Goal: Information Seeking & Learning: Learn about a topic

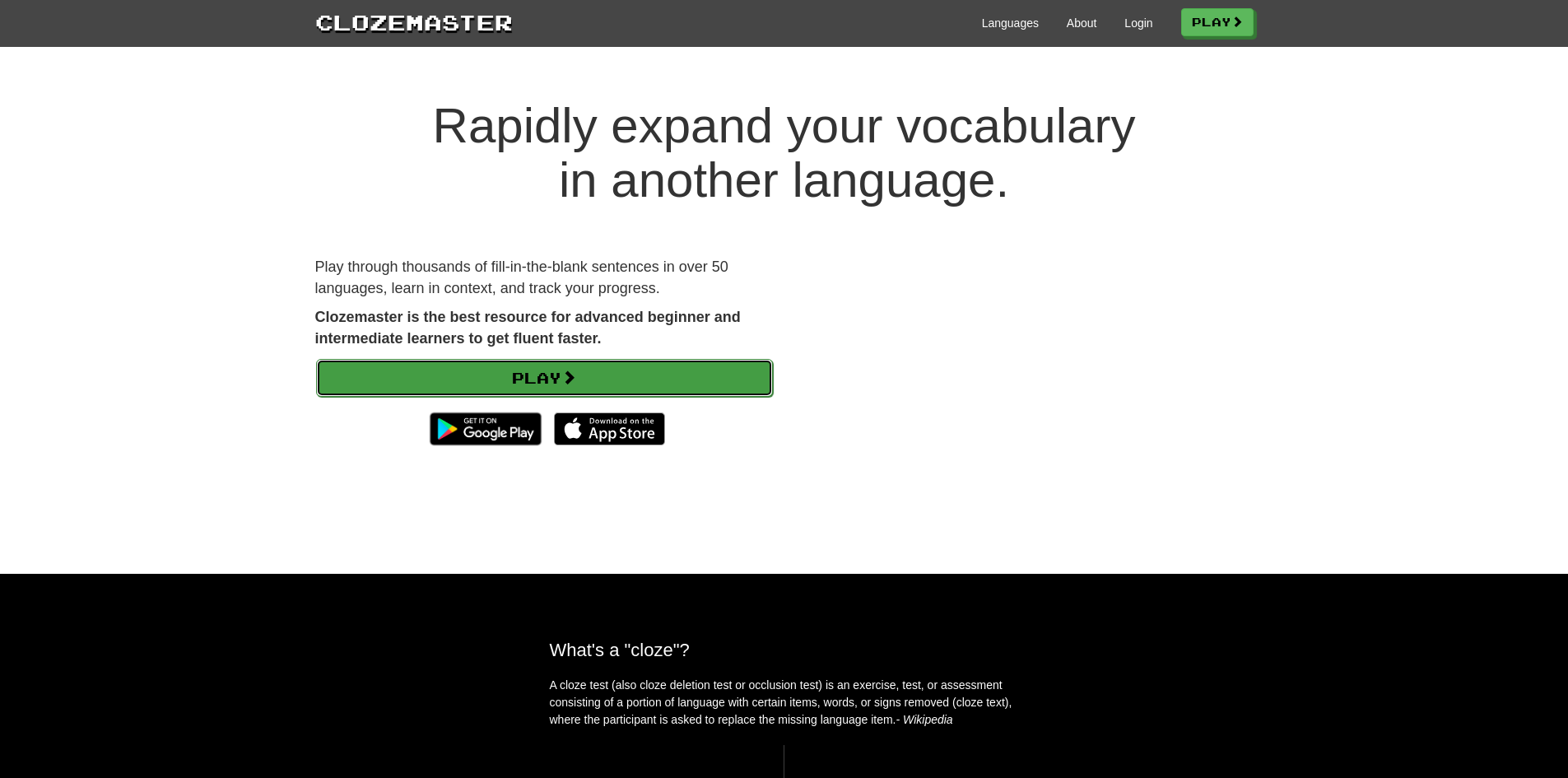
click at [600, 369] on link "Play" at bounding box center [544, 377] width 457 height 38
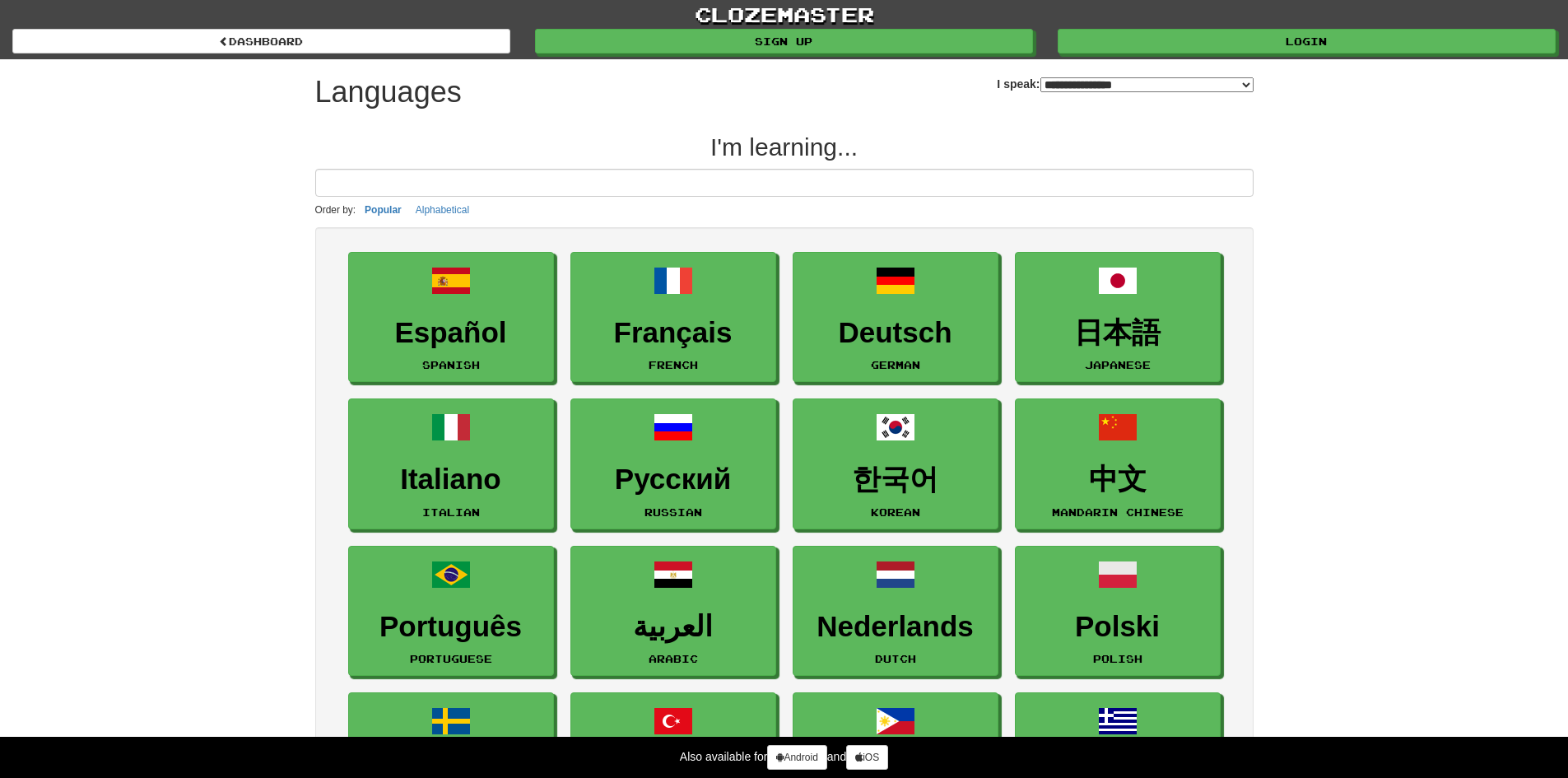
select select "*******"
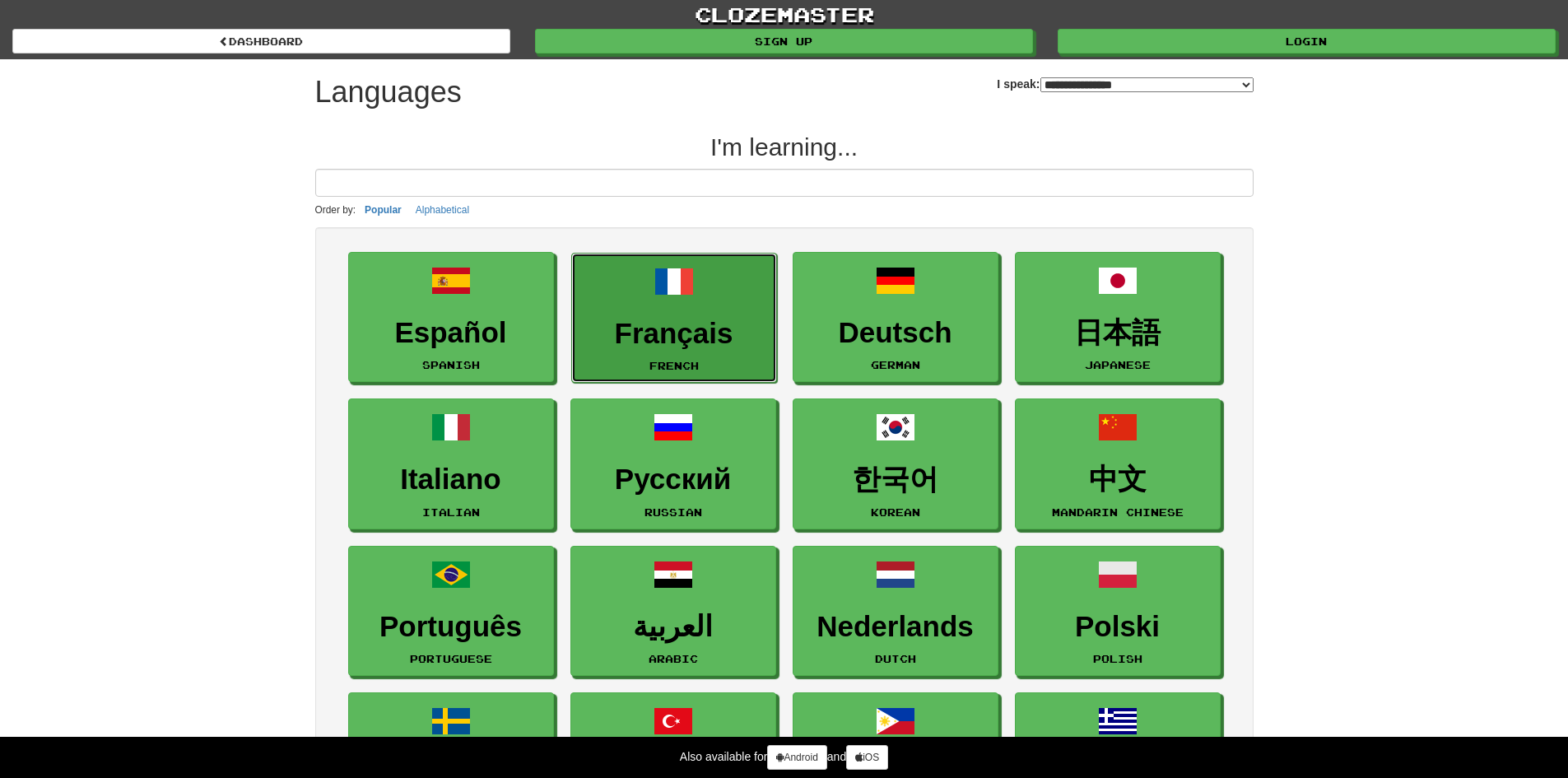
click at [658, 340] on h3 "Français" at bounding box center [674, 333] width 188 height 32
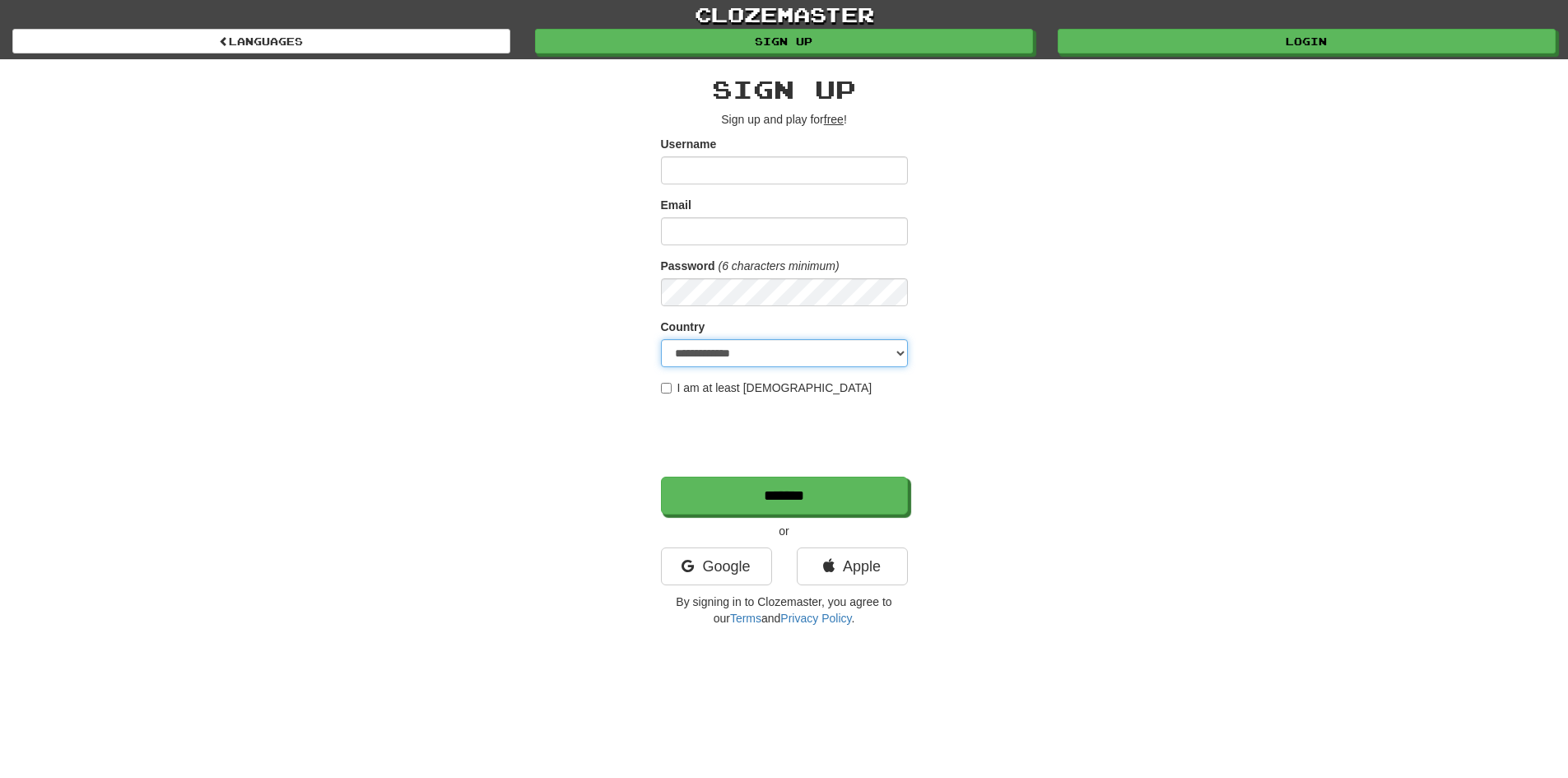
click at [757, 357] on select "**********" at bounding box center [784, 353] width 247 height 28
click at [1092, 281] on div "**********" at bounding box center [784, 346] width 963 height 575
click at [760, 157] on input "Username" at bounding box center [784, 170] width 247 height 28
type input "***"
click at [741, 231] on input "Email" at bounding box center [784, 231] width 247 height 28
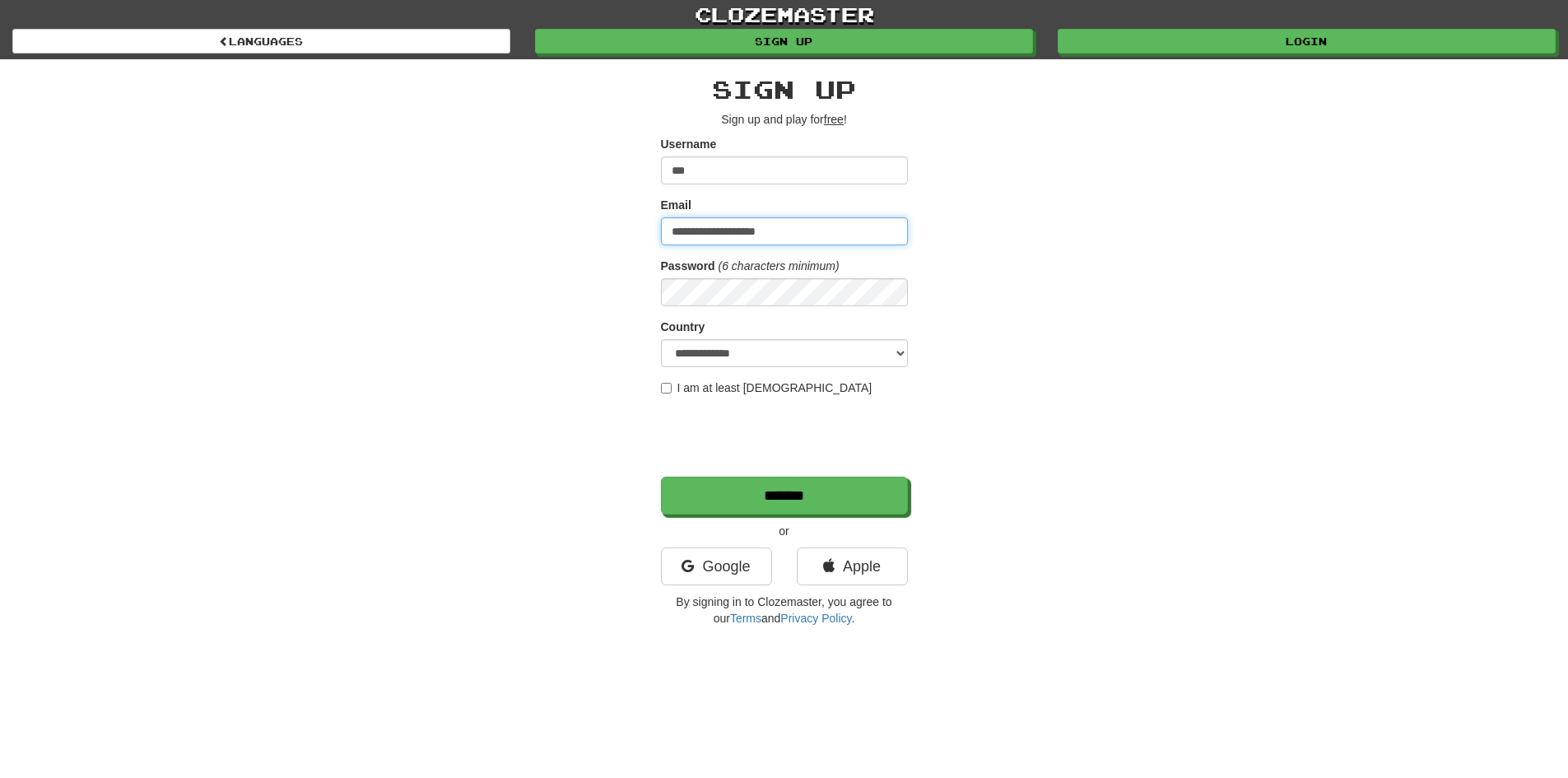
type input "**********"
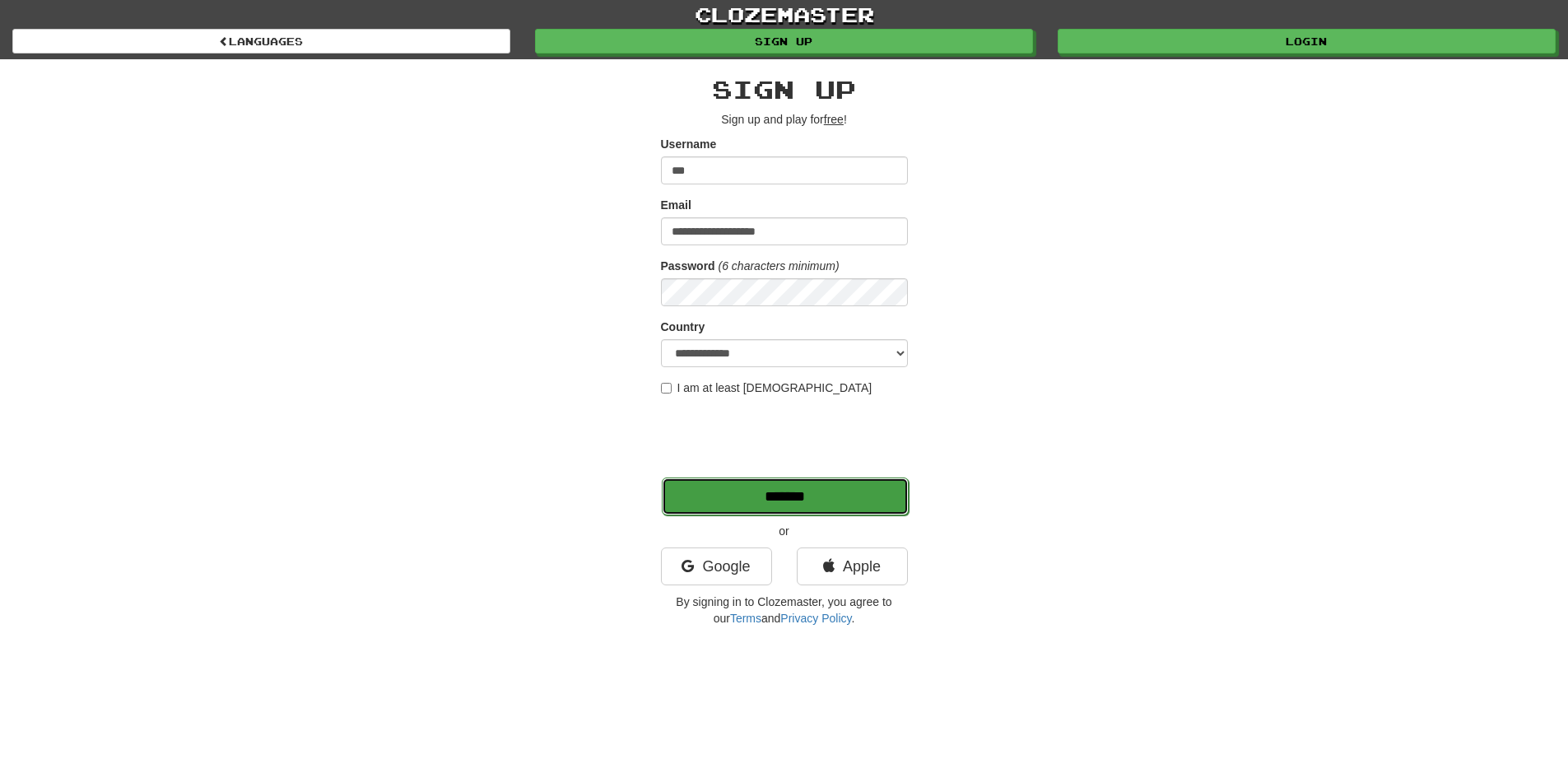
click at [757, 504] on input "*******" at bounding box center [784, 496] width 247 height 38
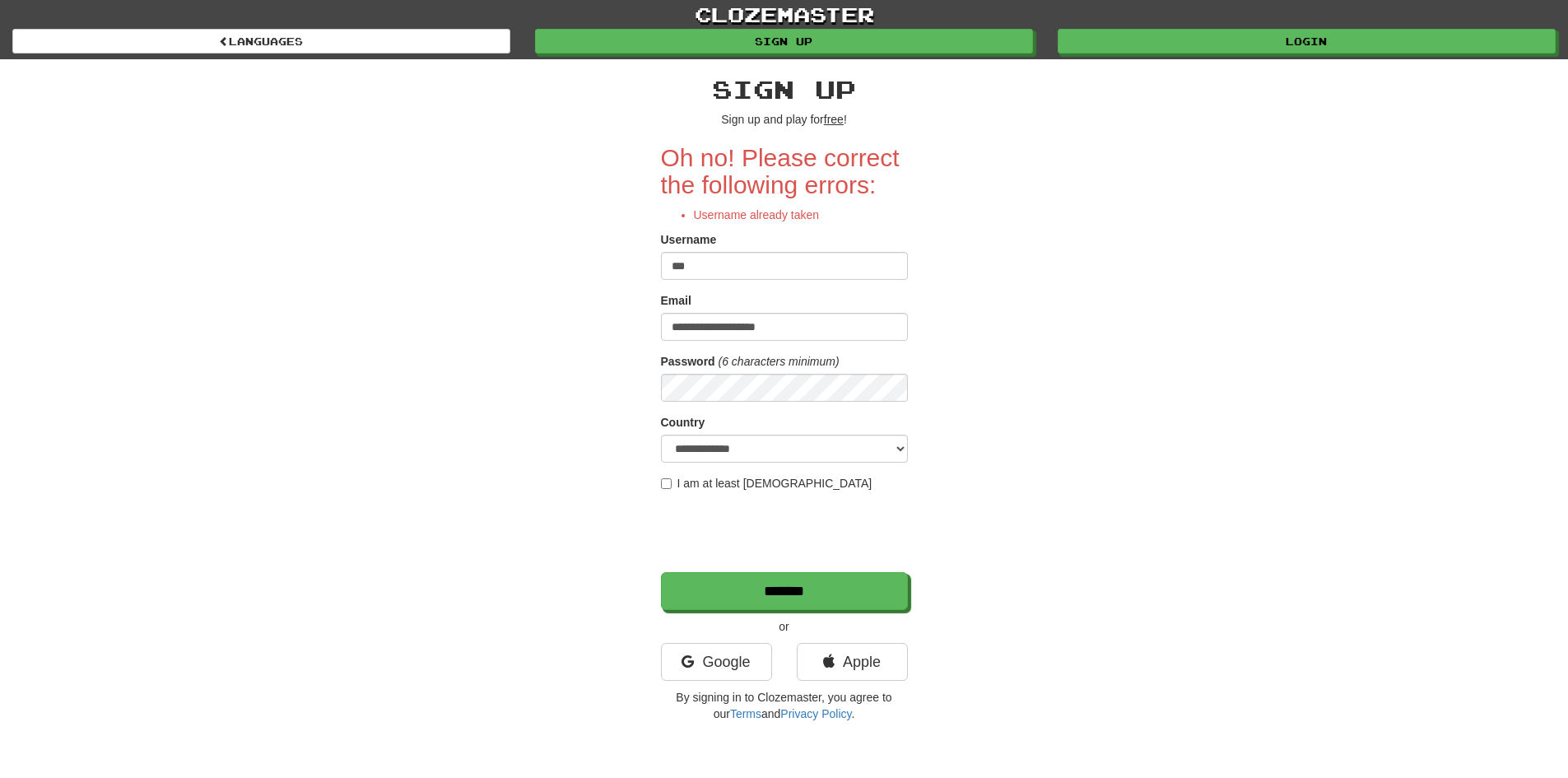
click at [752, 266] on input "***" at bounding box center [784, 265] width 247 height 28
type input "*"
type input "*******"
click at [661, 572] on input "*******" at bounding box center [784, 590] width 247 height 38
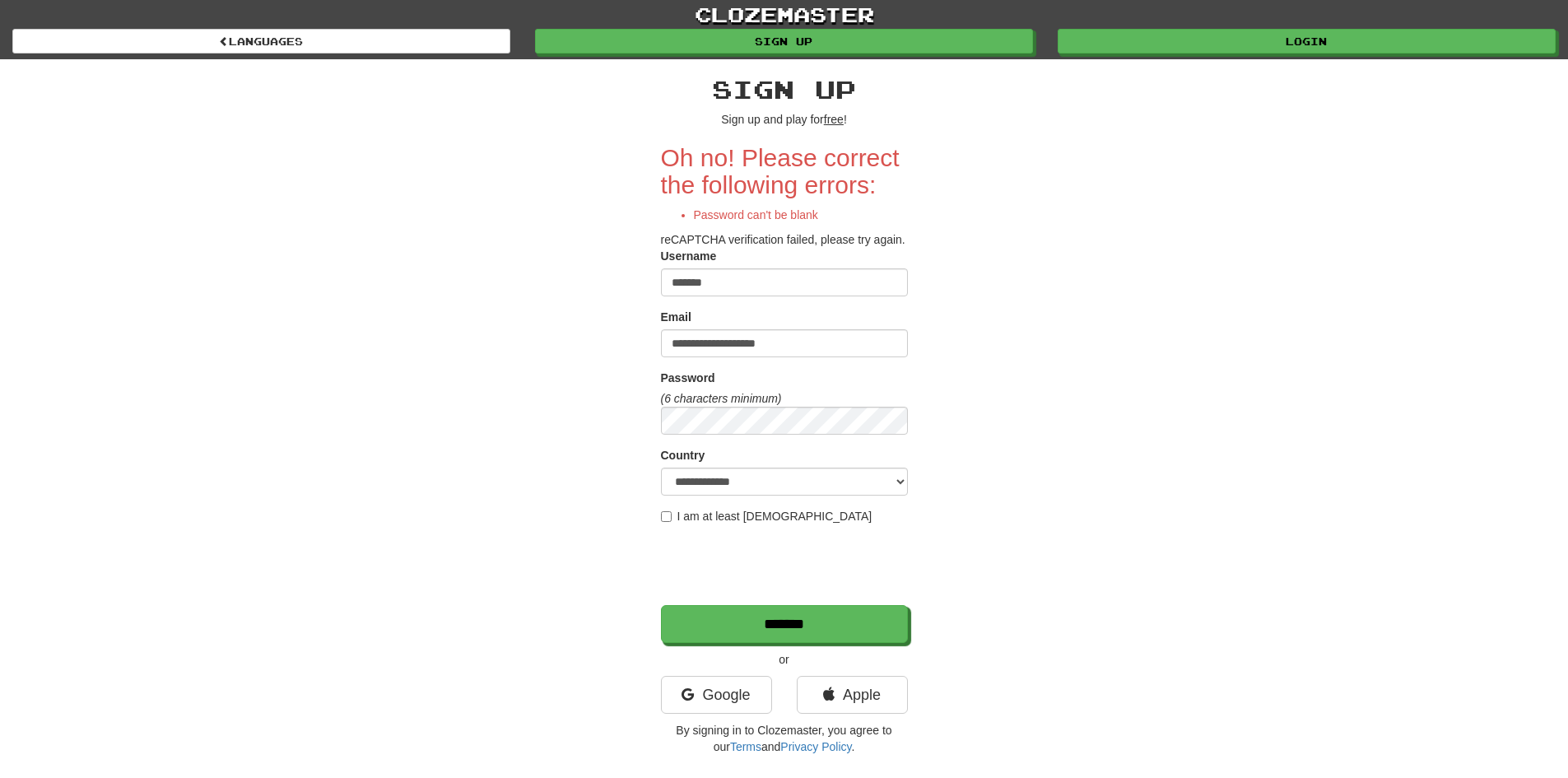
click at [743, 277] on input "*******" at bounding box center [784, 282] width 247 height 28
type input "*********"
click at [661, 605] on input "*******" at bounding box center [784, 624] width 247 height 38
click at [824, 619] on input "*******" at bounding box center [784, 624] width 247 height 38
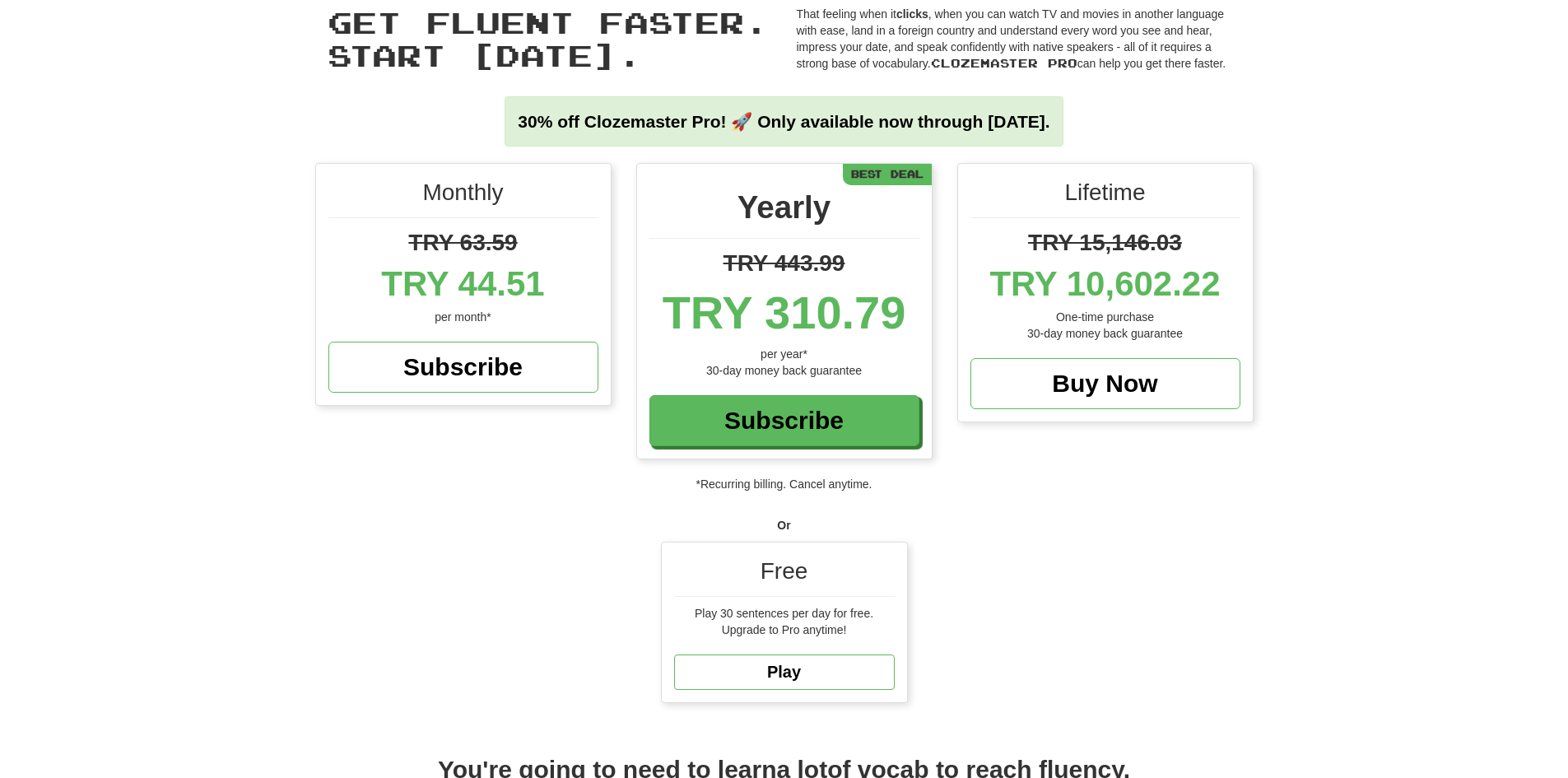
scroll to position [165, 0]
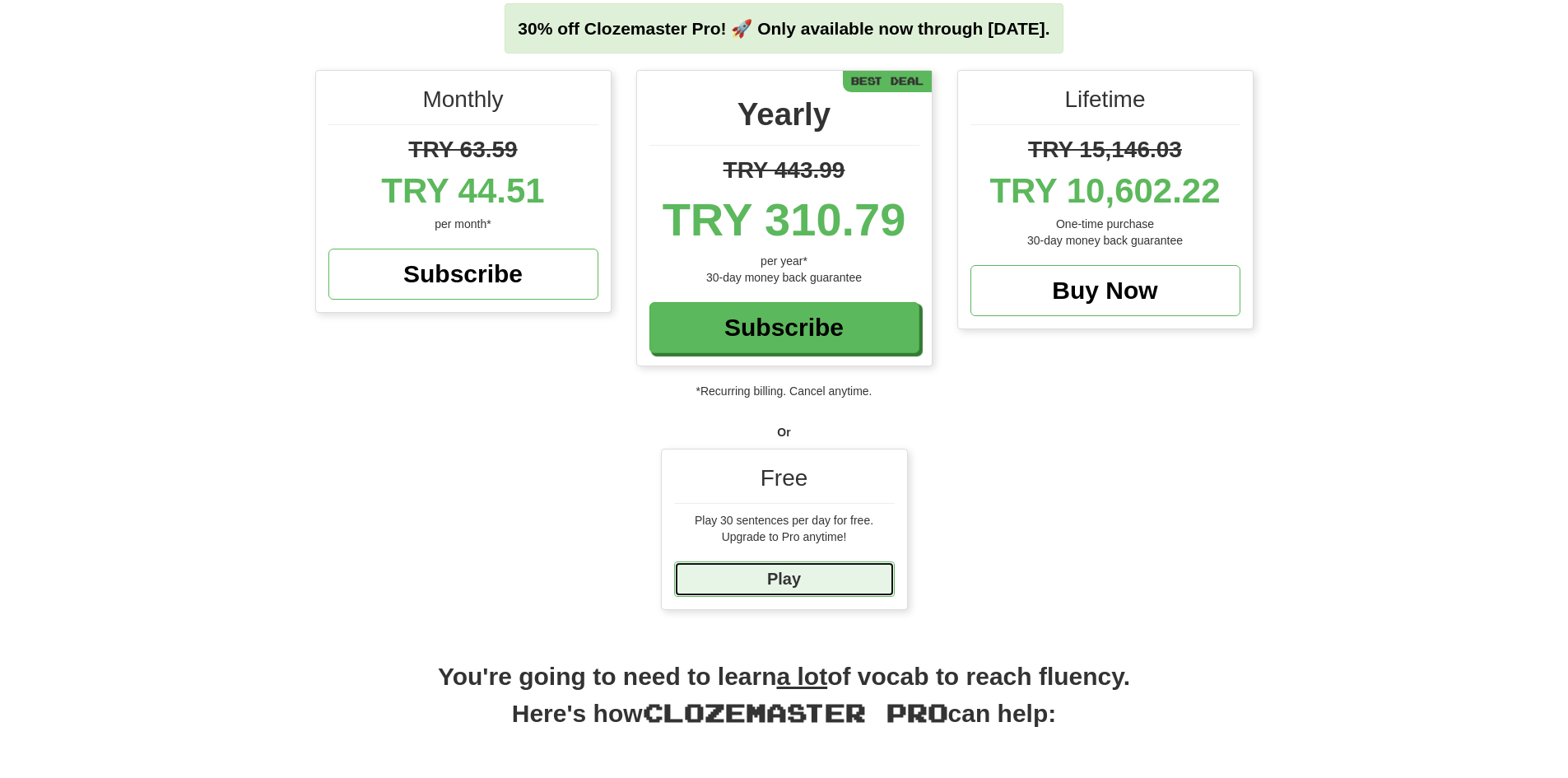
click at [835, 575] on link "Play" at bounding box center [784, 579] width 220 height 35
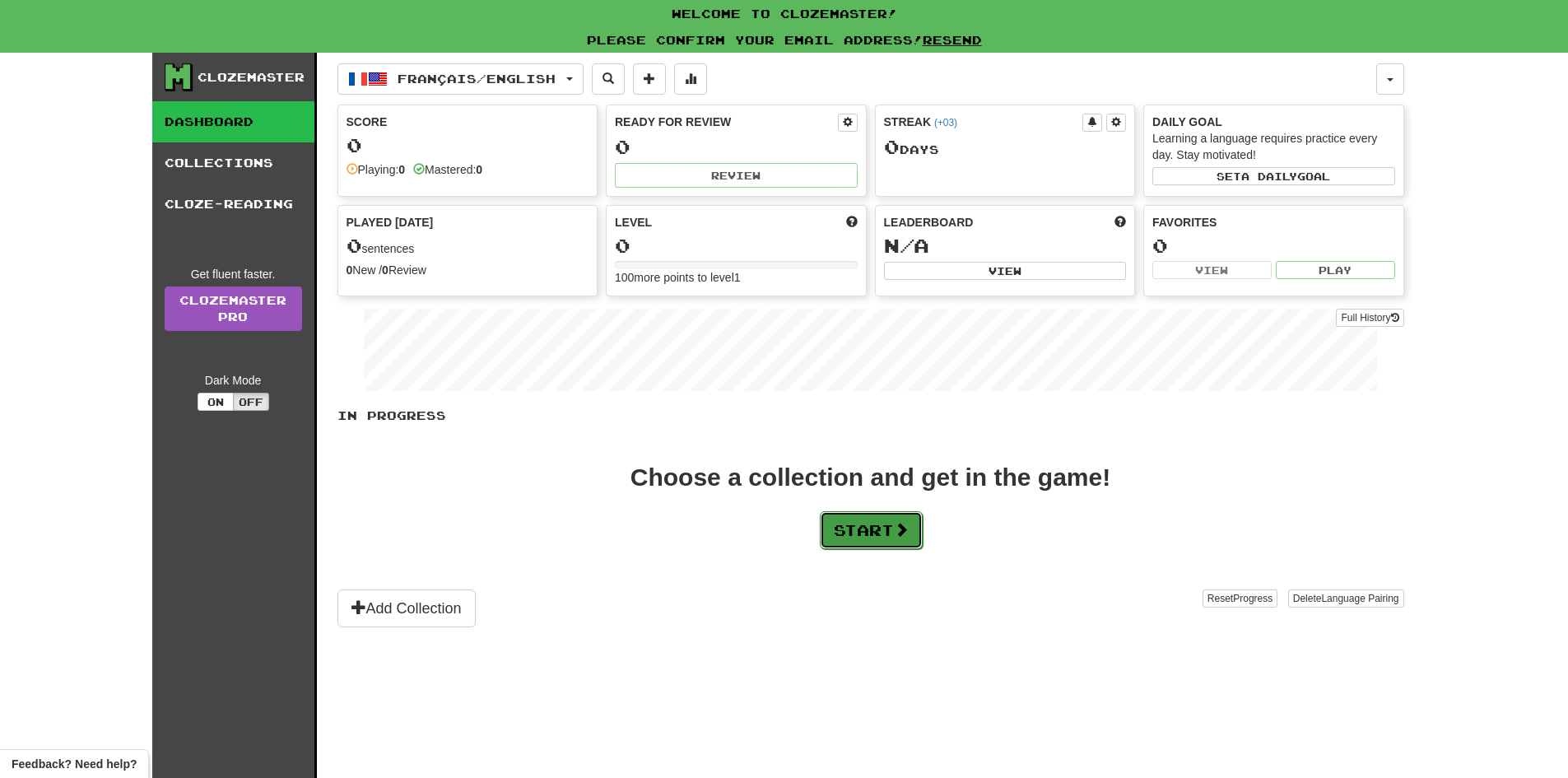
click at [879, 525] on button "Start" at bounding box center [870, 529] width 103 height 38
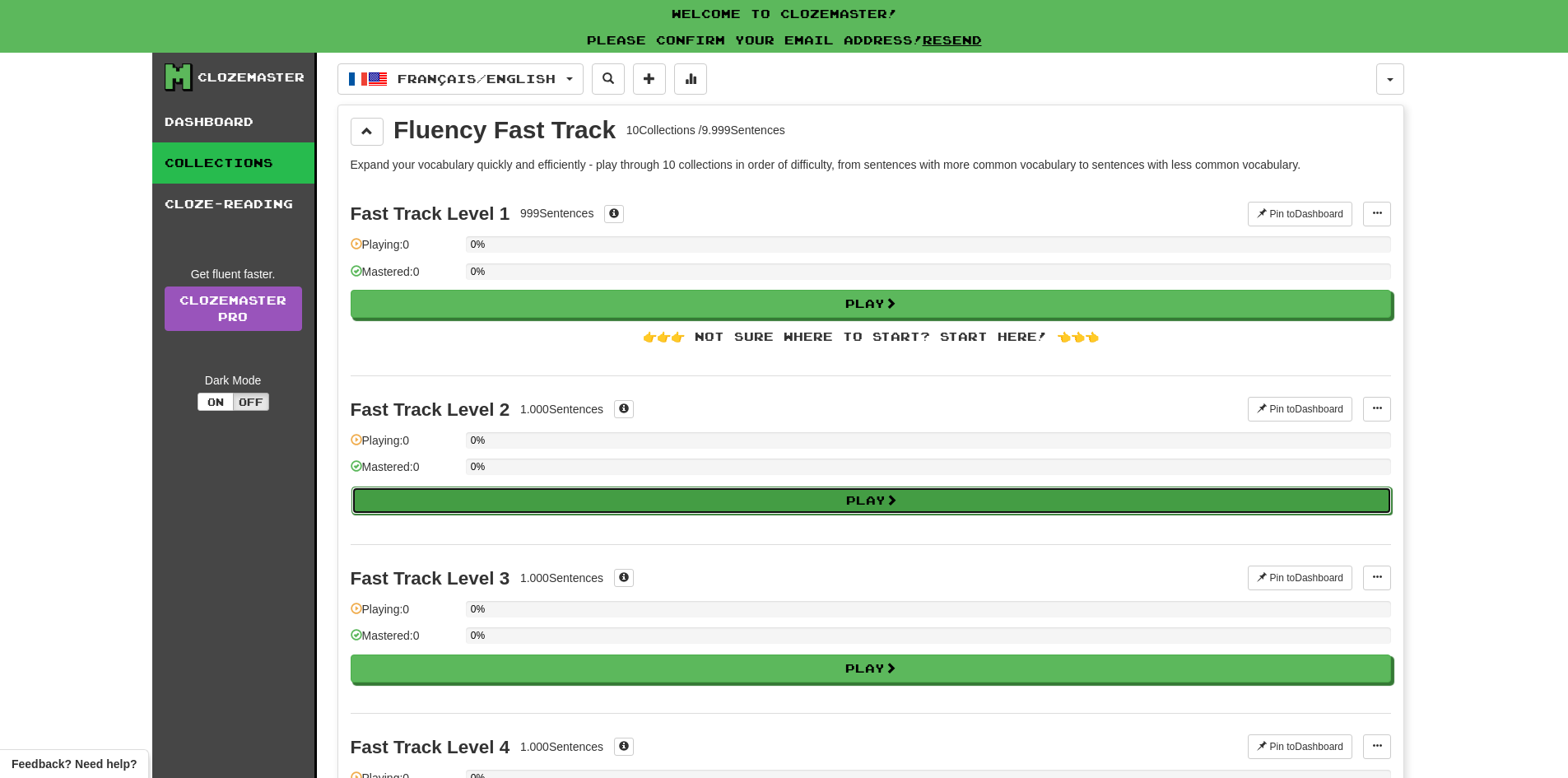
click at [807, 509] on button "Play" at bounding box center [871, 500] width 1040 height 28
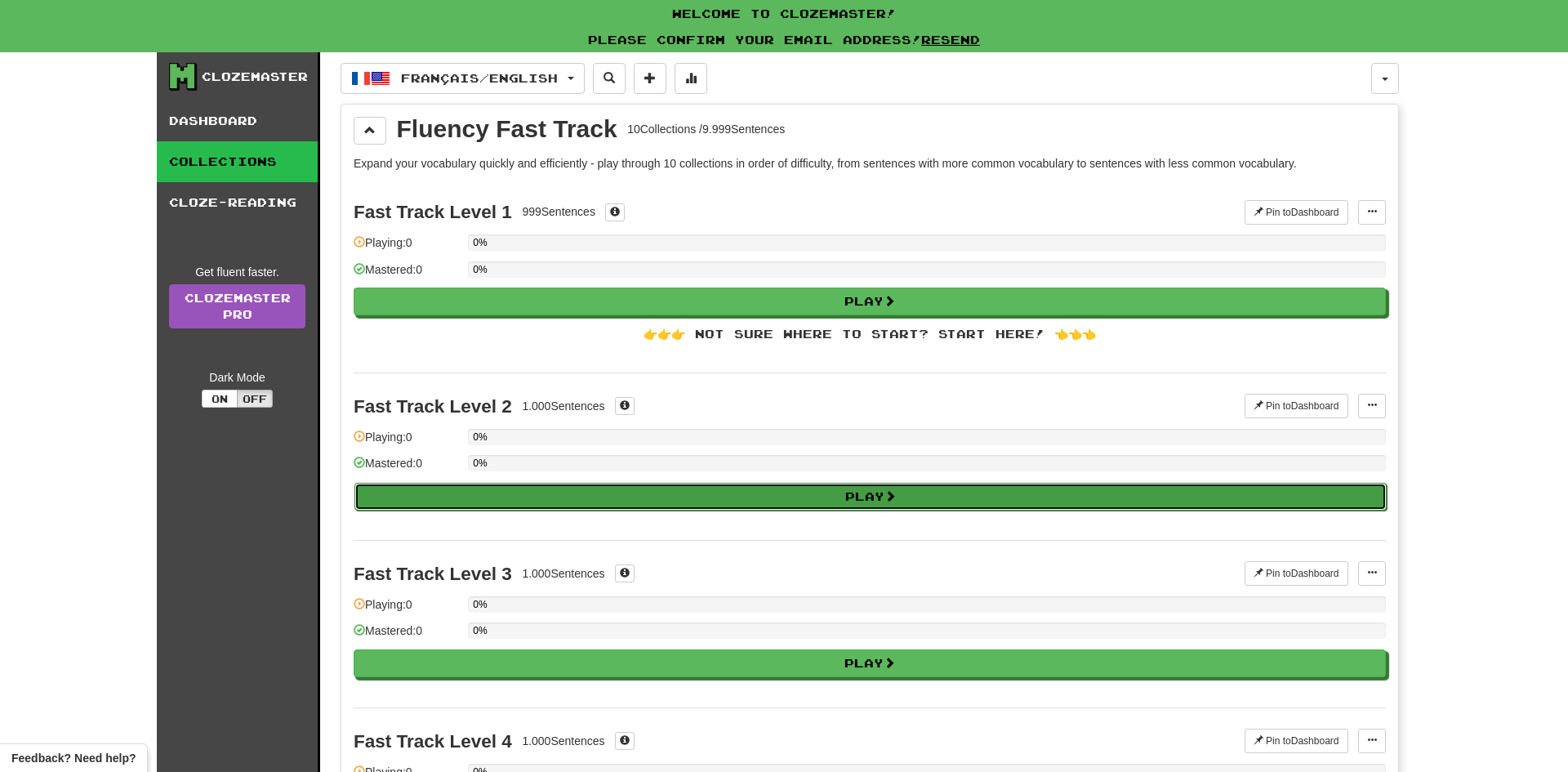
select select "**"
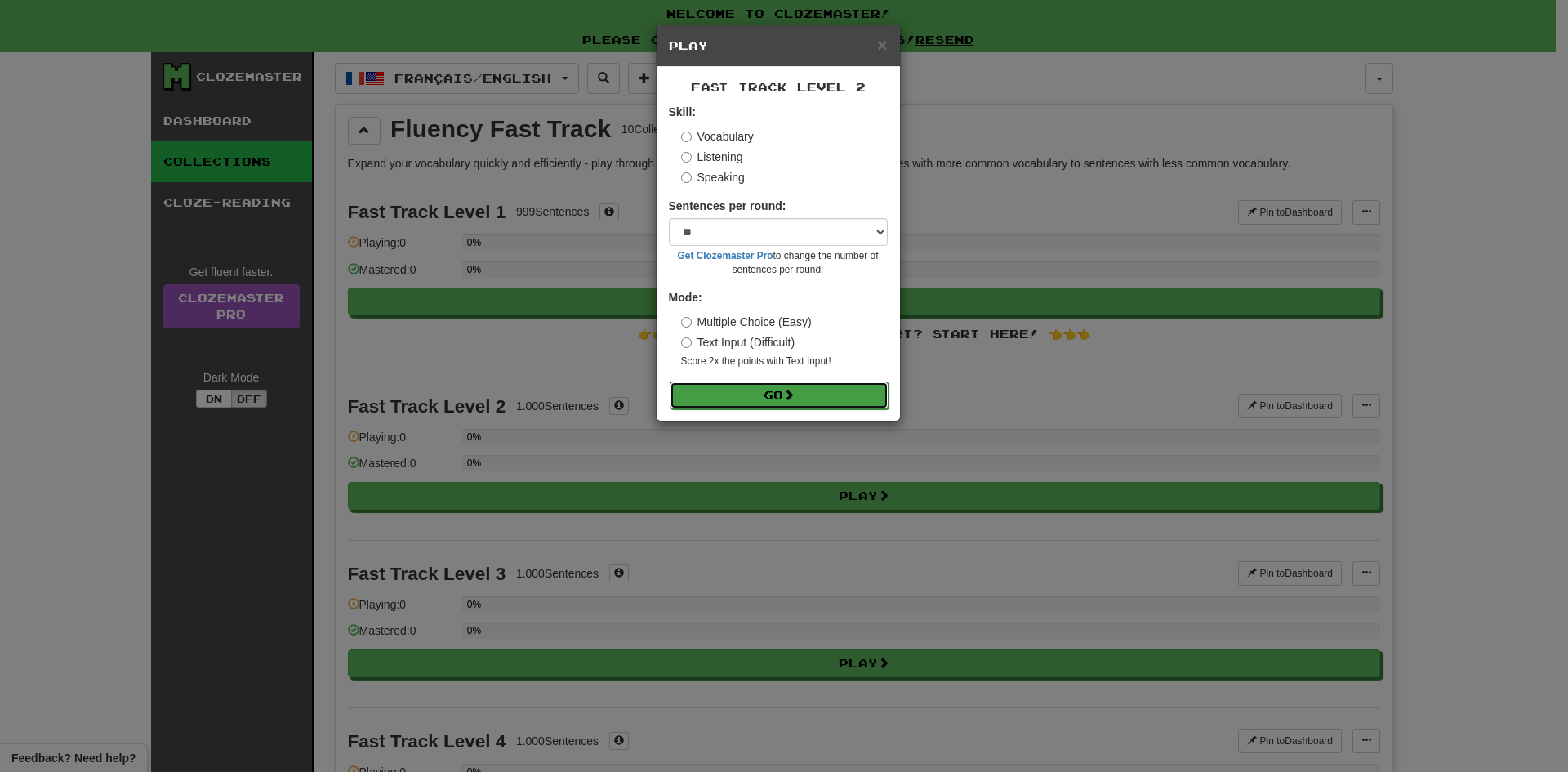
click at [802, 400] on button "Go" at bounding box center [779, 395] width 218 height 27
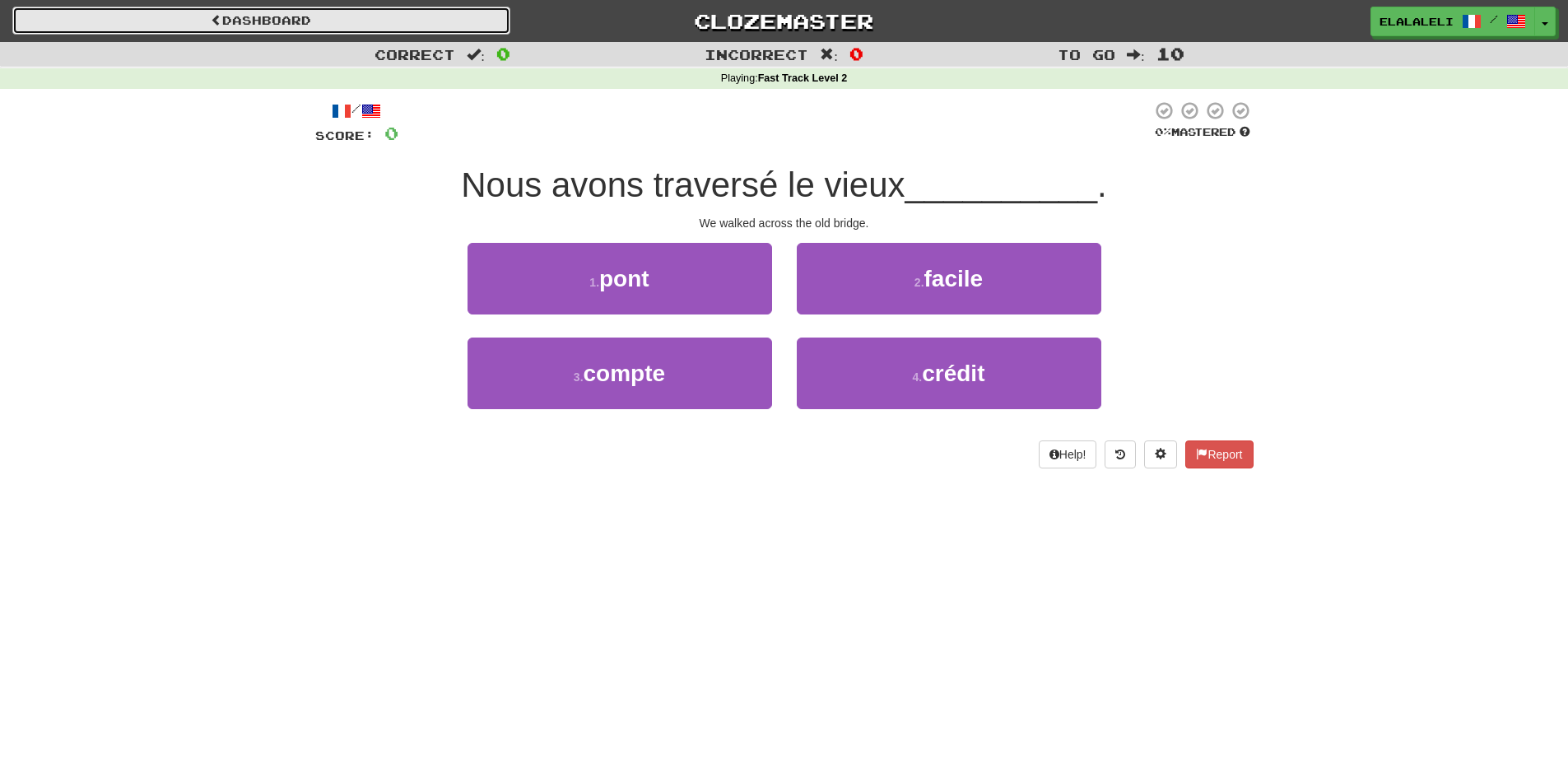
drag, startPoint x: 149, startPoint y: 20, endPoint x: 149, endPoint y: 30, distance: 10.0
click at [149, 22] on link "Dashboard" at bounding box center [261, 21] width 498 height 28
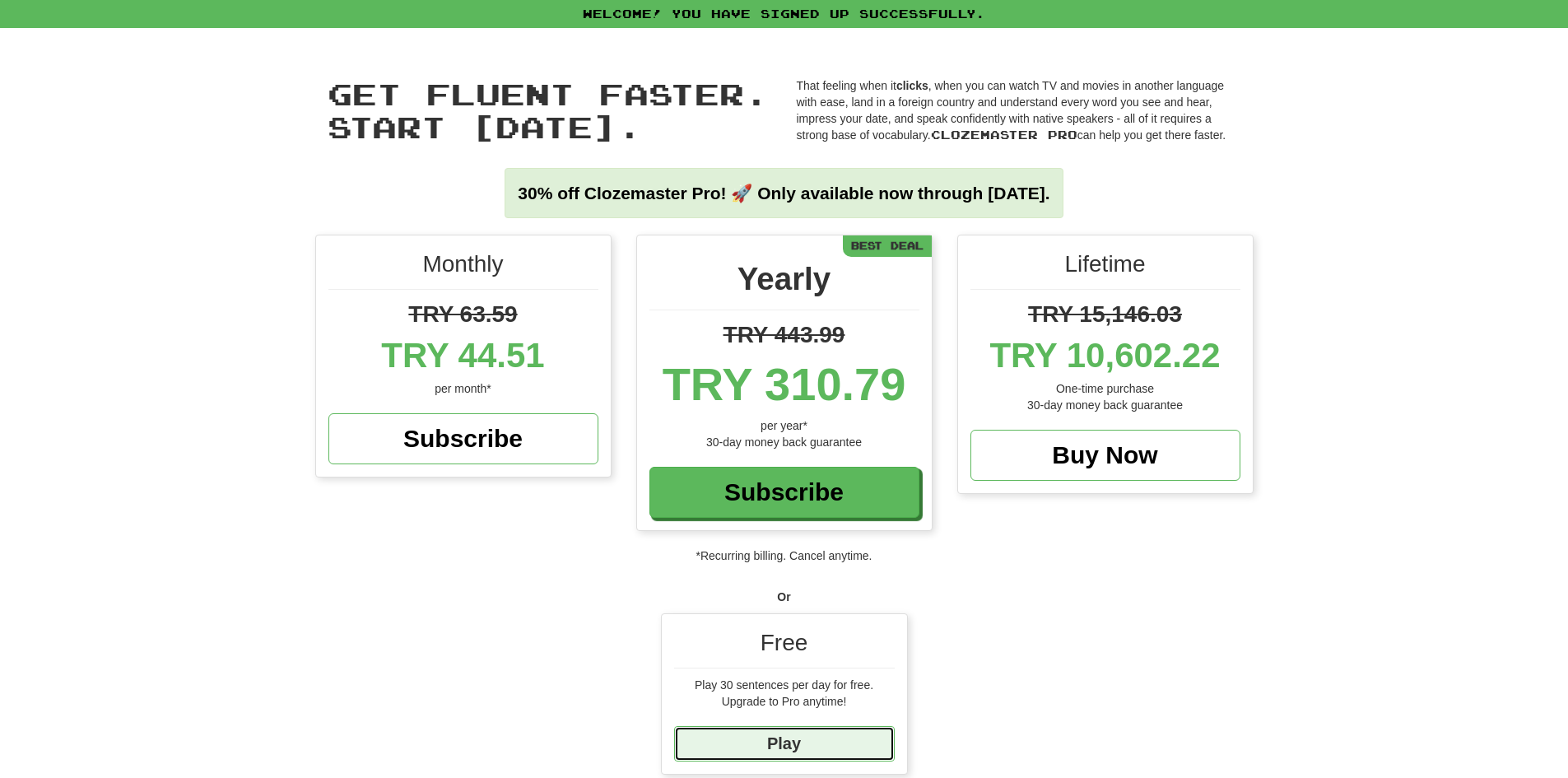
click at [835, 746] on link "Play" at bounding box center [784, 744] width 220 height 35
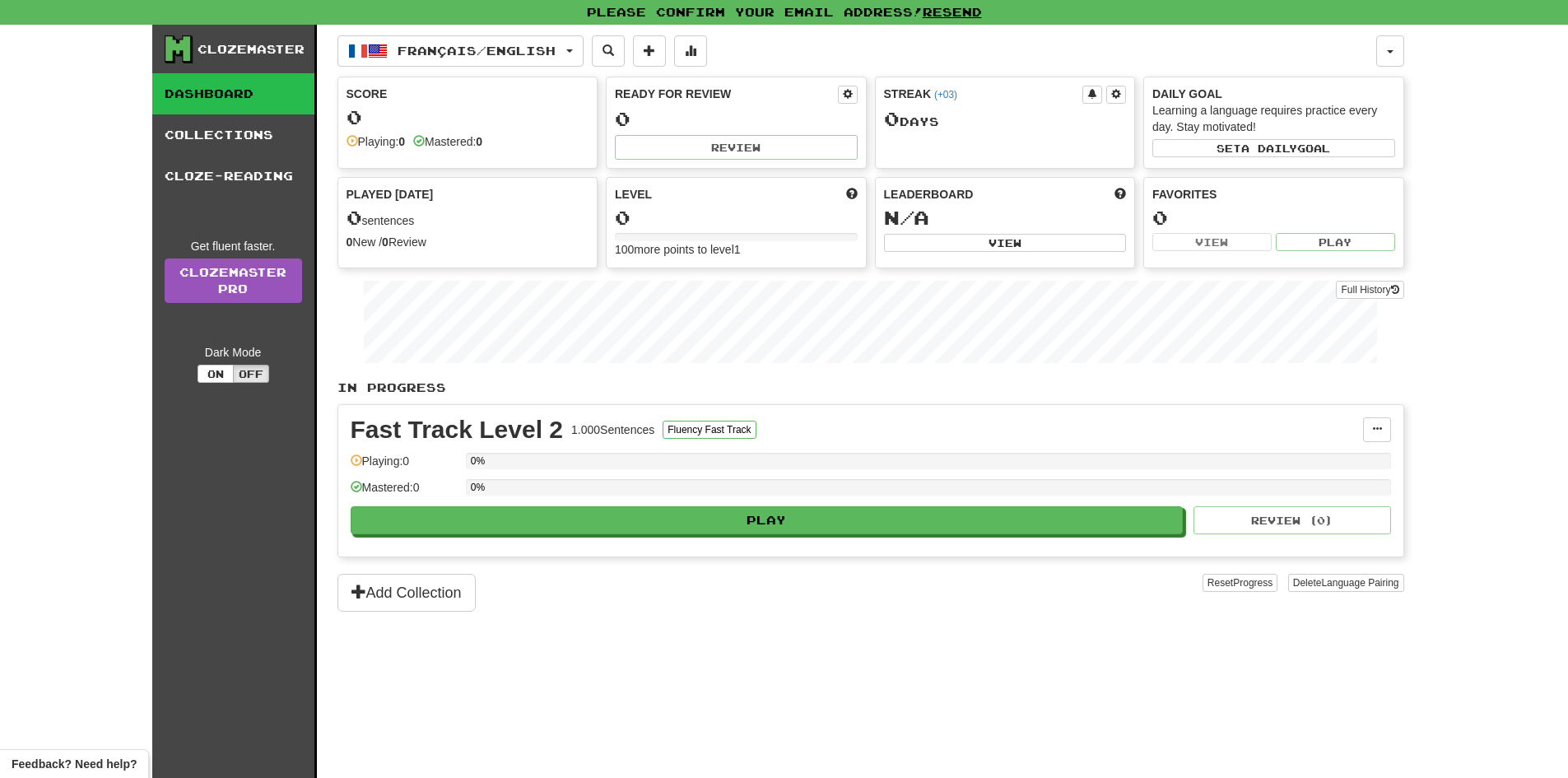
click at [520, 121] on div "0" at bounding box center [468, 117] width 243 height 21
click at [723, 423] on button "Fluency Fast Track" at bounding box center [708, 429] width 93 height 18
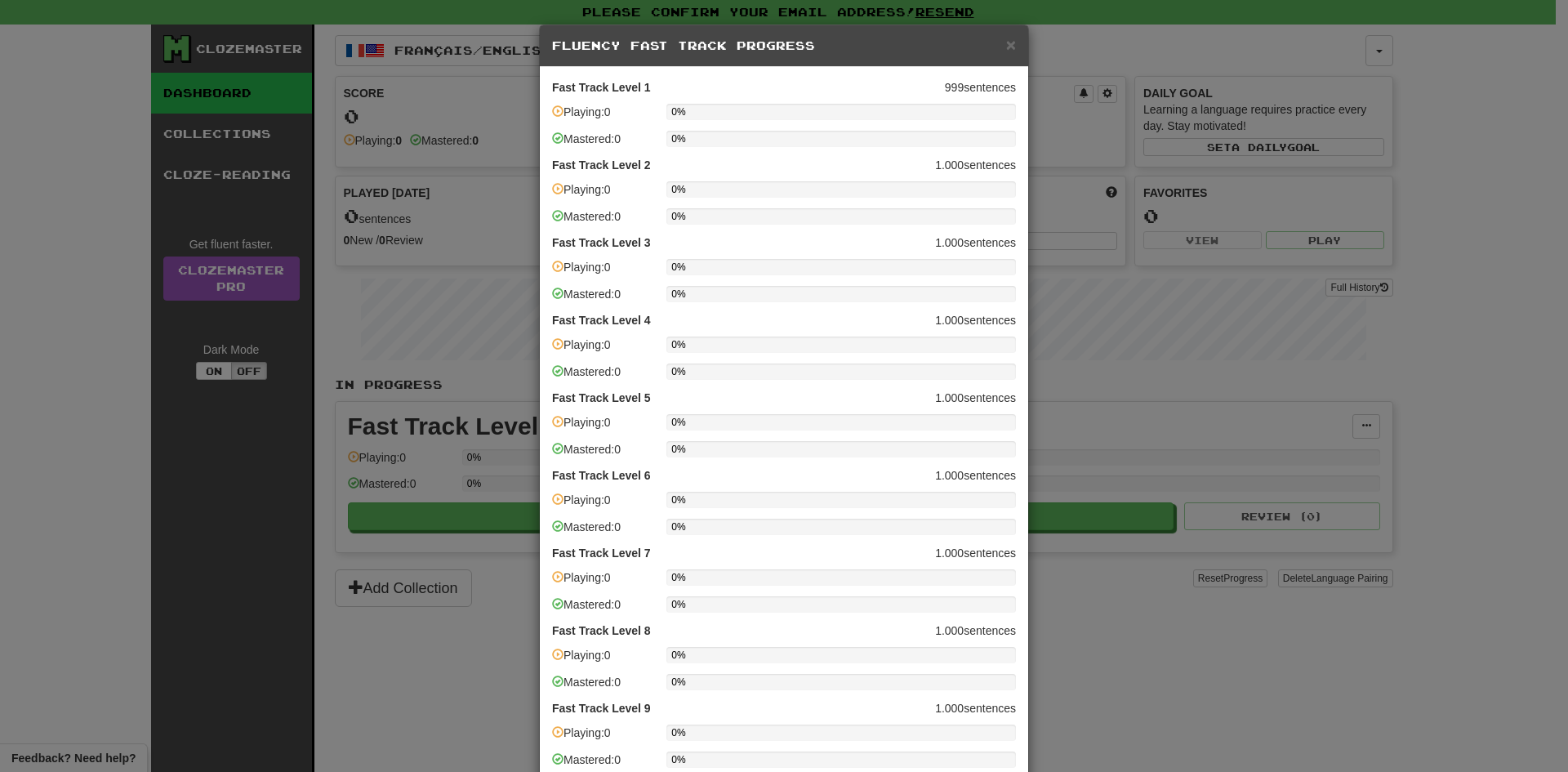
click at [691, 102] on div "Fast Track Level 1 999 sentences Playing: 0 0% Mastered: 0 0%" at bounding box center [784, 118] width 464 height 78
click at [1006, 36] on span "×" at bounding box center [1011, 44] width 10 height 19
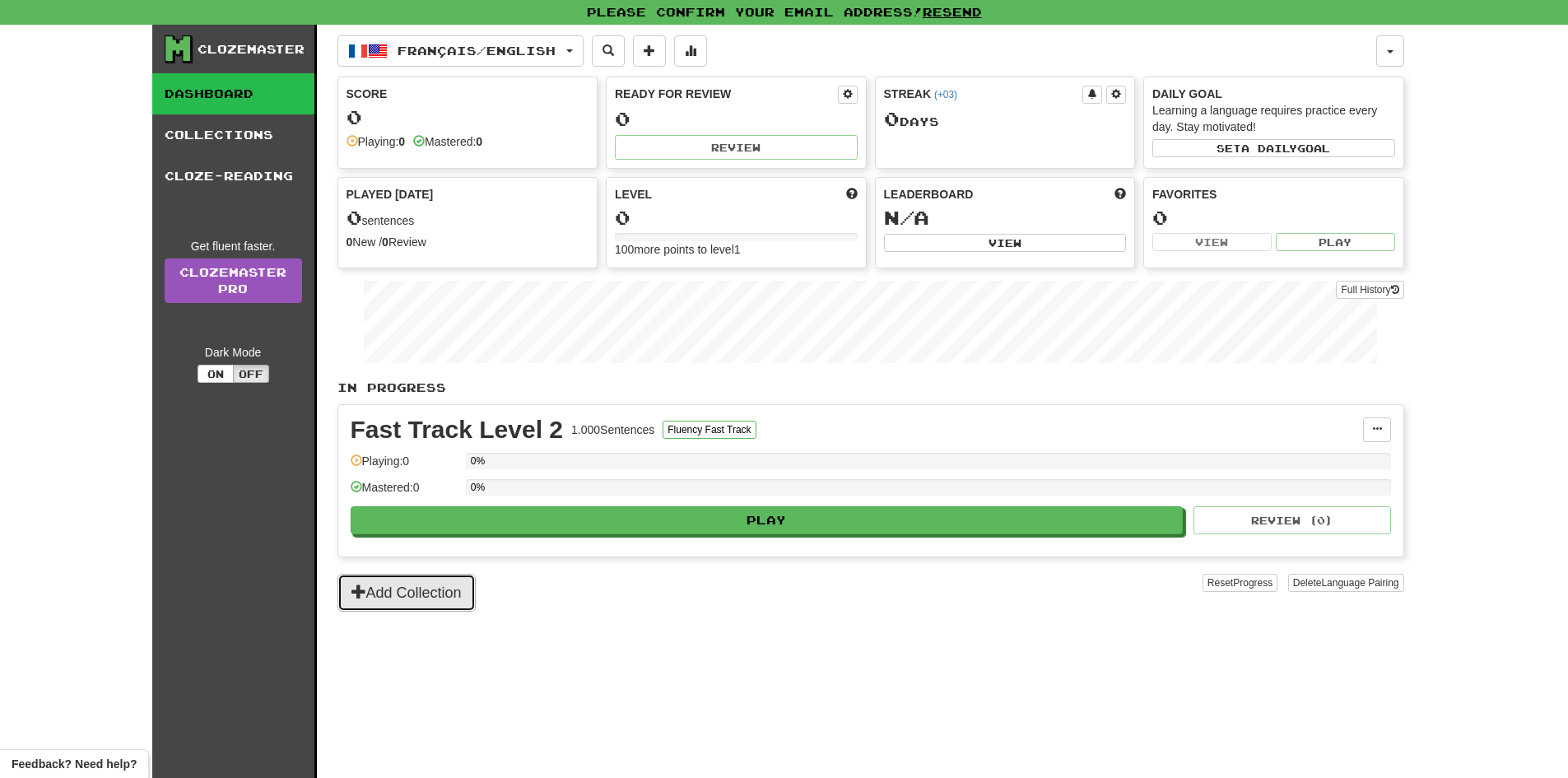
click at [459, 588] on button "Add Collection" at bounding box center [406, 592] width 139 height 38
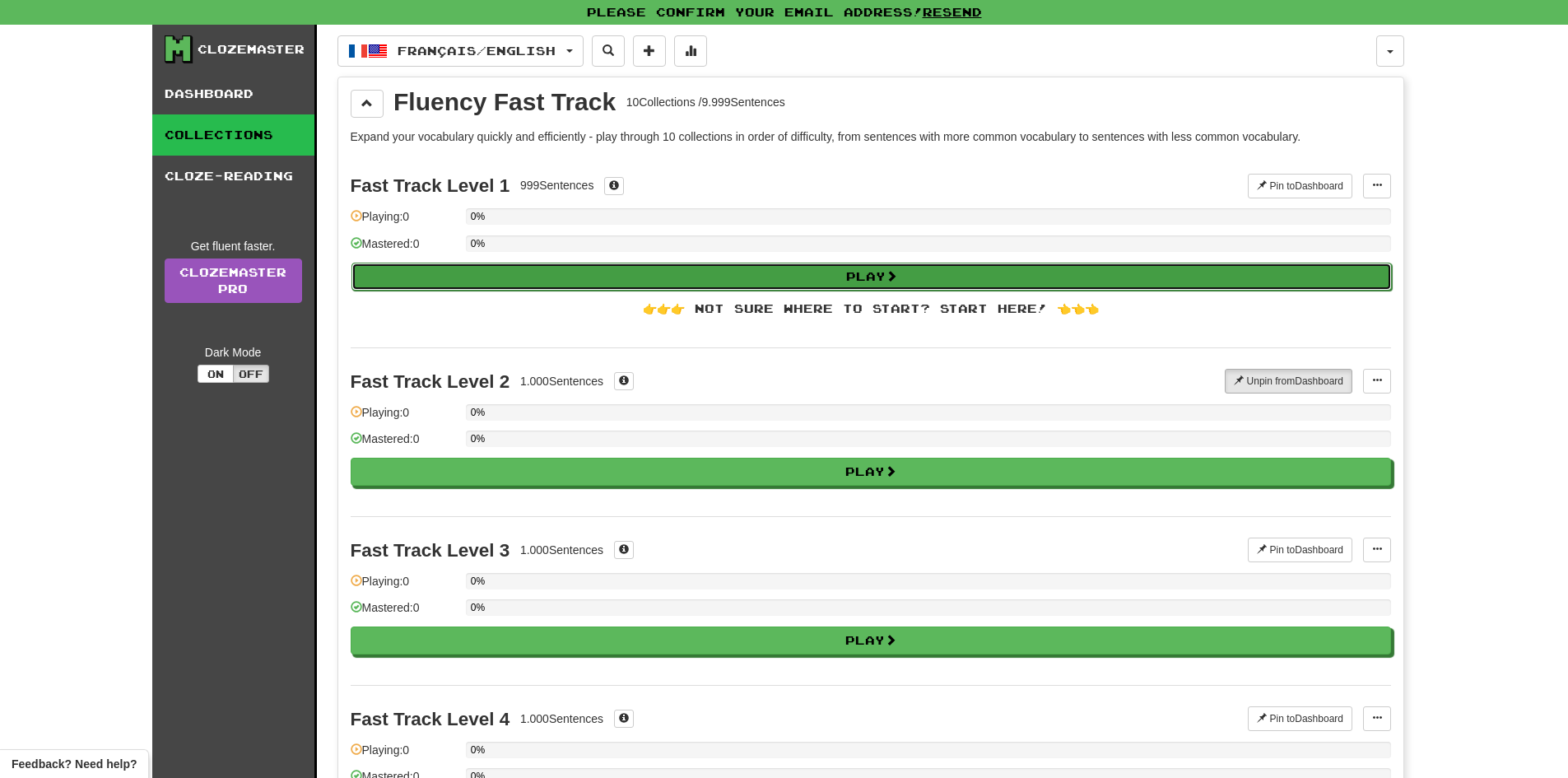
click at [663, 278] on button "Play" at bounding box center [871, 276] width 1040 height 28
select select "**"
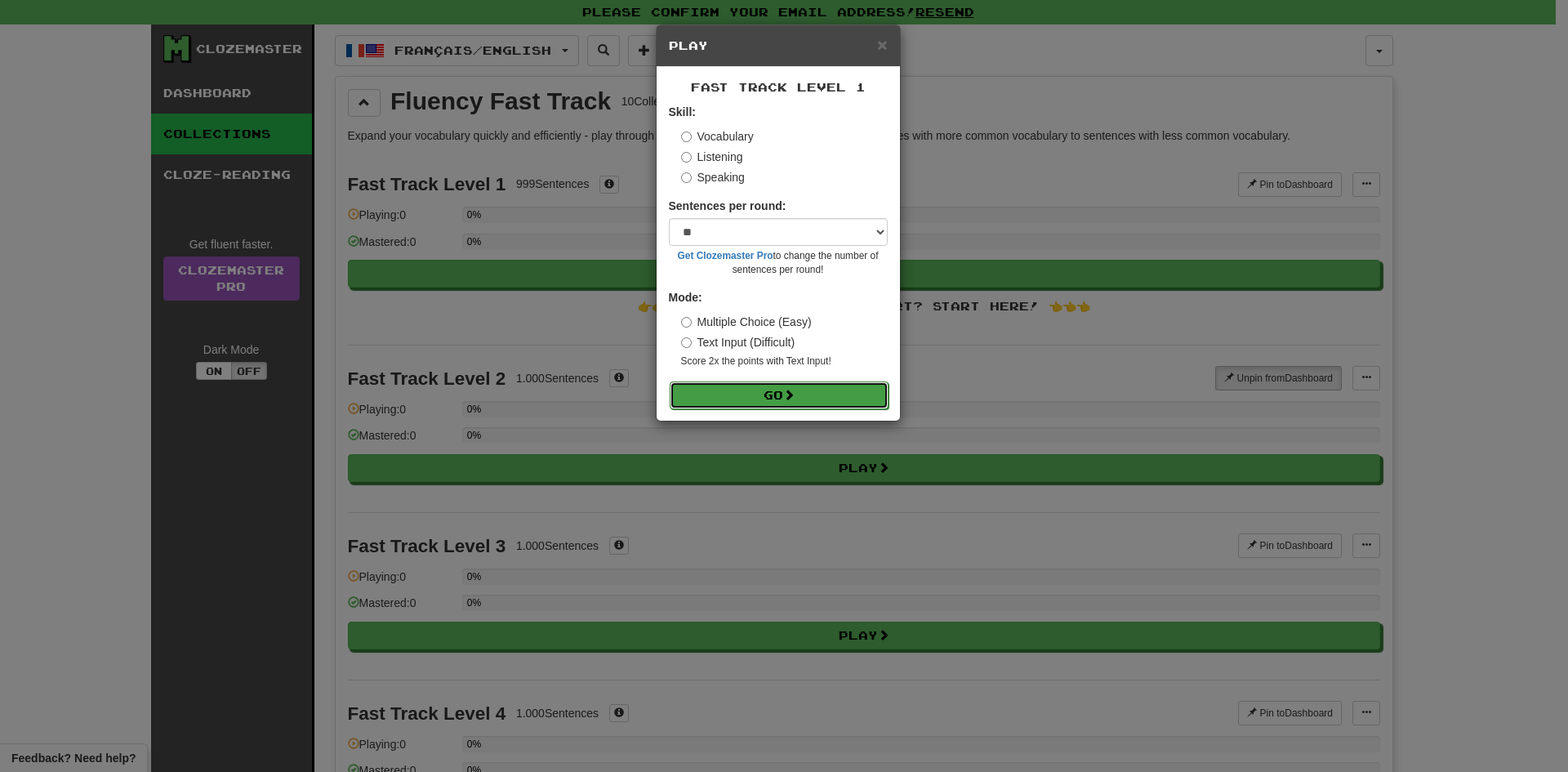
click at [847, 386] on button "Go" at bounding box center [779, 395] width 218 height 27
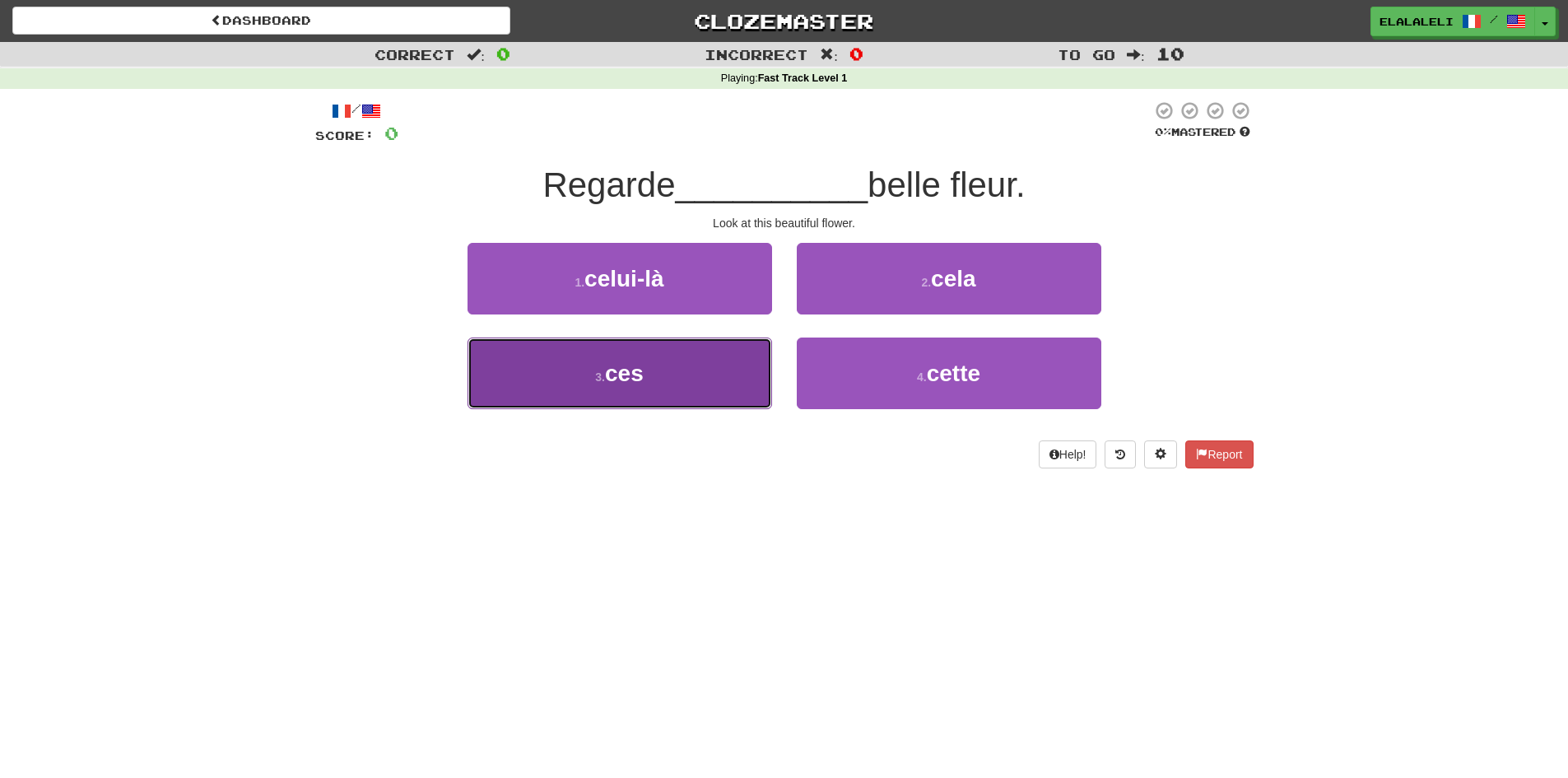
click at [632, 382] on span "ces" at bounding box center [624, 373] width 38 height 26
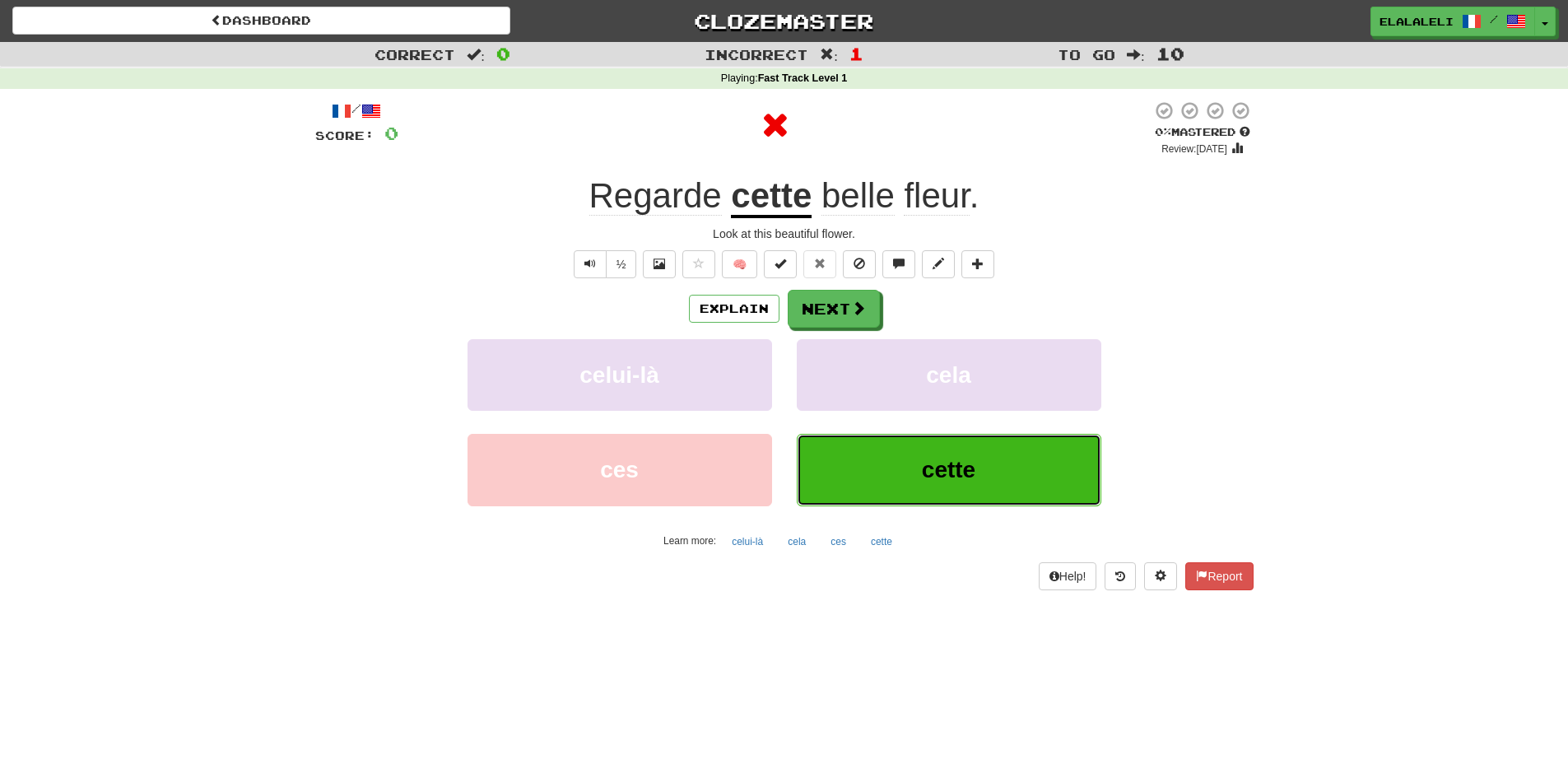
click at [945, 468] on span "cette" at bounding box center [948, 470] width 53 height 26
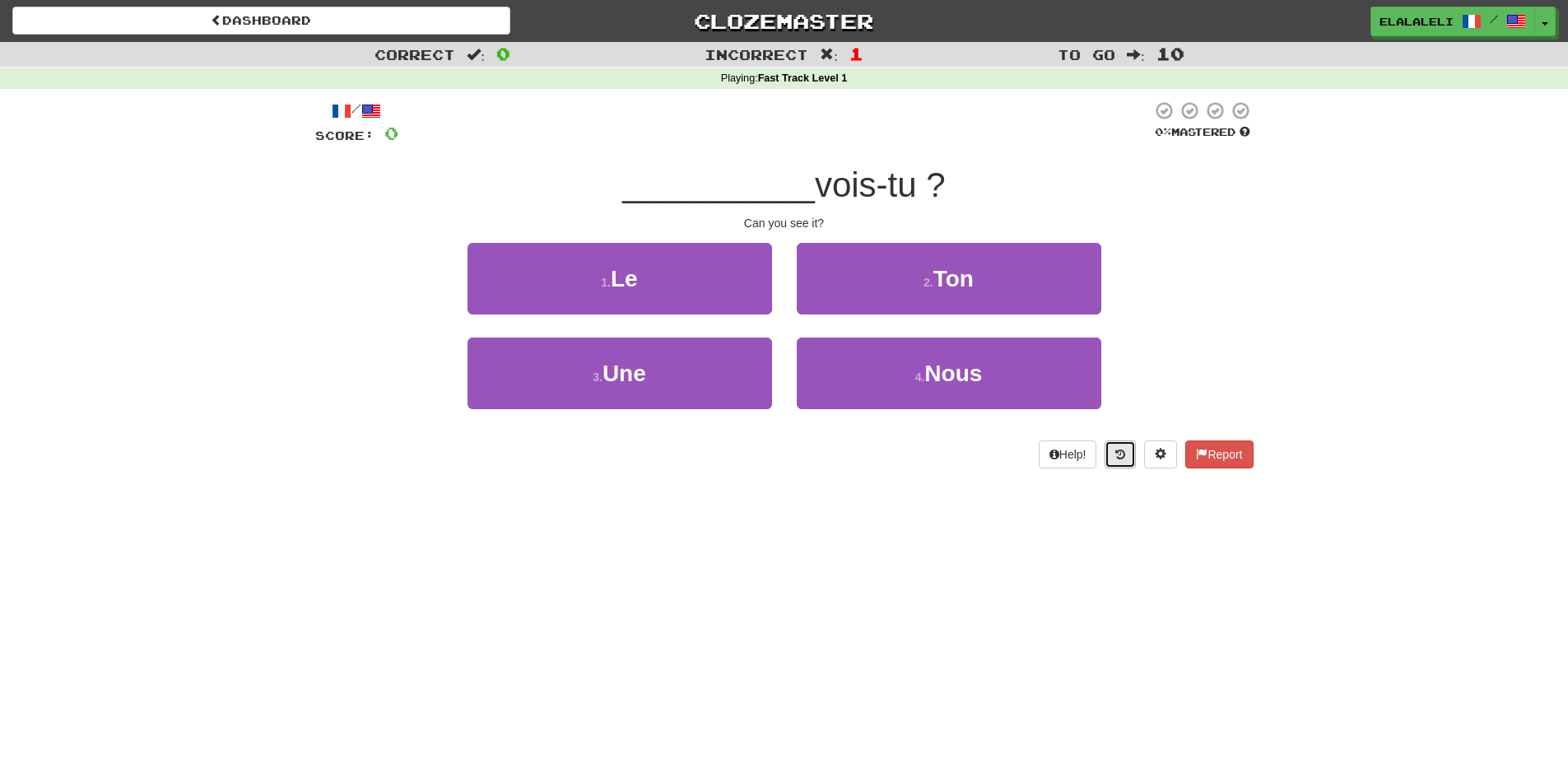
click at [1110, 456] on button at bounding box center [1120, 454] width 31 height 28
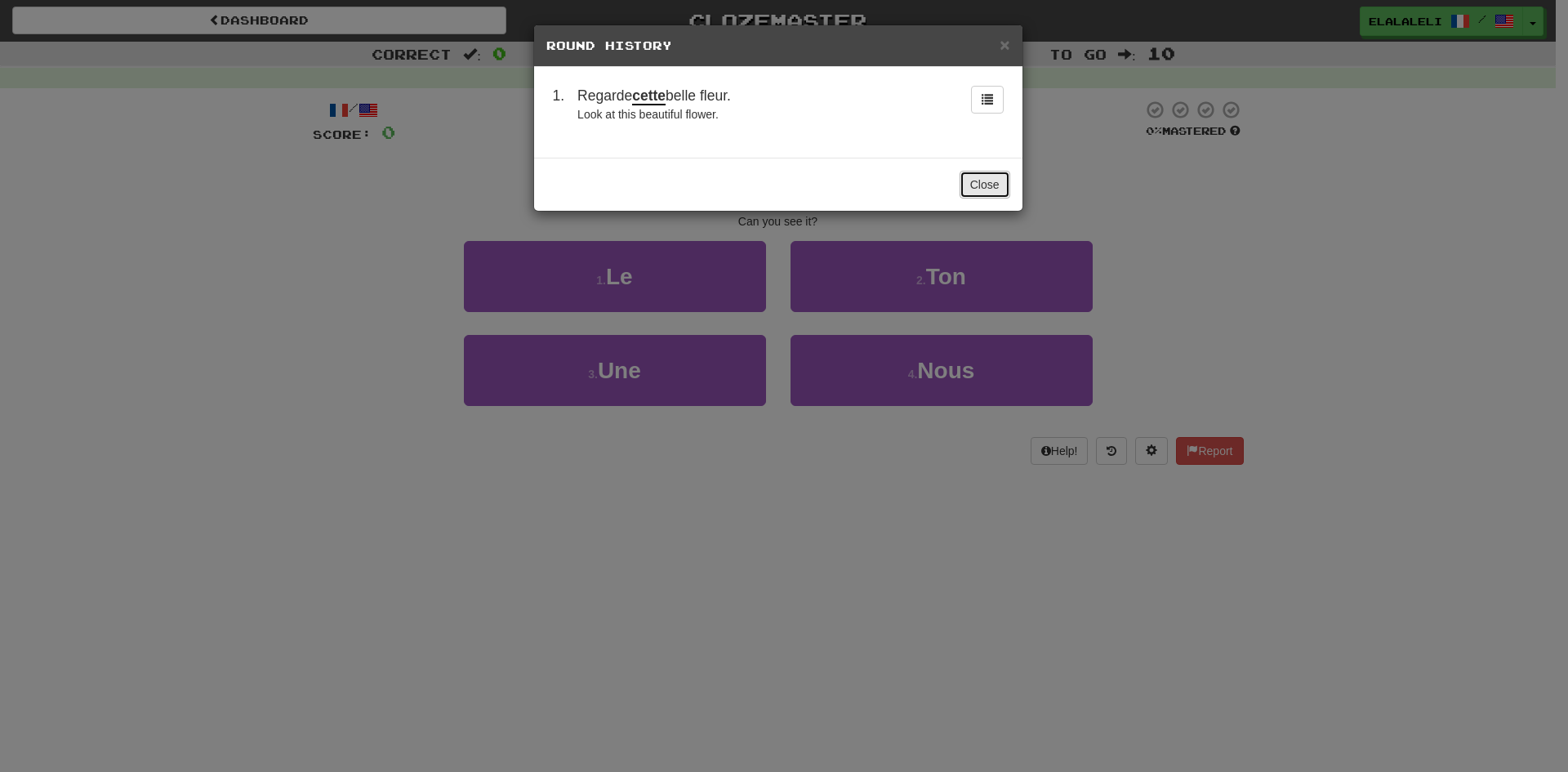
click at [1000, 182] on button "Close" at bounding box center [985, 184] width 51 height 27
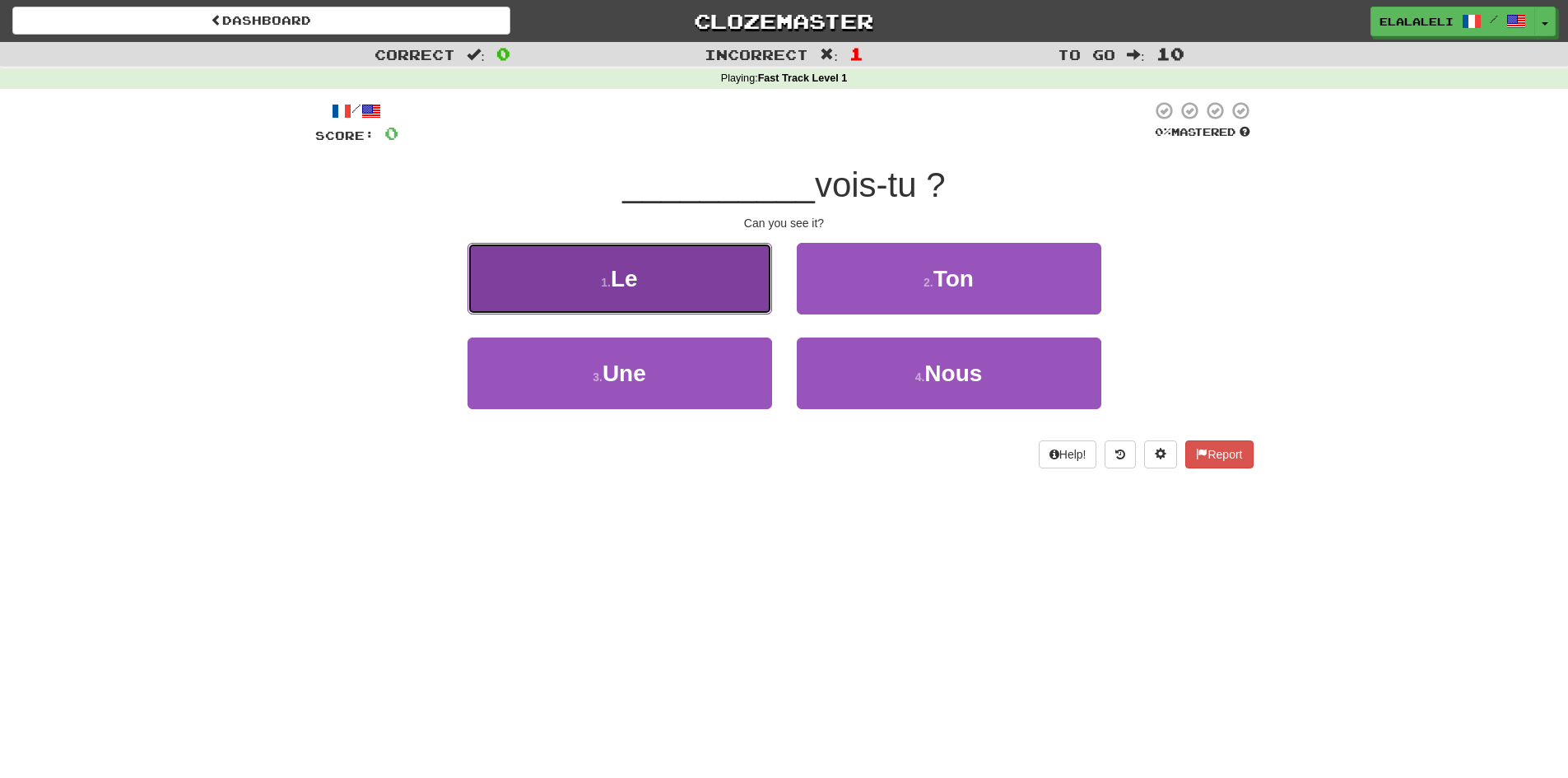
click at [745, 279] on button "1 . Le" at bounding box center [620, 278] width 305 height 72
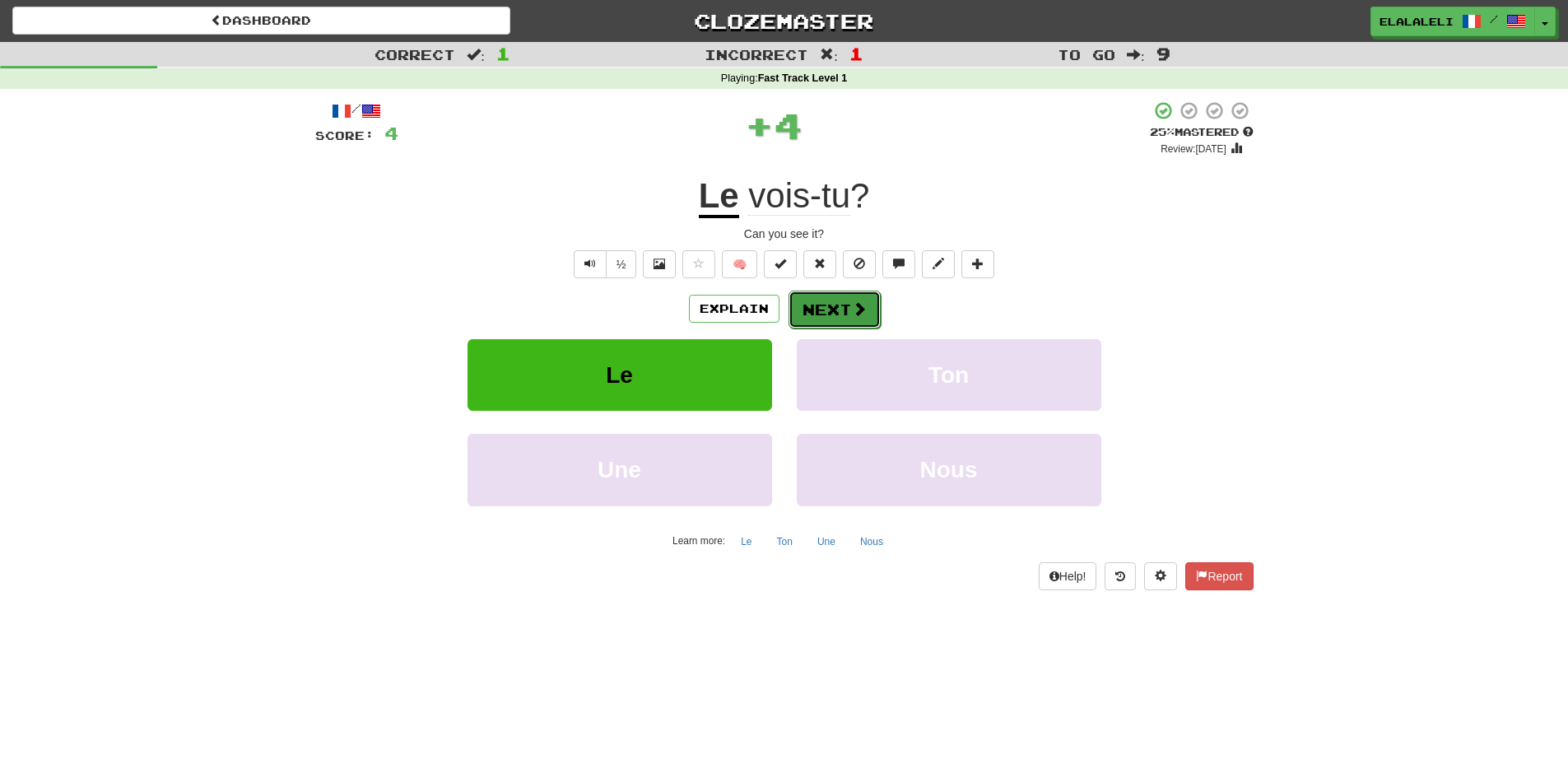
click at [852, 302] on span at bounding box center [859, 308] width 15 height 15
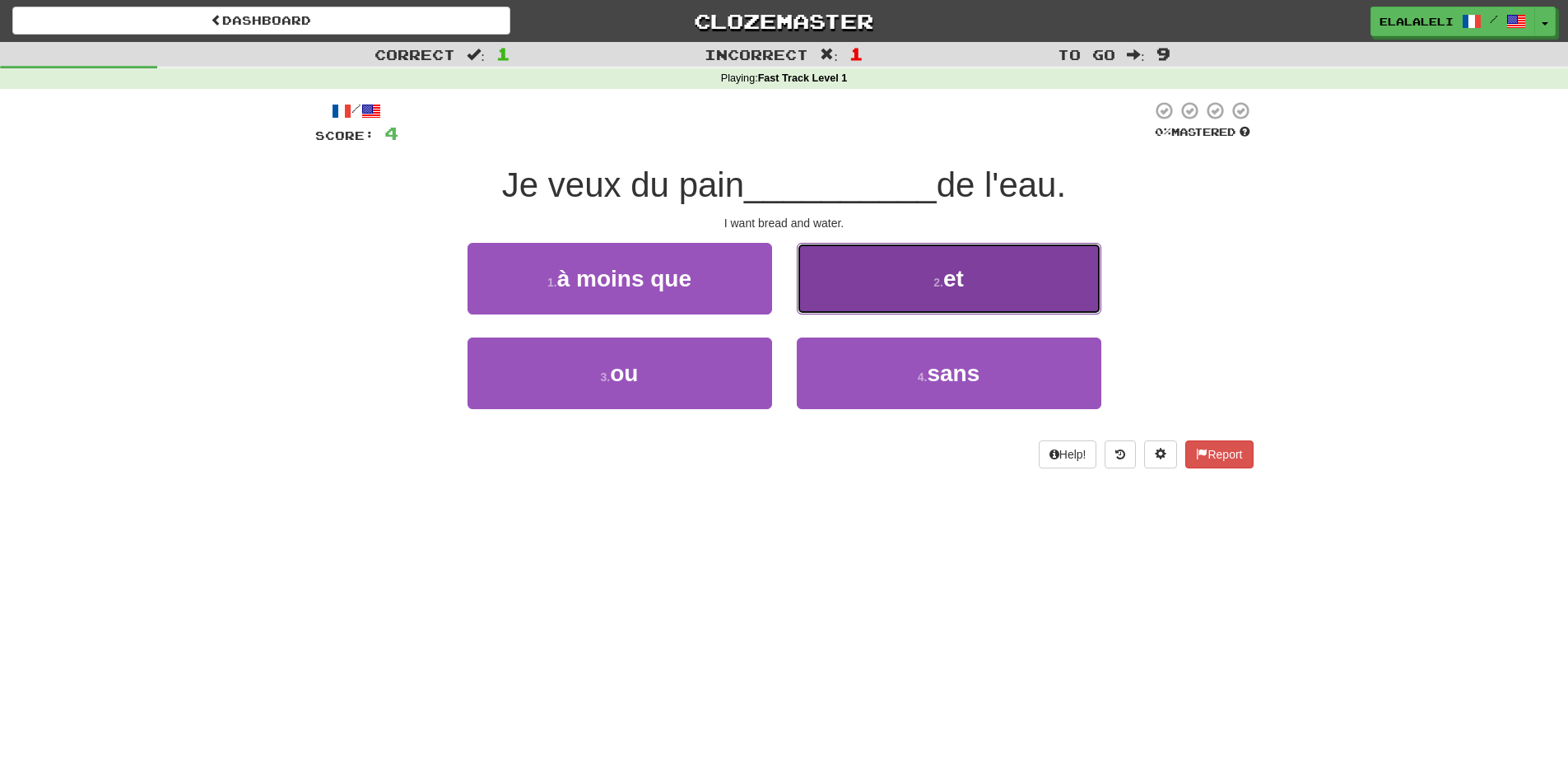
click at [988, 289] on button "2 . et" at bounding box center [949, 278] width 305 height 72
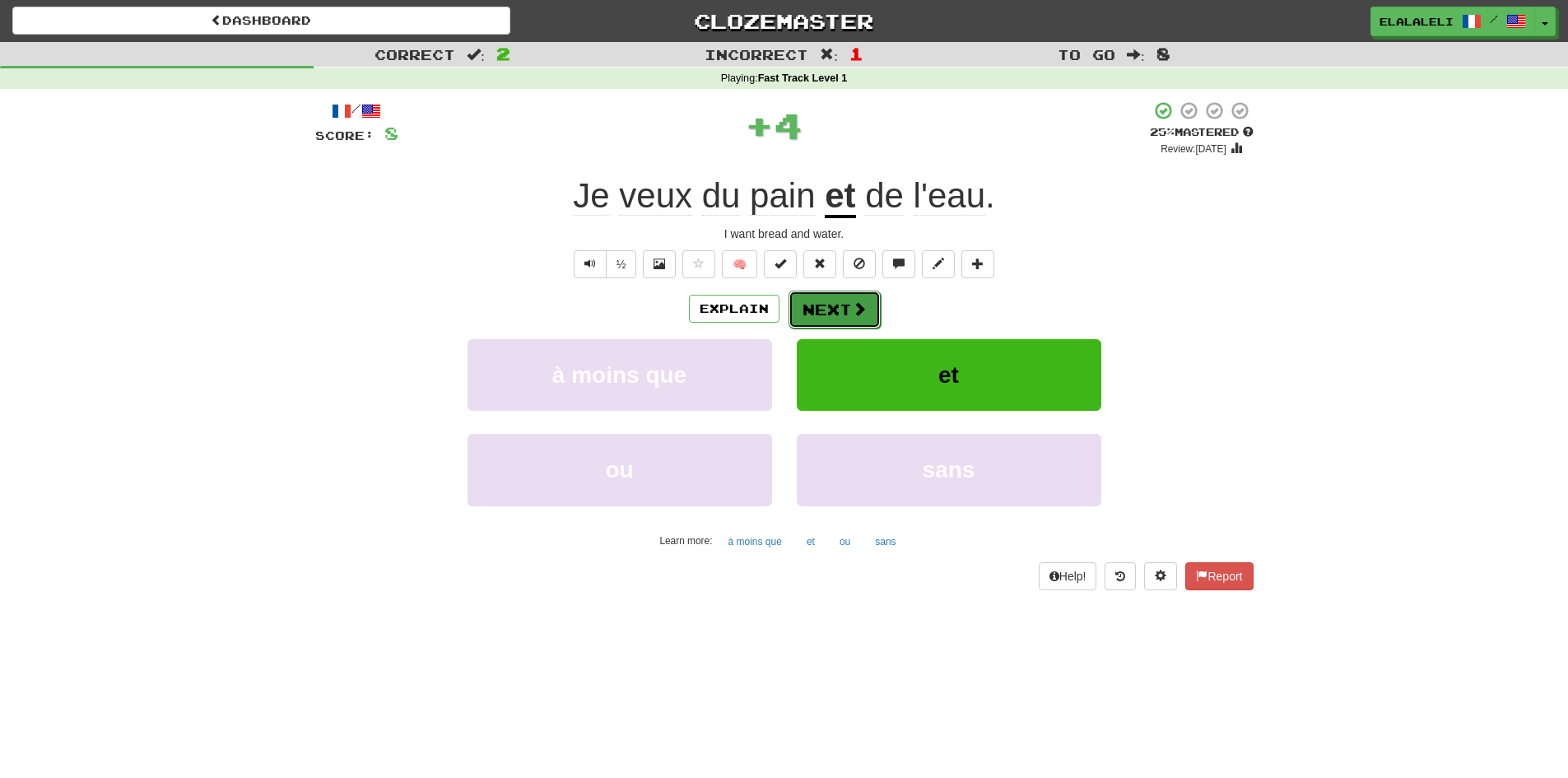
click at [845, 302] on button "Next" at bounding box center [834, 309] width 92 height 38
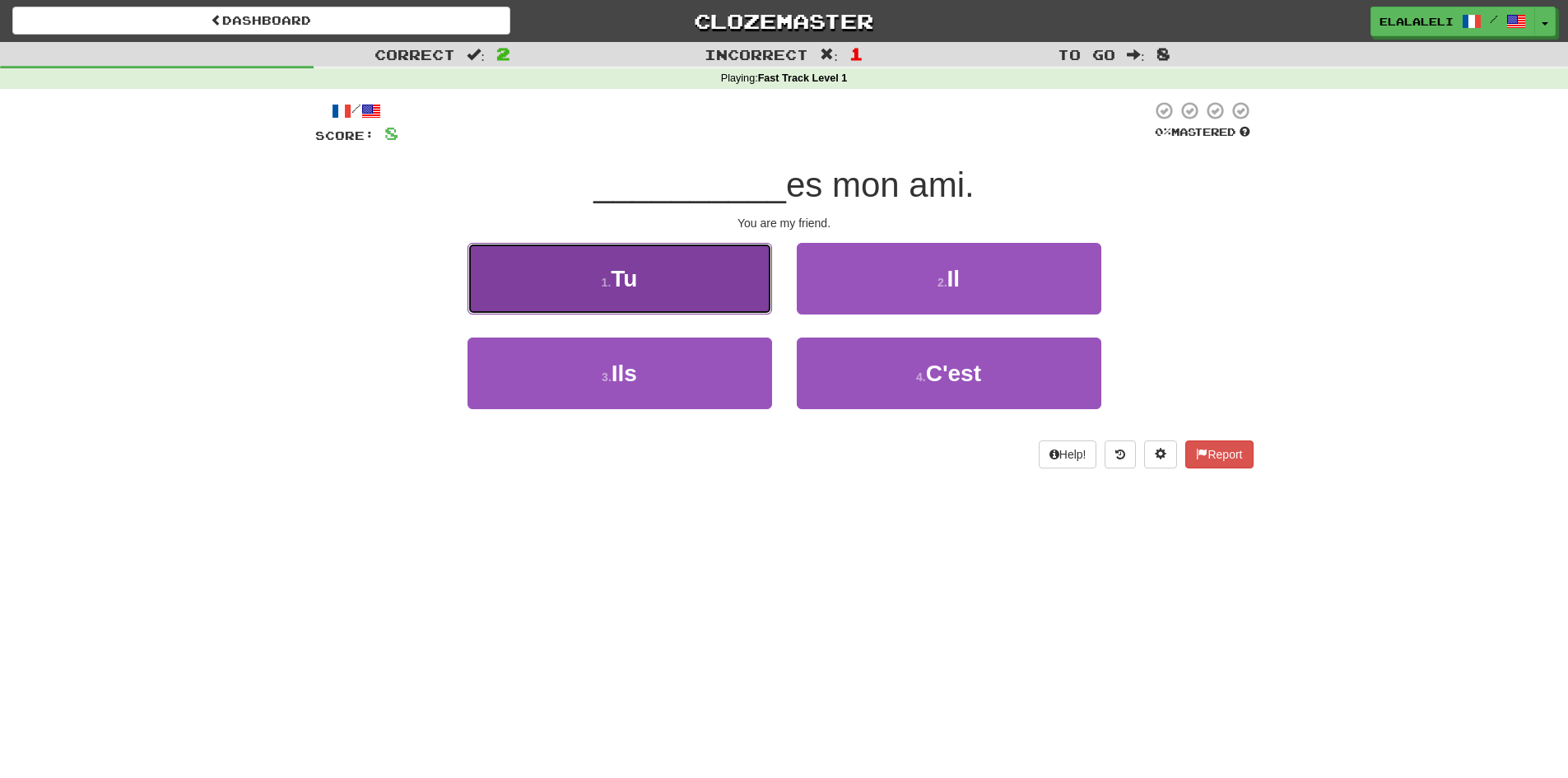
click at [737, 279] on button "1 . Tu" at bounding box center [620, 278] width 305 height 72
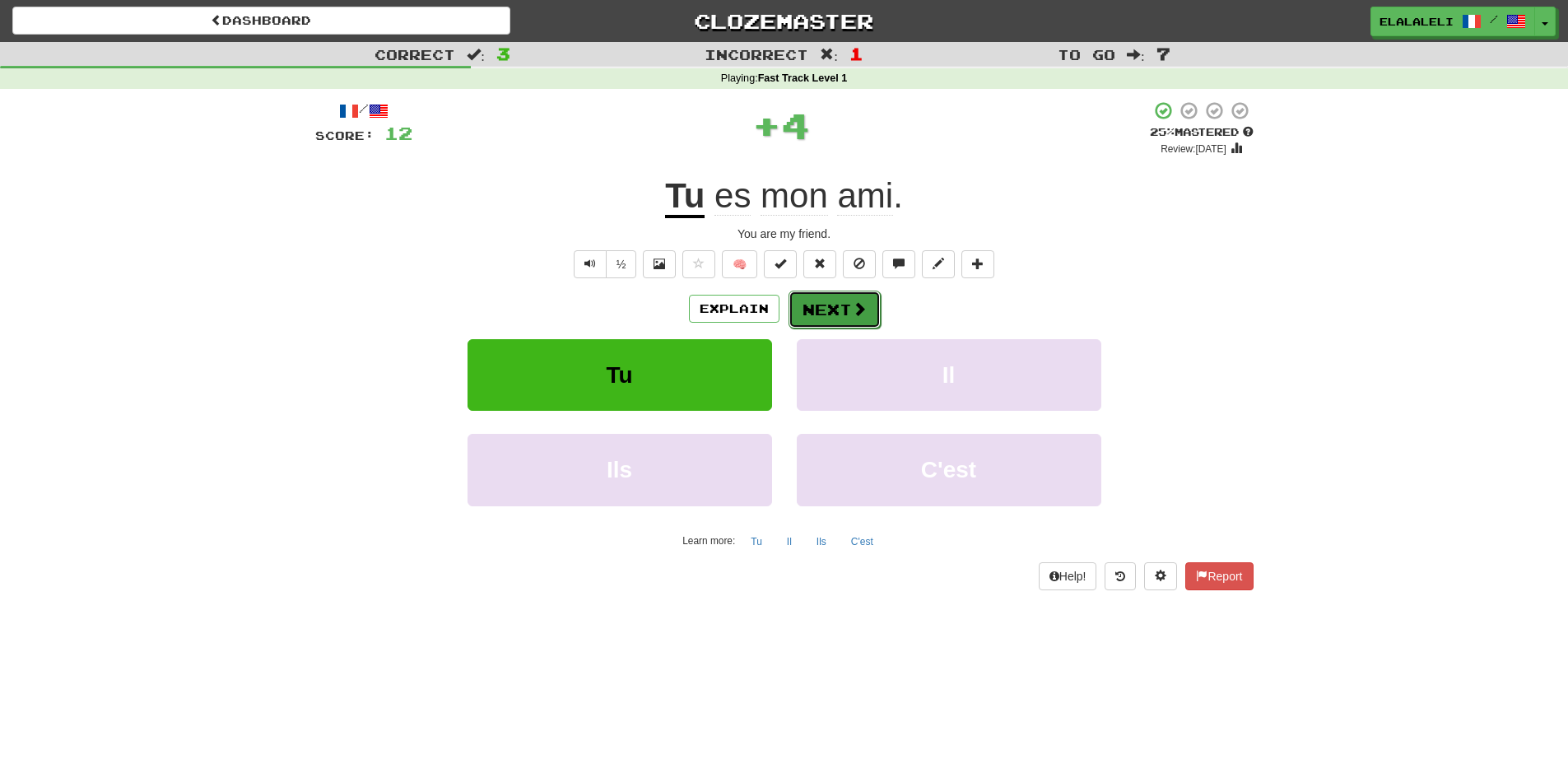
click at [839, 298] on button "Next" at bounding box center [834, 309] width 92 height 38
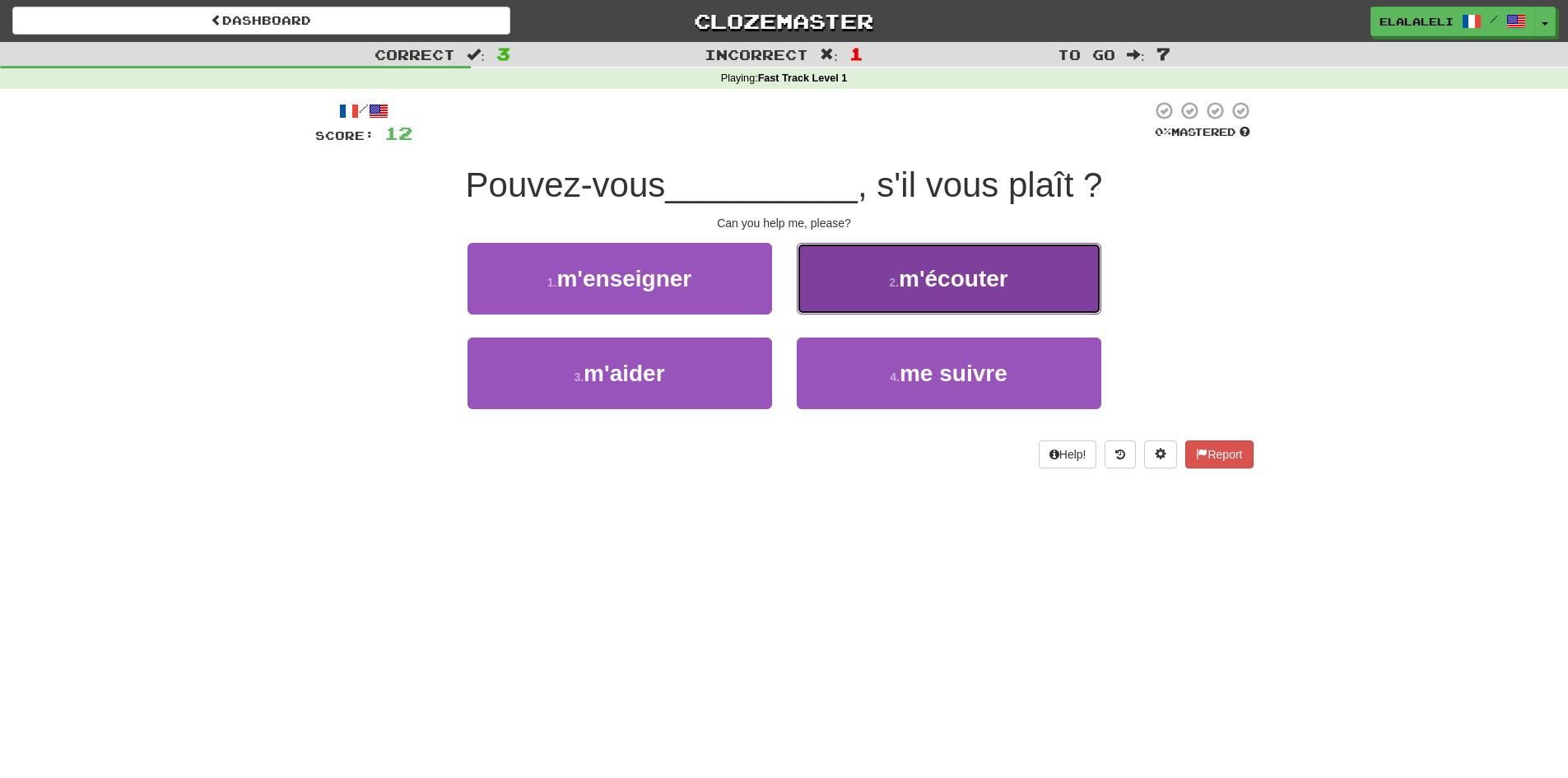
click at [1039, 296] on button "2 . m'écouter" at bounding box center [949, 278] width 305 height 72
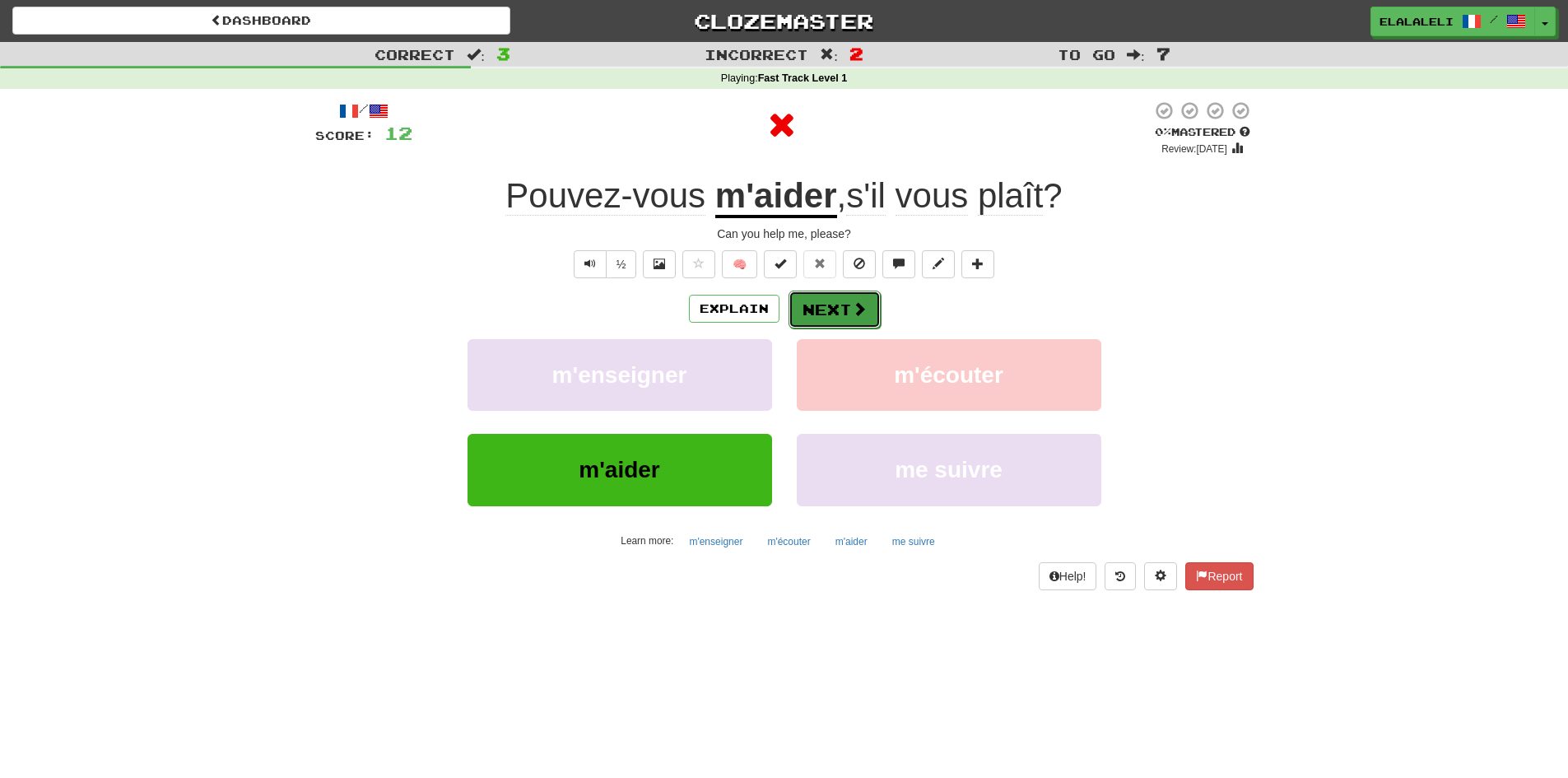
click at [820, 299] on button "Next" at bounding box center [834, 309] width 92 height 38
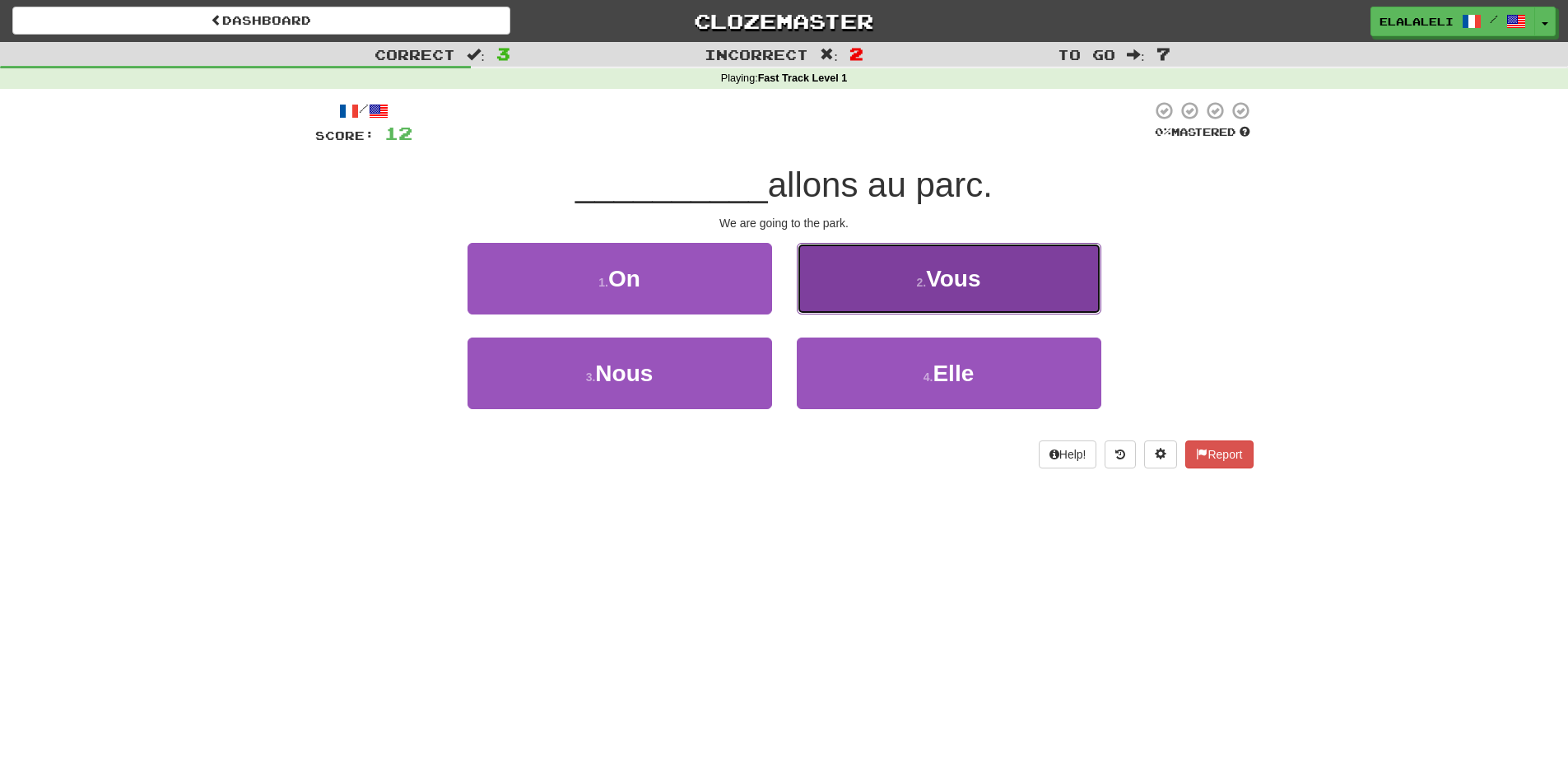
click at [939, 286] on span "Vous" at bounding box center [952, 279] width 54 height 26
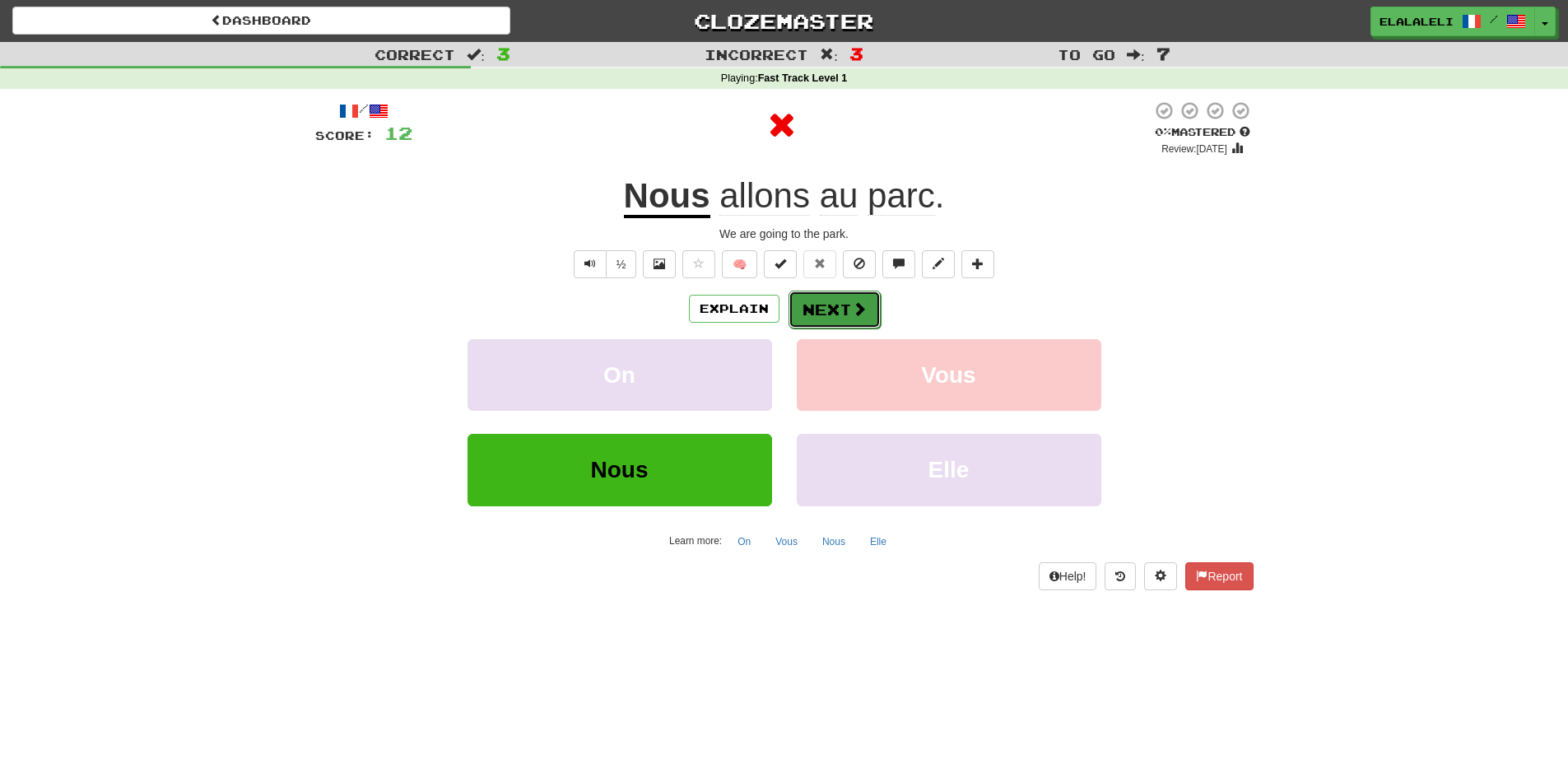
click at [837, 311] on button "Next" at bounding box center [834, 309] width 92 height 38
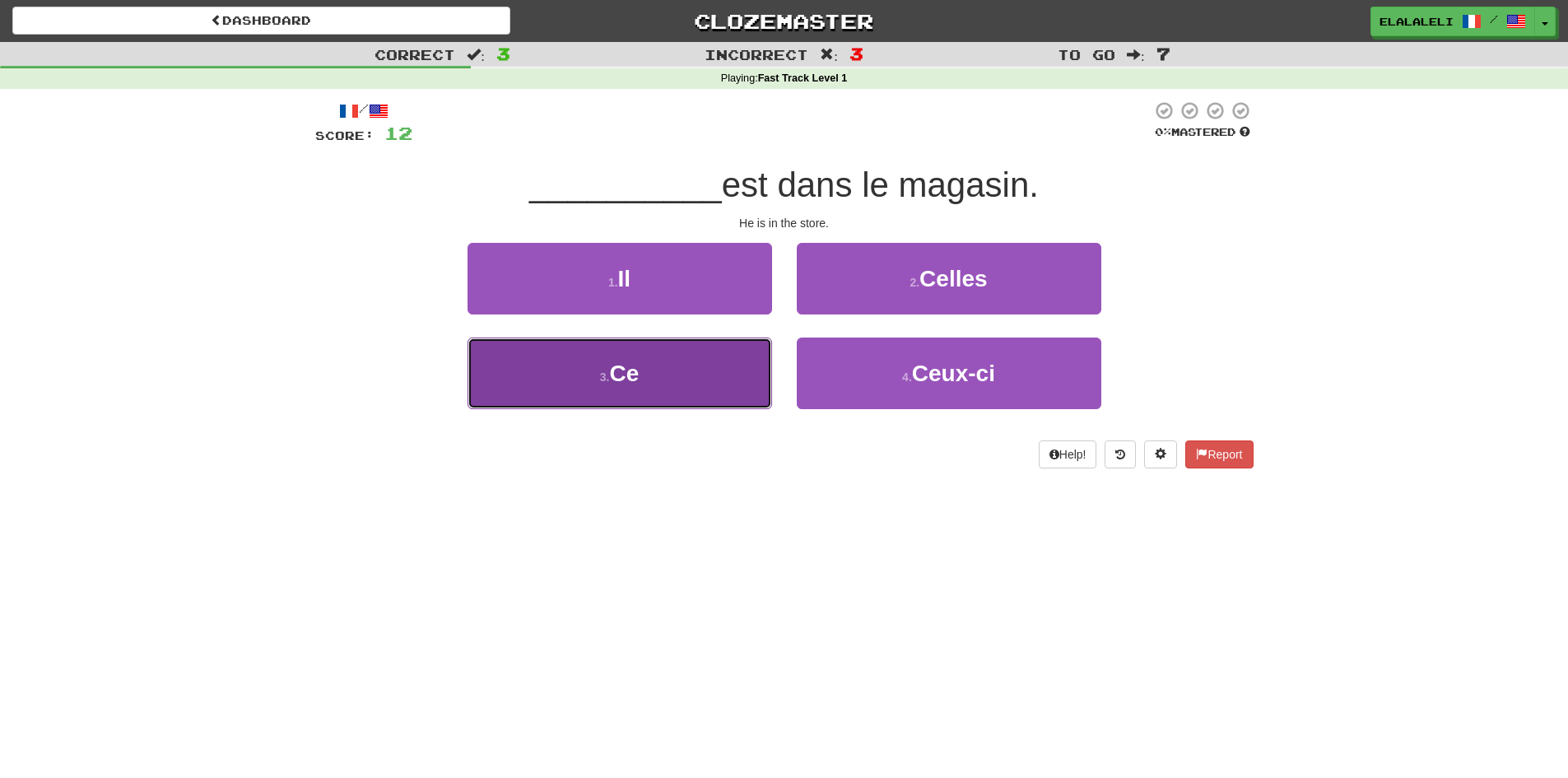
click at [715, 353] on button "3 . Ce" at bounding box center [620, 372] width 305 height 72
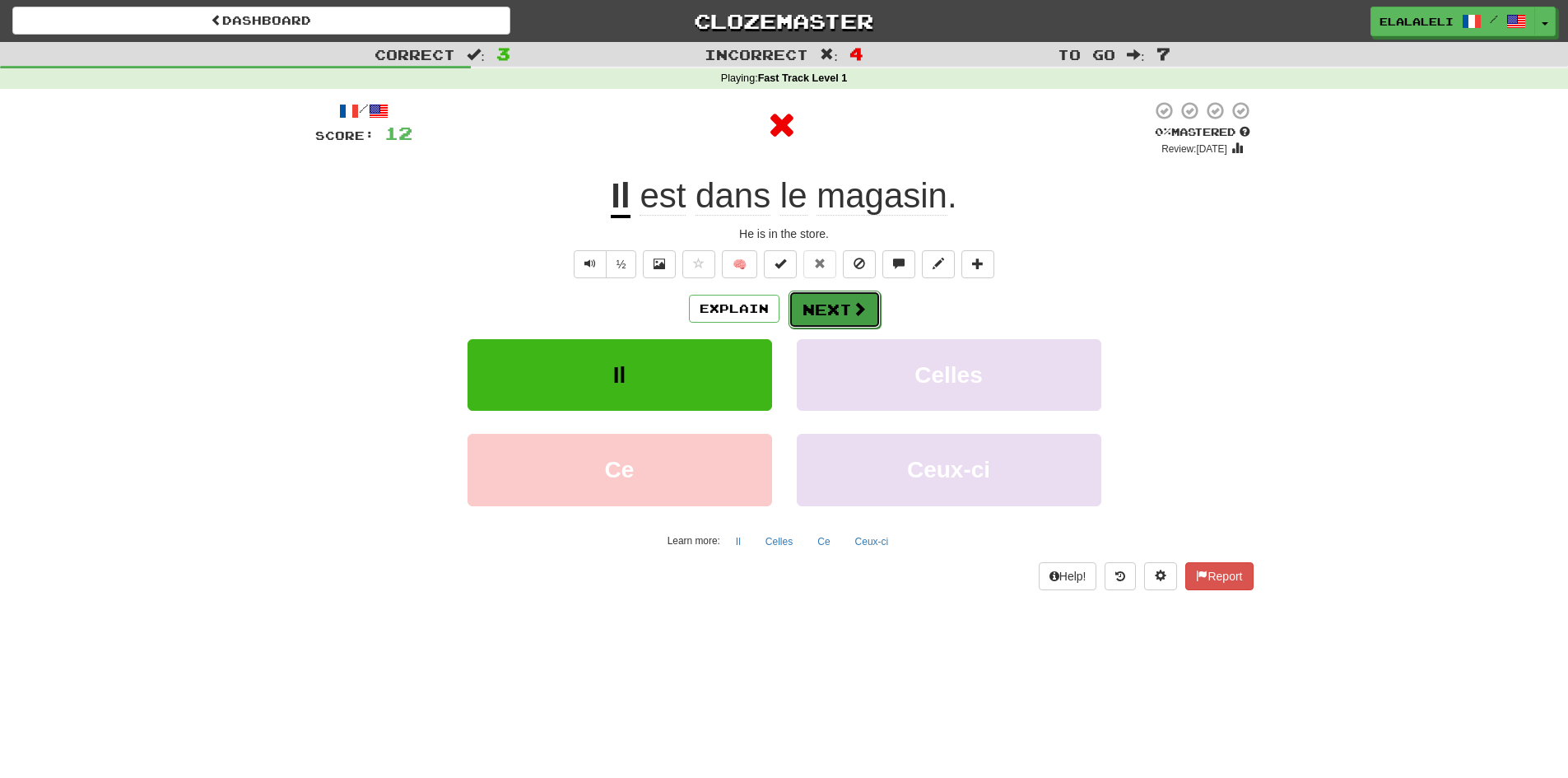
click at [852, 310] on span at bounding box center [859, 308] width 15 height 15
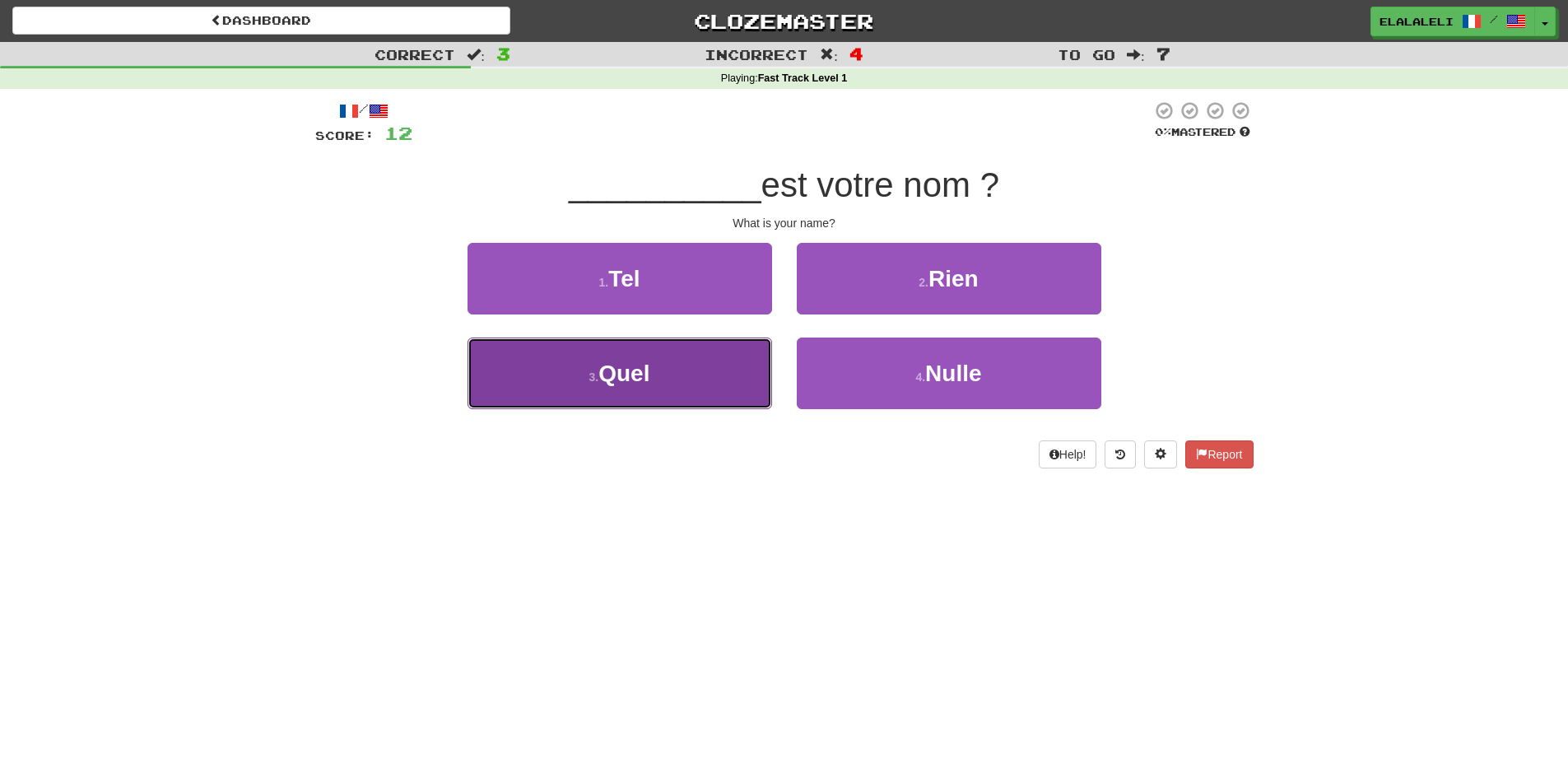
click at [705, 361] on button "3 . Quel" at bounding box center [620, 372] width 305 height 72
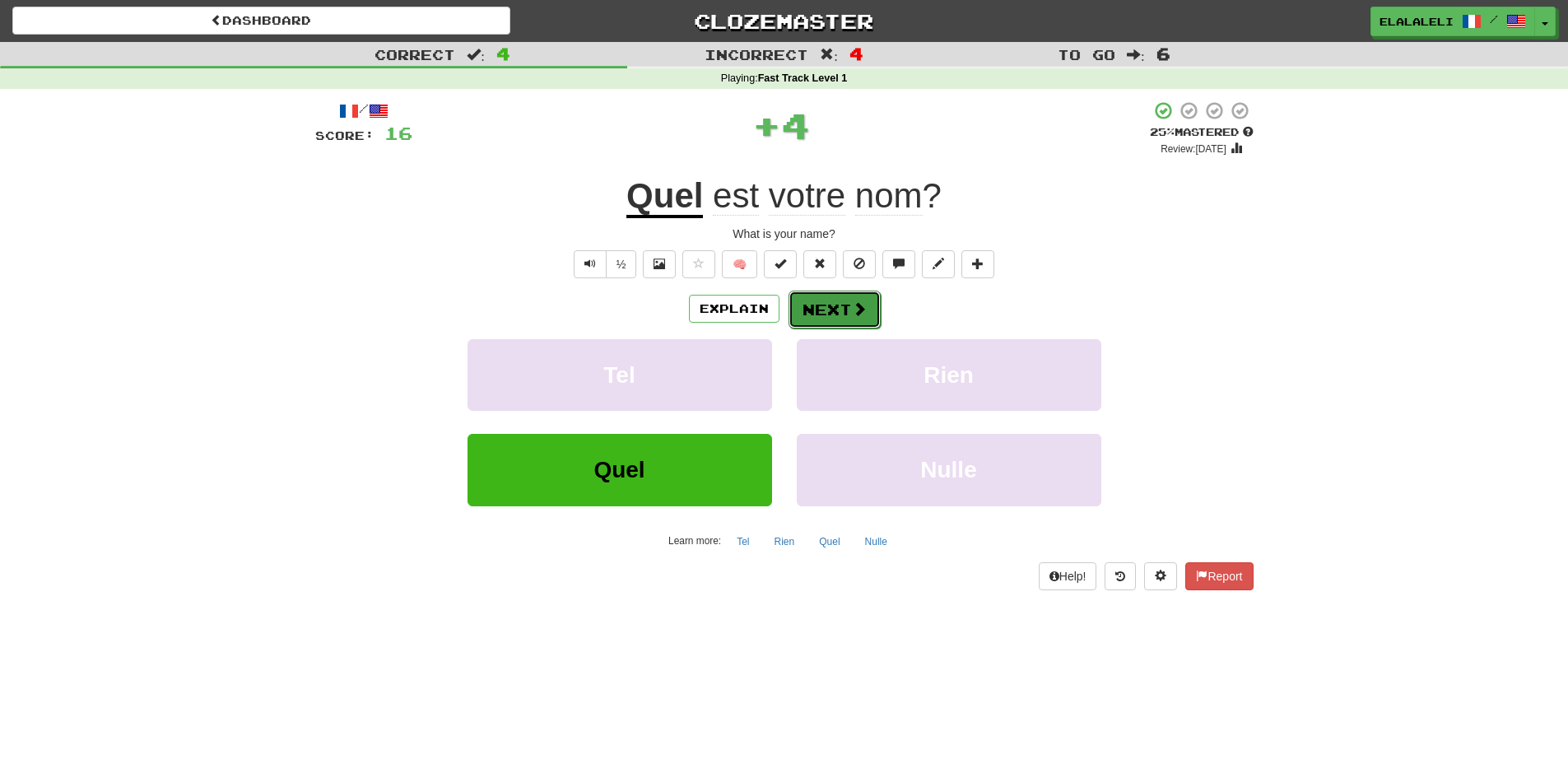
click at [866, 301] on button "Next" at bounding box center [834, 309] width 92 height 38
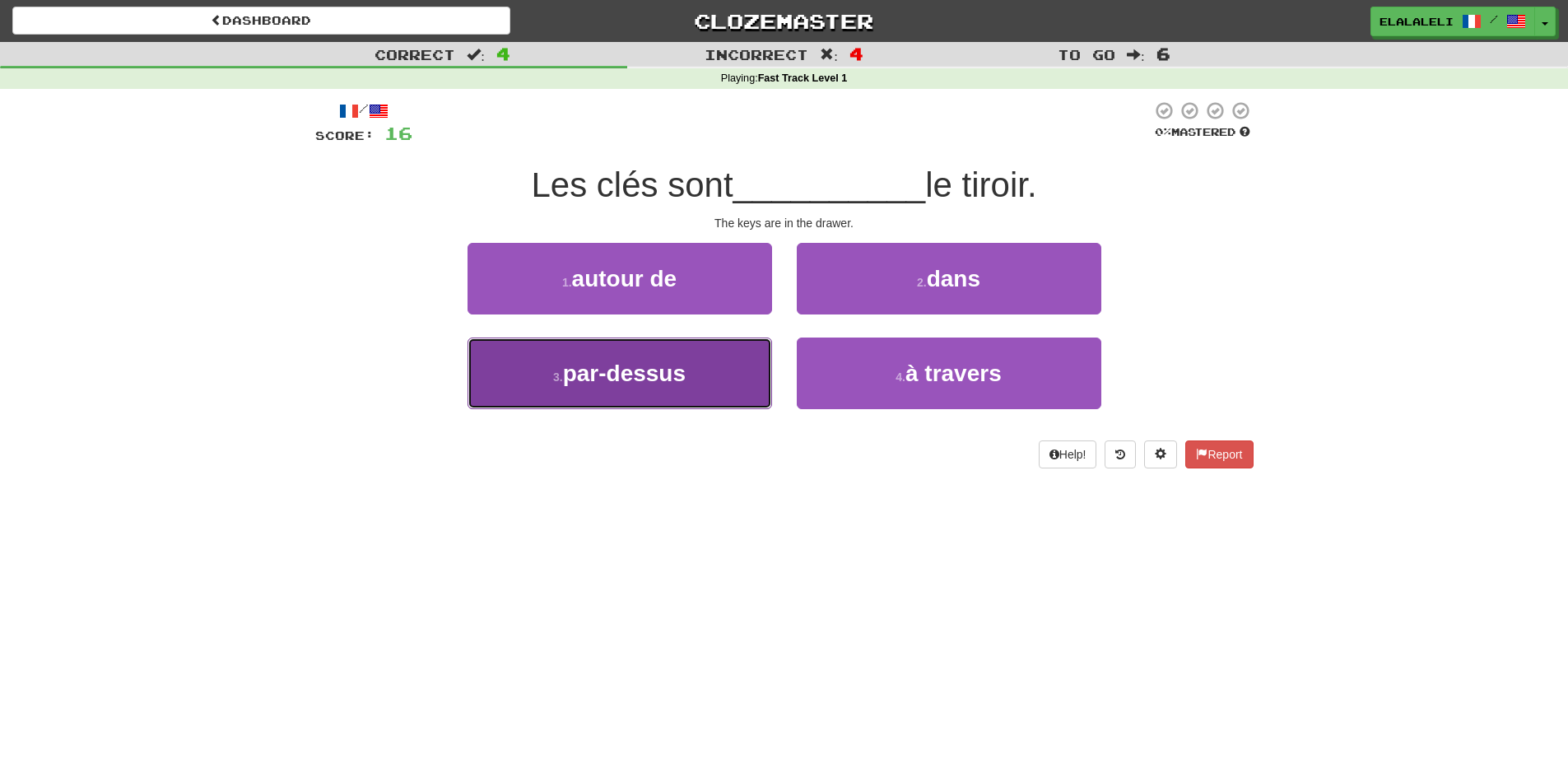
click at [693, 369] on button "3 . par-dessus" at bounding box center [620, 372] width 305 height 72
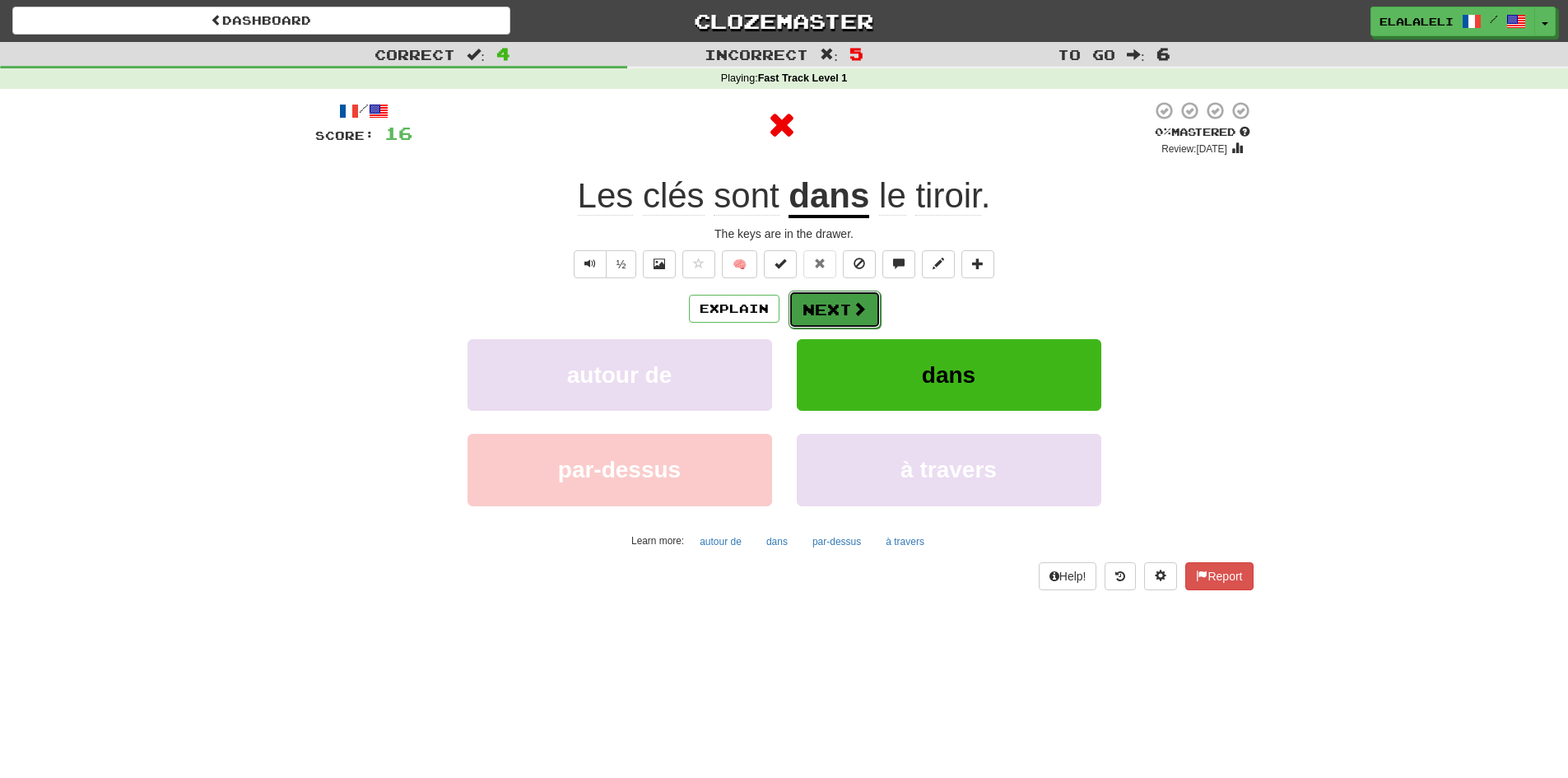
click at [857, 302] on span at bounding box center [859, 308] width 15 height 15
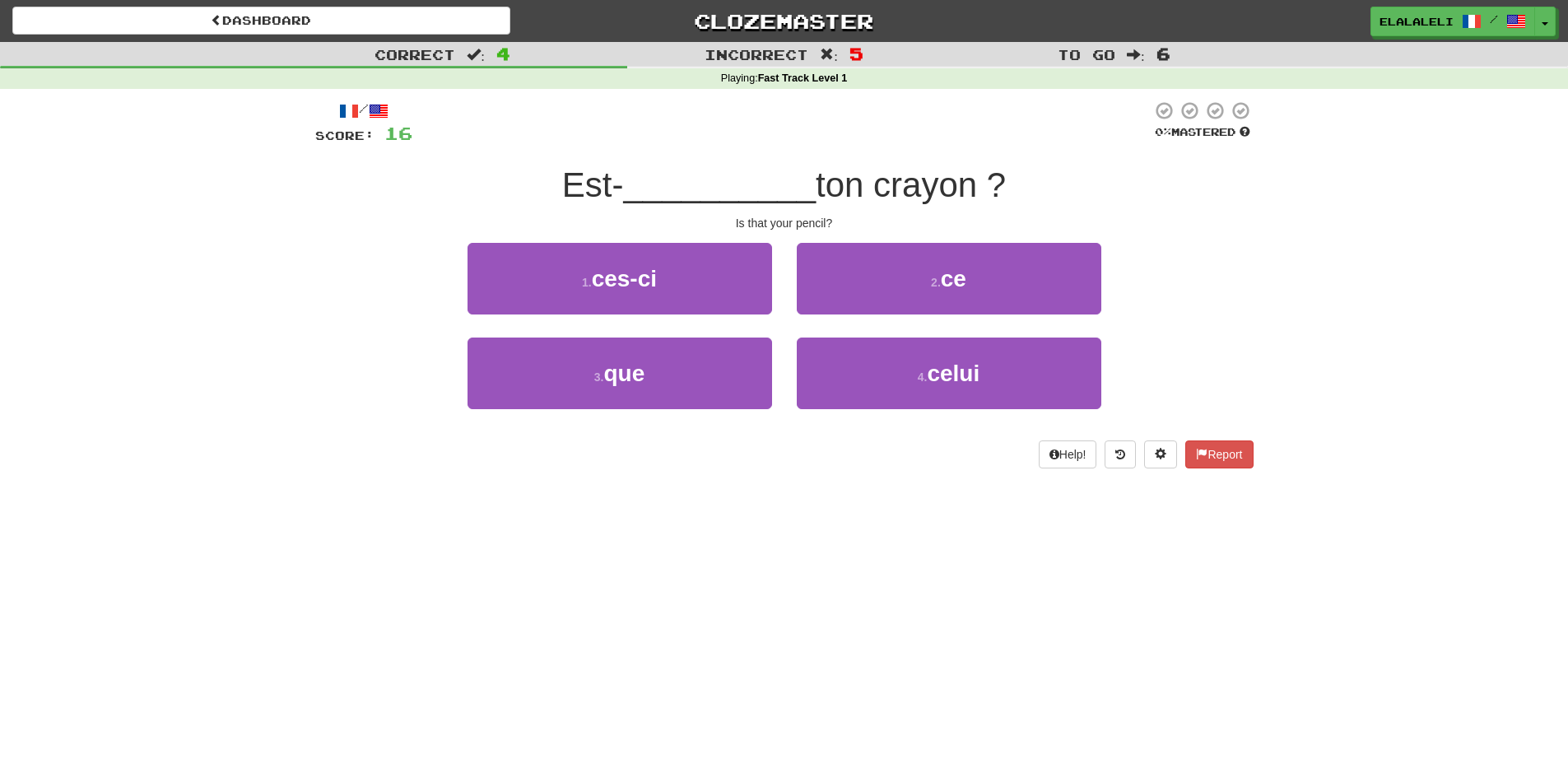
click at [586, 177] on span "Est-" at bounding box center [592, 184] width 62 height 38
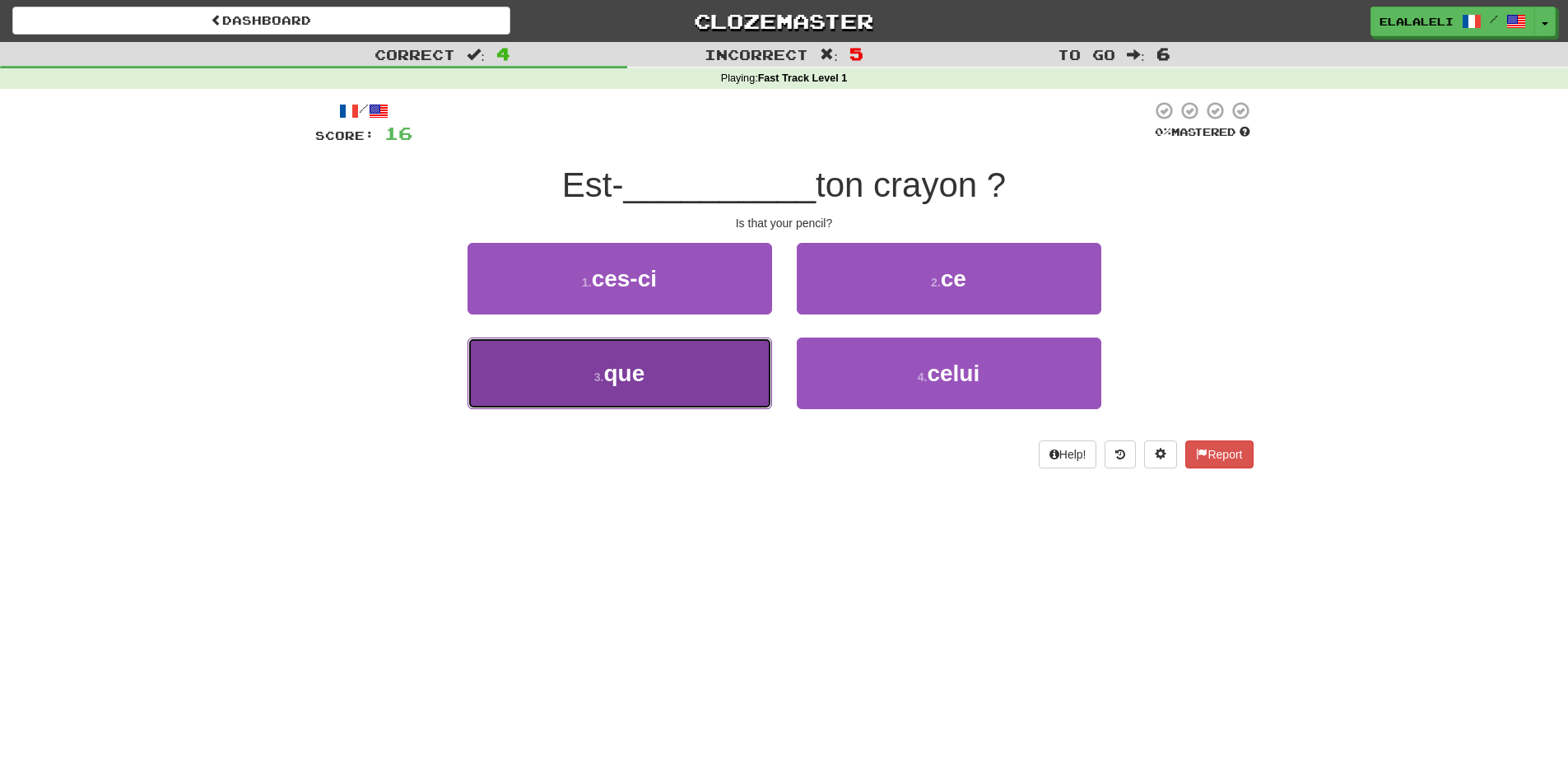
click at [738, 353] on button "3 . que" at bounding box center [620, 372] width 305 height 72
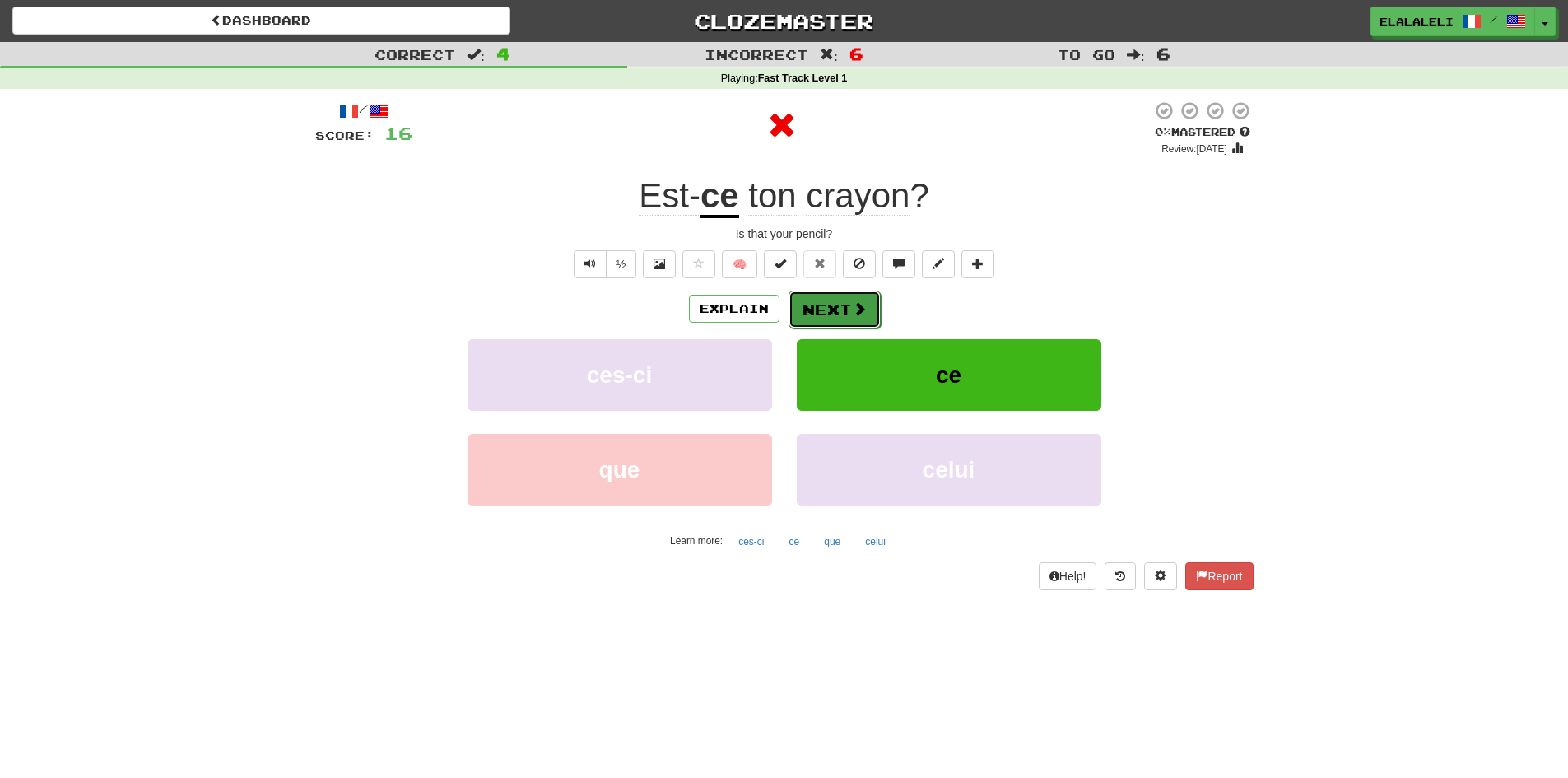
click at [830, 302] on button "Next" at bounding box center [834, 309] width 92 height 38
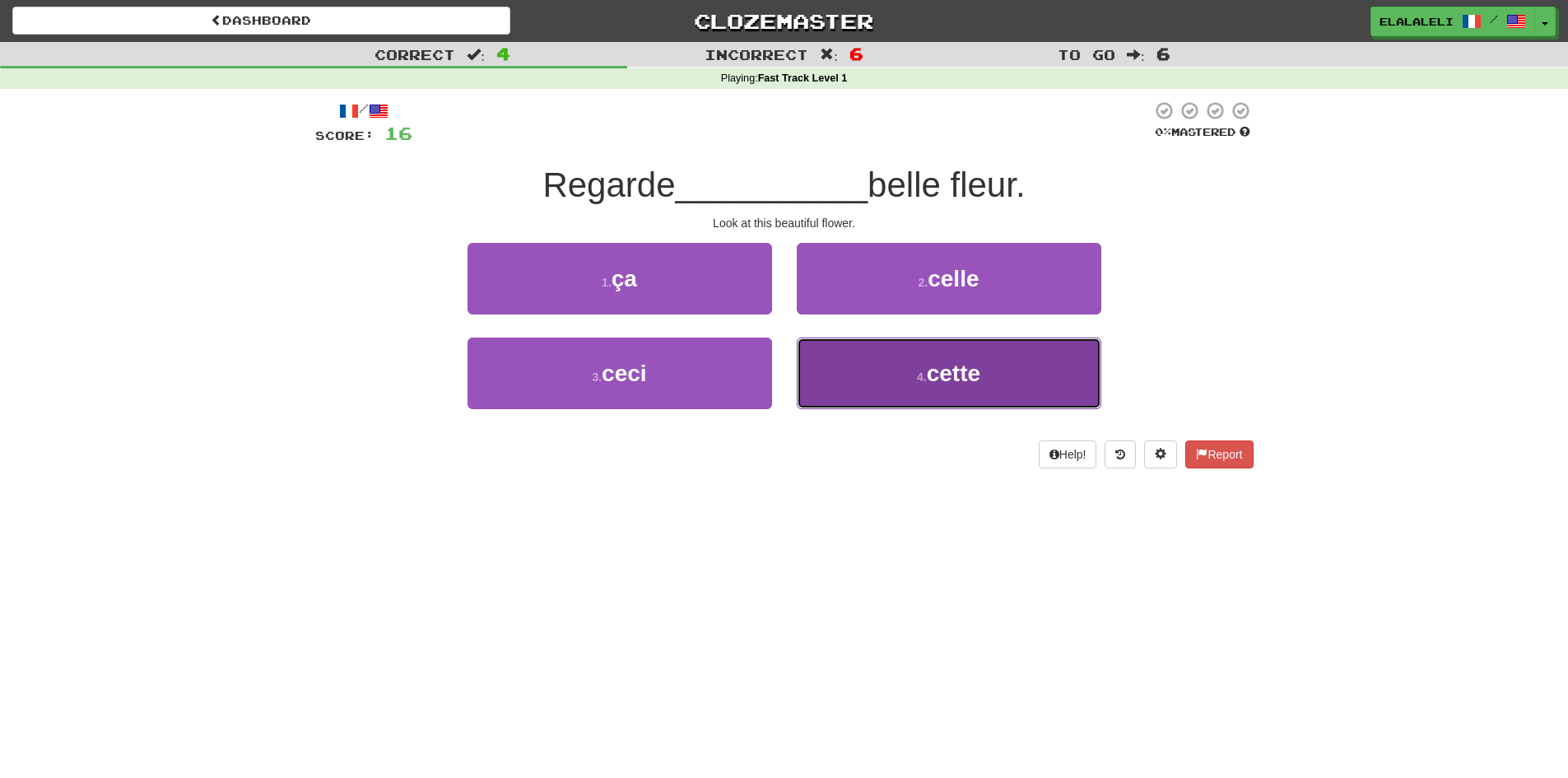
click at [850, 341] on button "4 . cette" at bounding box center [949, 372] width 305 height 72
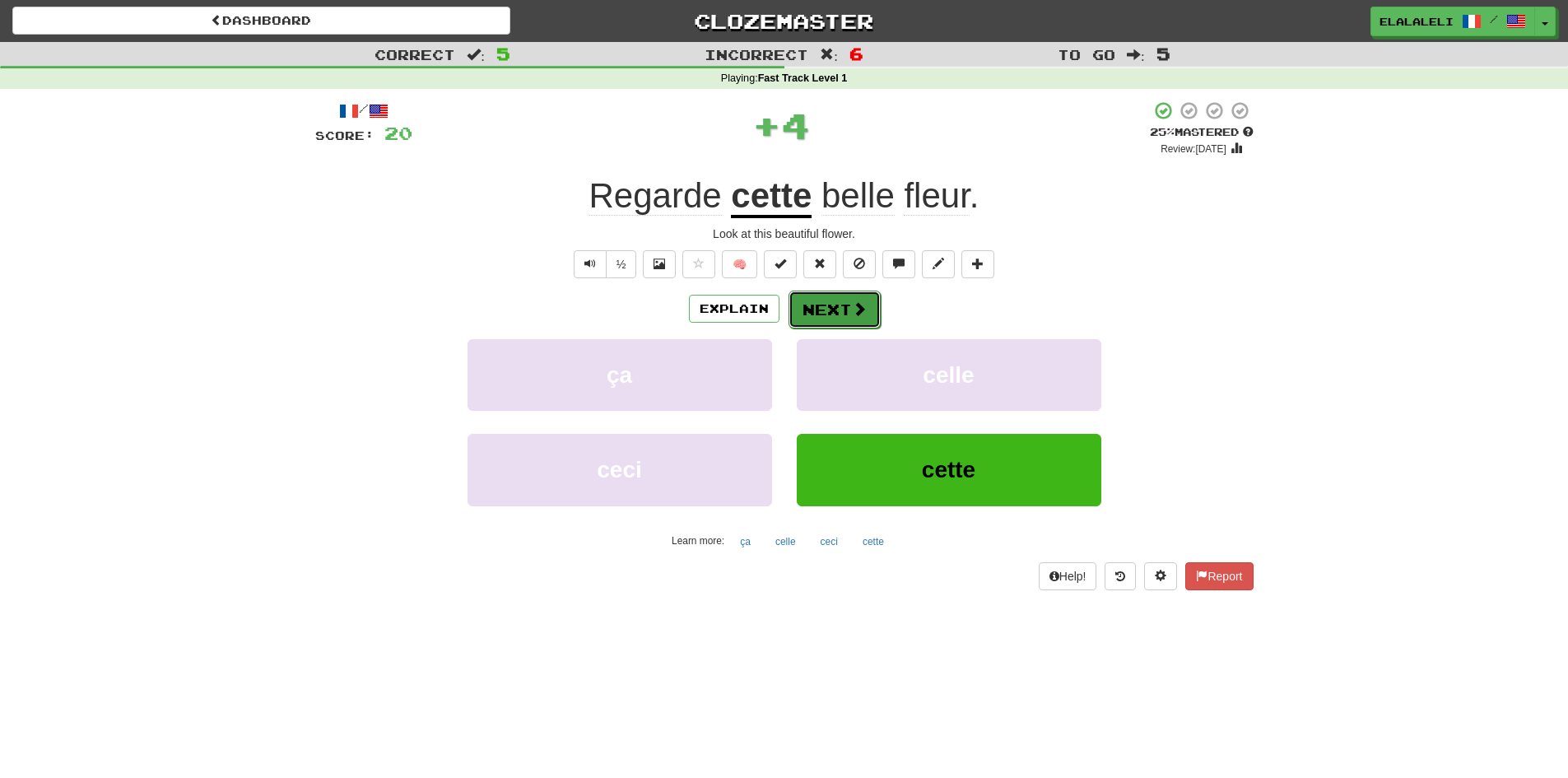
click at [849, 316] on button "Next" at bounding box center [834, 309] width 92 height 38
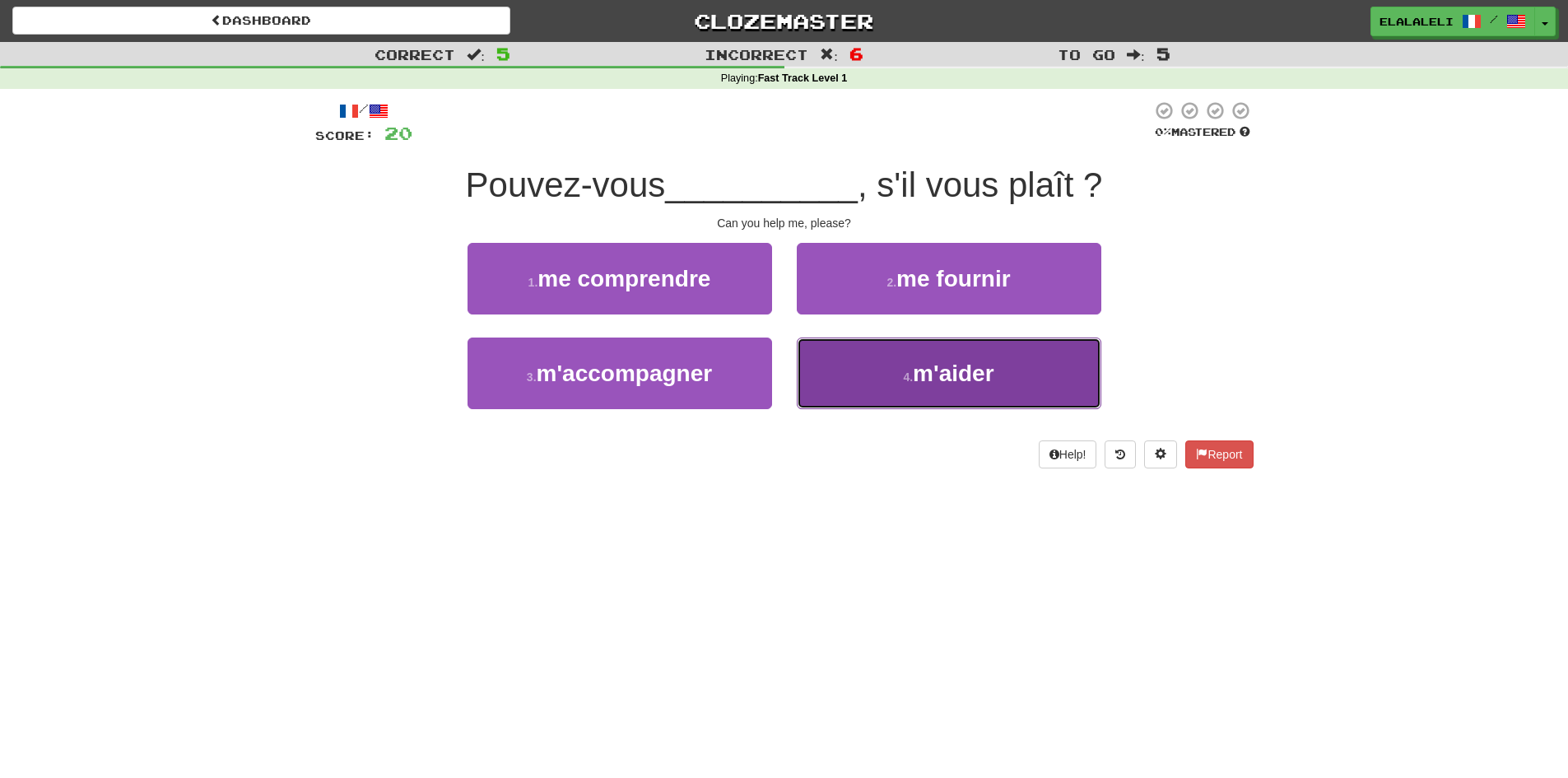
click at [889, 356] on button "4 . m'aider" at bounding box center [949, 372] width 305 height 72
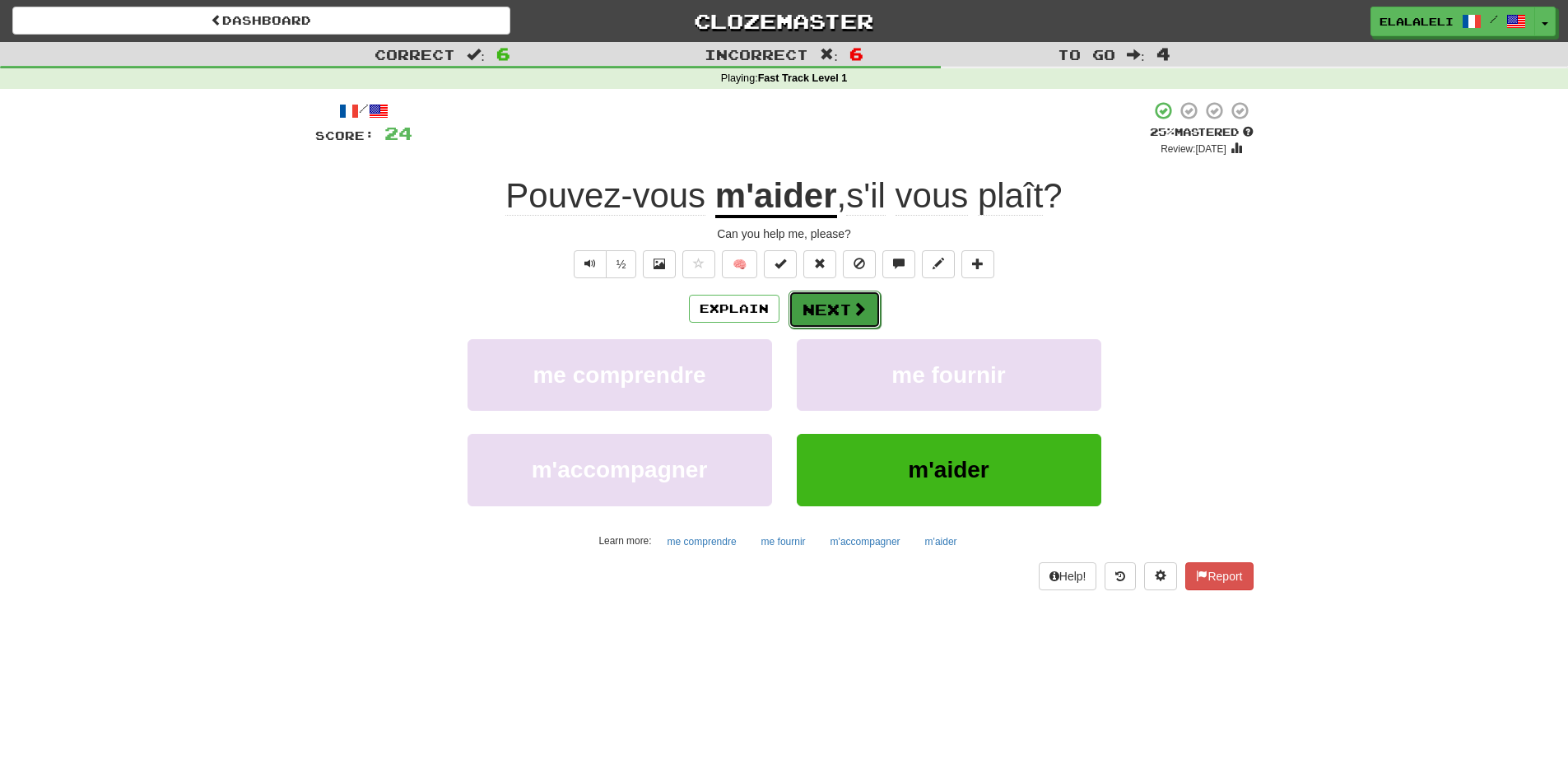
click at [850, 306] on button "Next" at bounding box center [834, 309] width 92 height 38
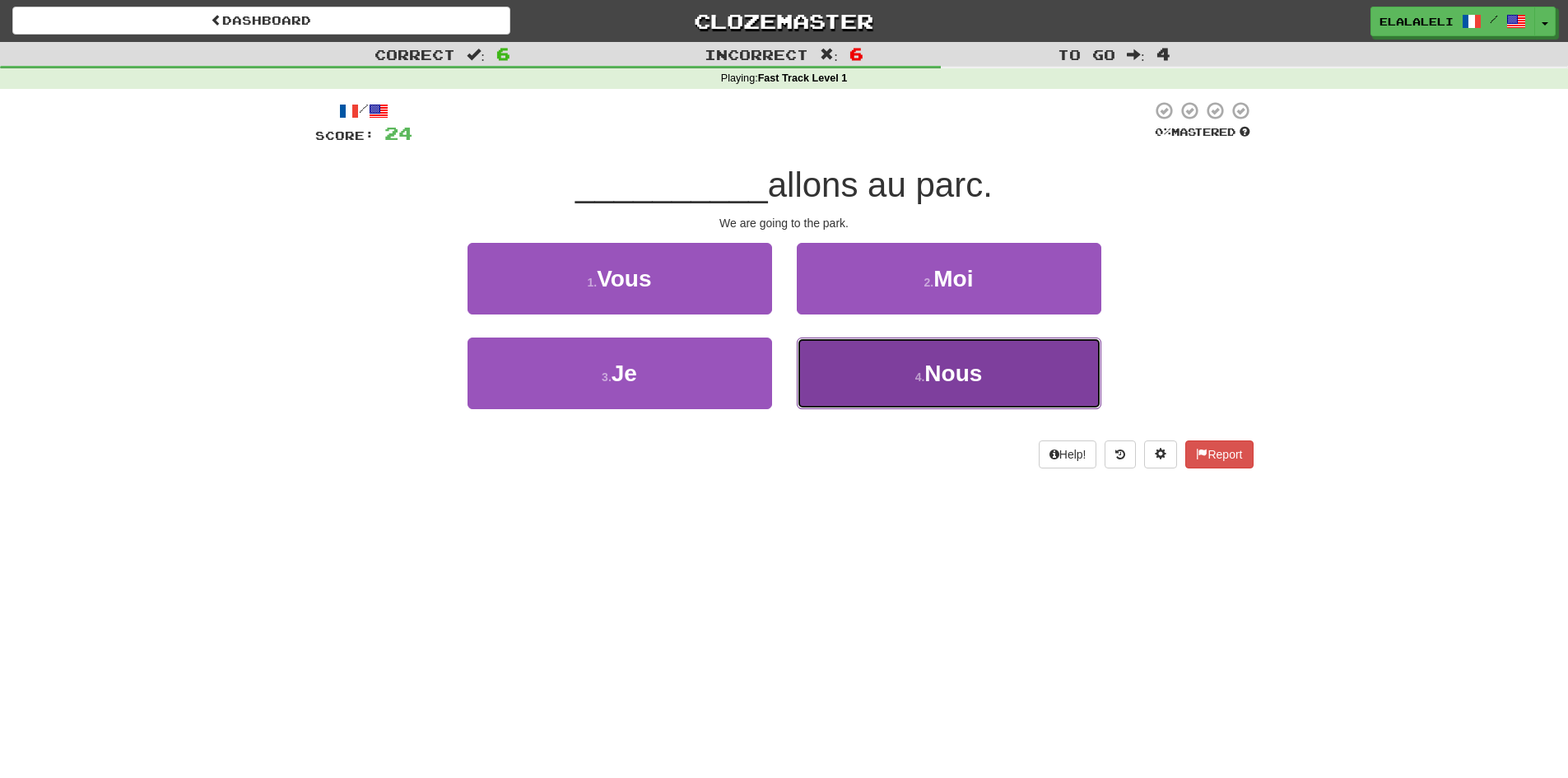
click at [798, 366] on button "4 . Nous" at bounding box center [949, 372] width 305 height 72
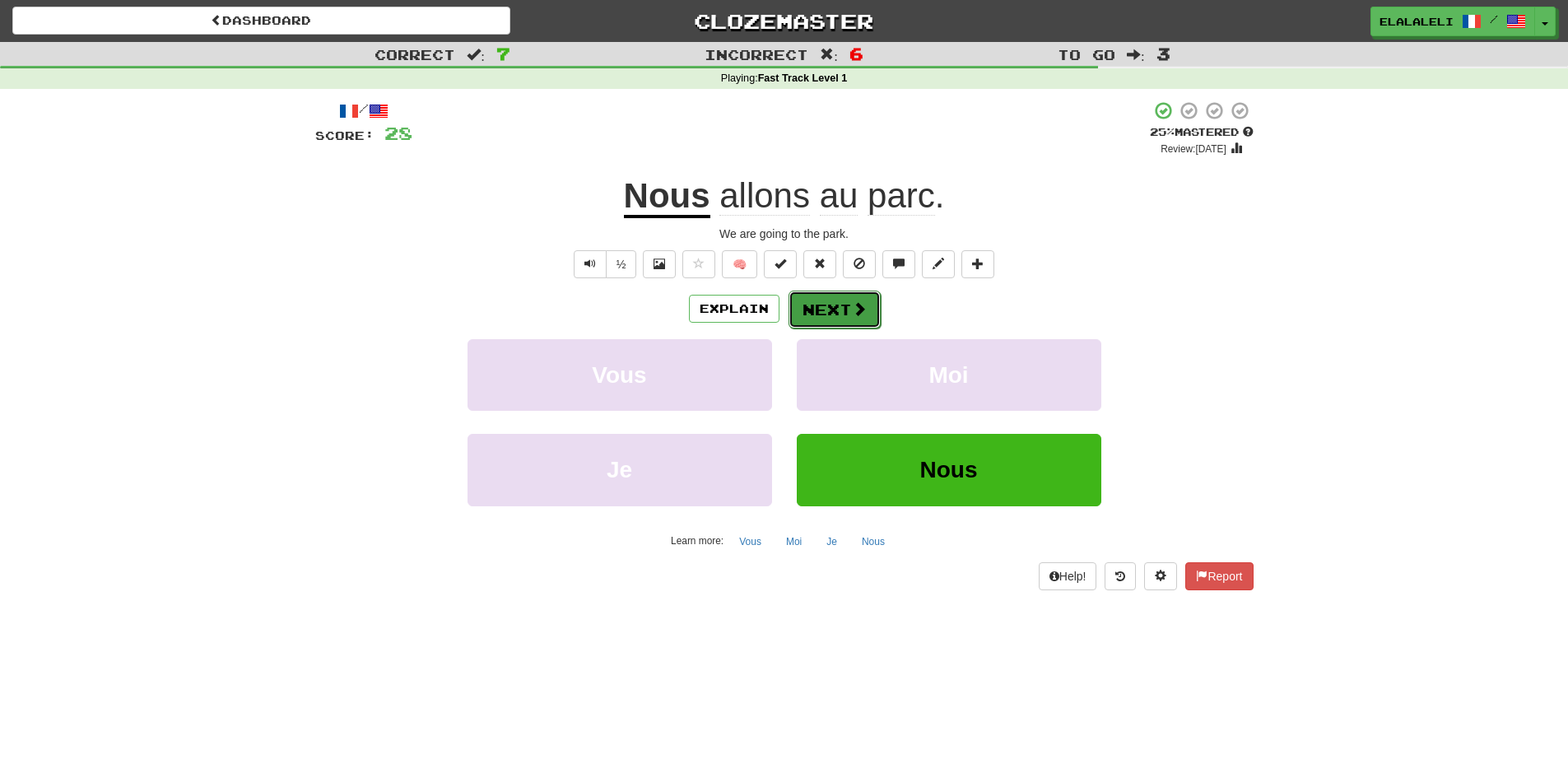
drag, startPoint x: 830, startPoint y: 297, endPoint x: 825, endPoint y: 305, distance: 9.4
click at [825, 305] on button "Next" at bounding box center [834, 309] width 92 height 38
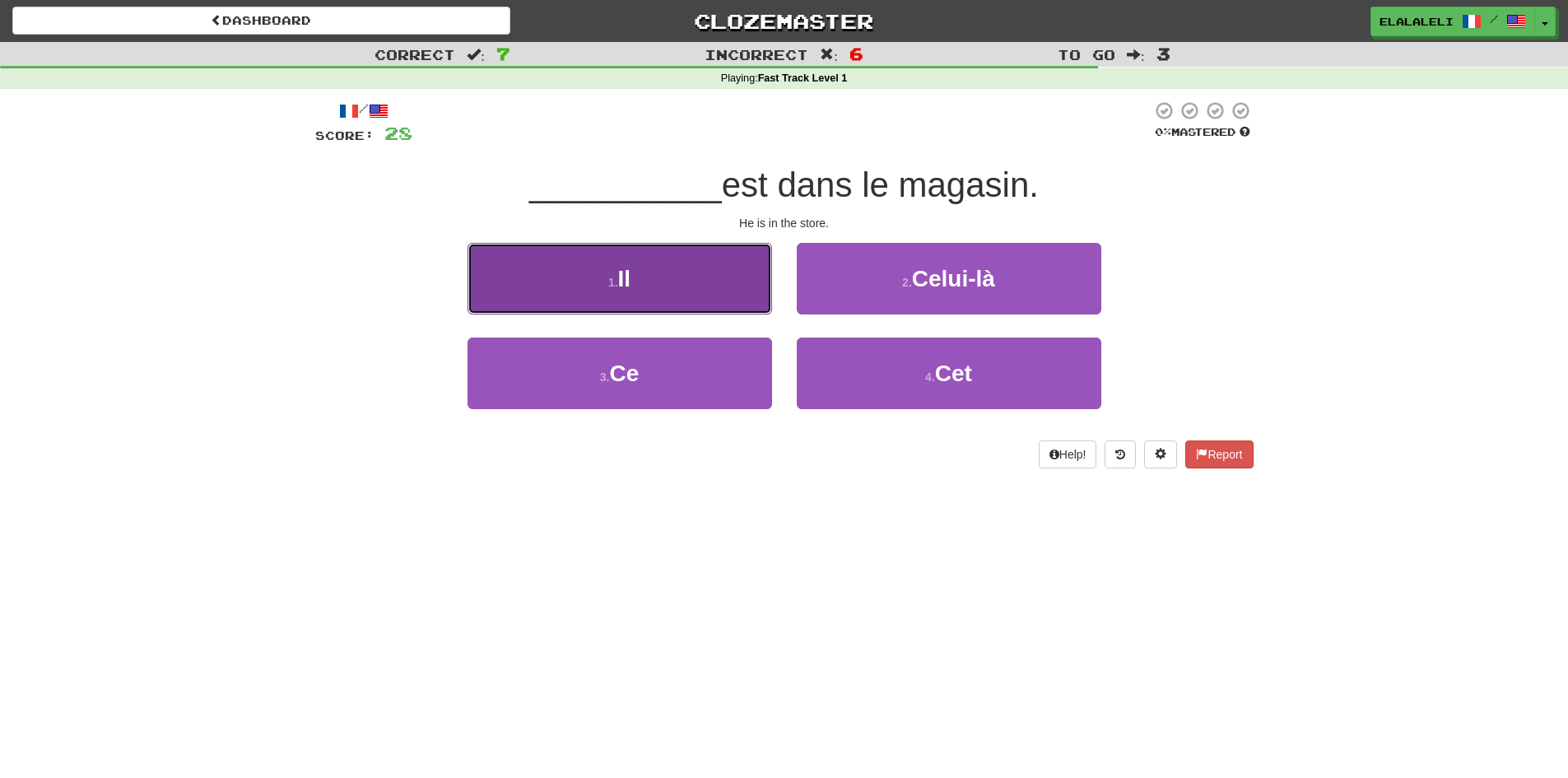
click at [701, 266] on button "1 . Il" at bounding box center [620, 278] width 305 height 72
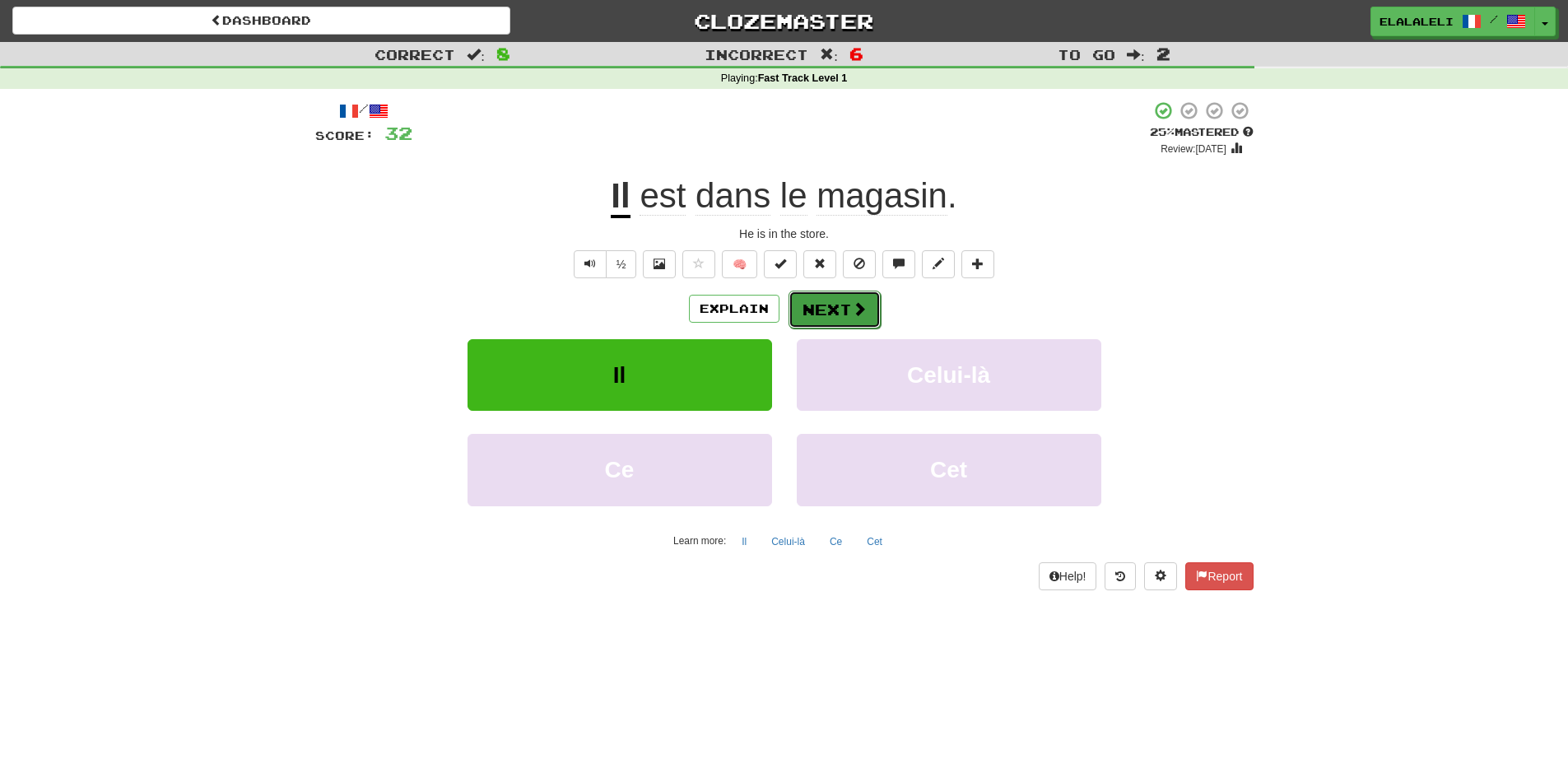
click at [839, 307] on button "Next" at bounding box center [834, 309] width 92 height 38
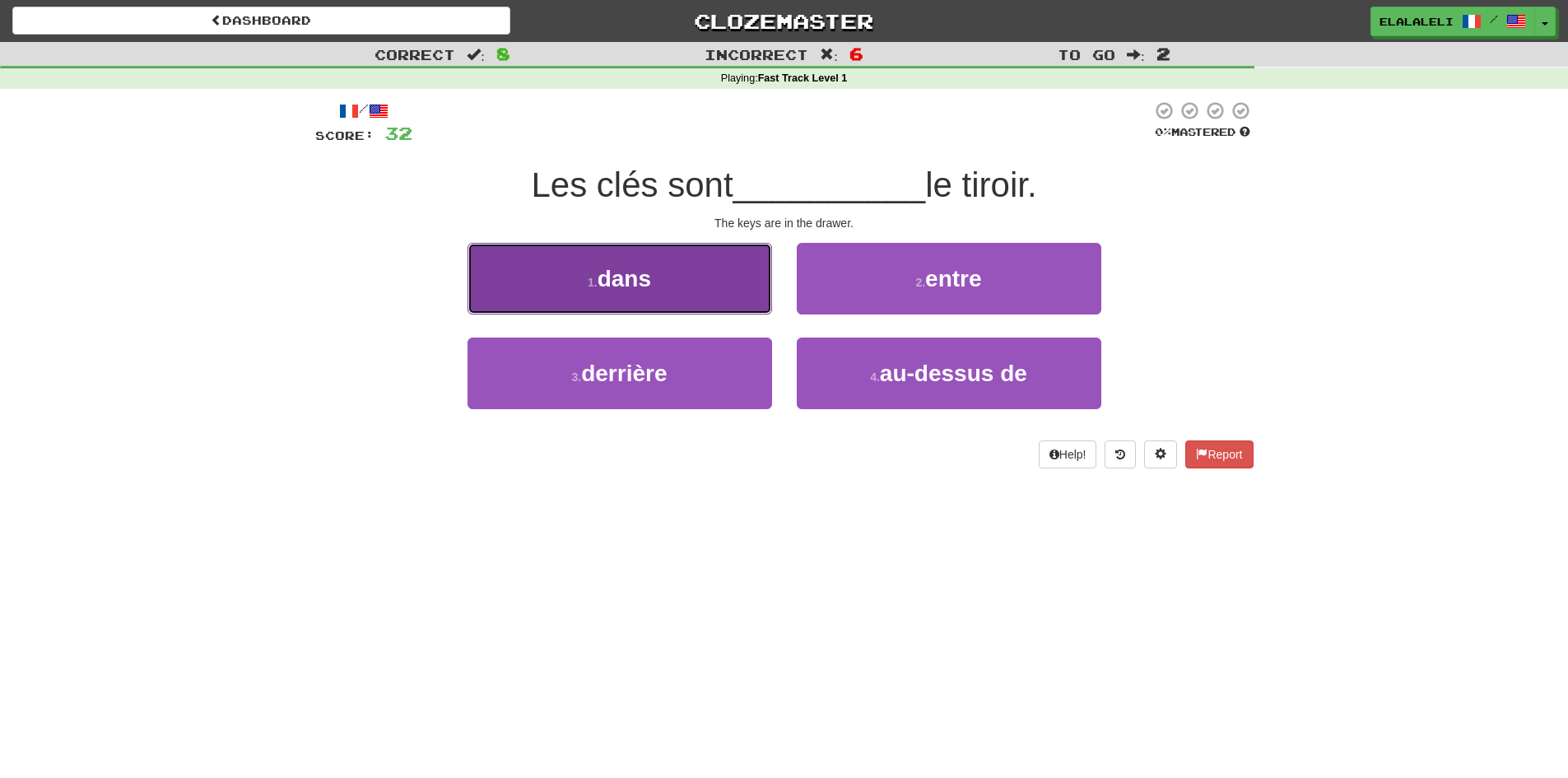
click at [701, 283] on button "1 . dans" at bounding box center [620, 278] width 305 height 72
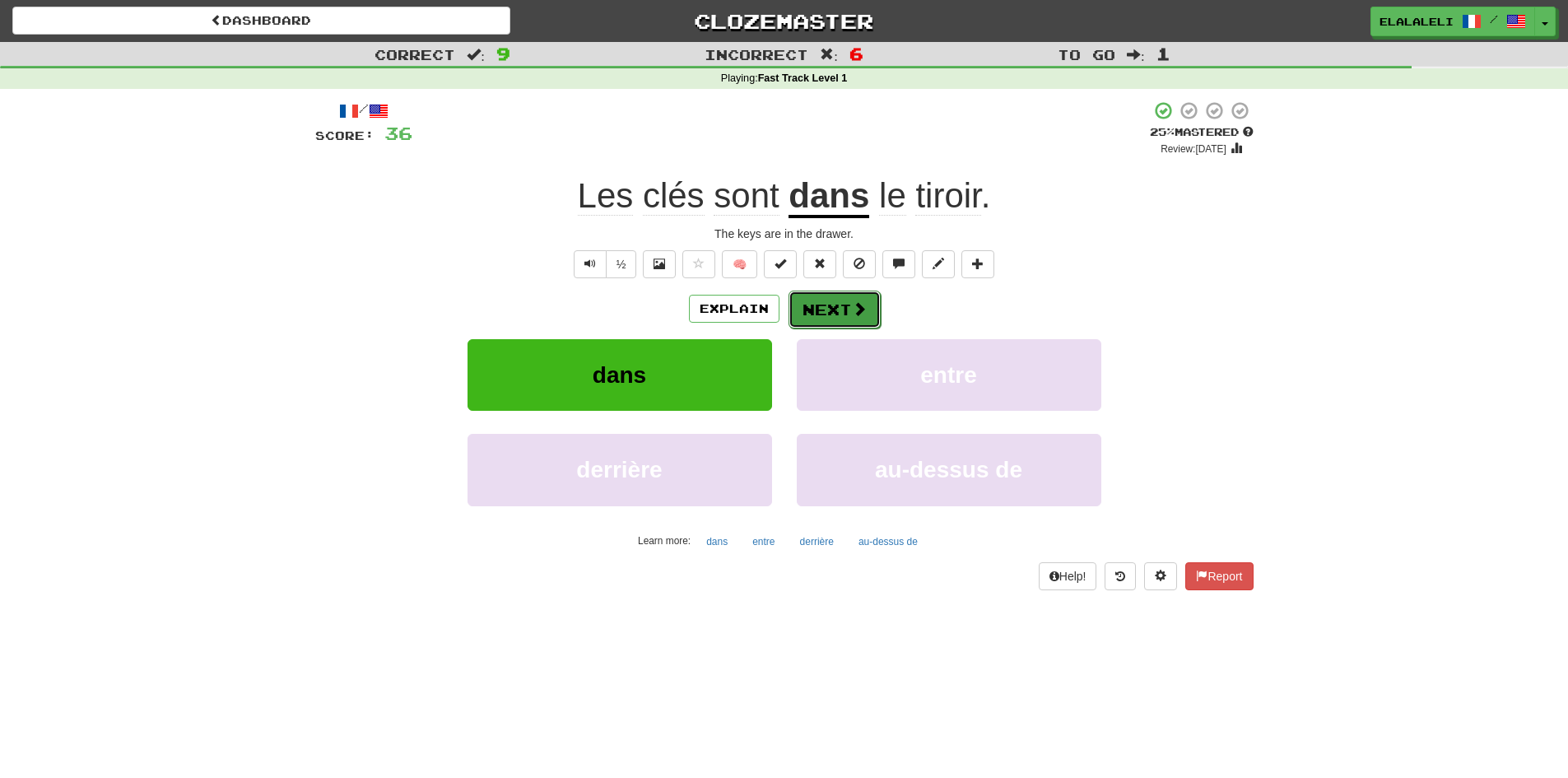
click at [828, 321] on button "Next" at bounding box center [834, 309] width 92 height 38
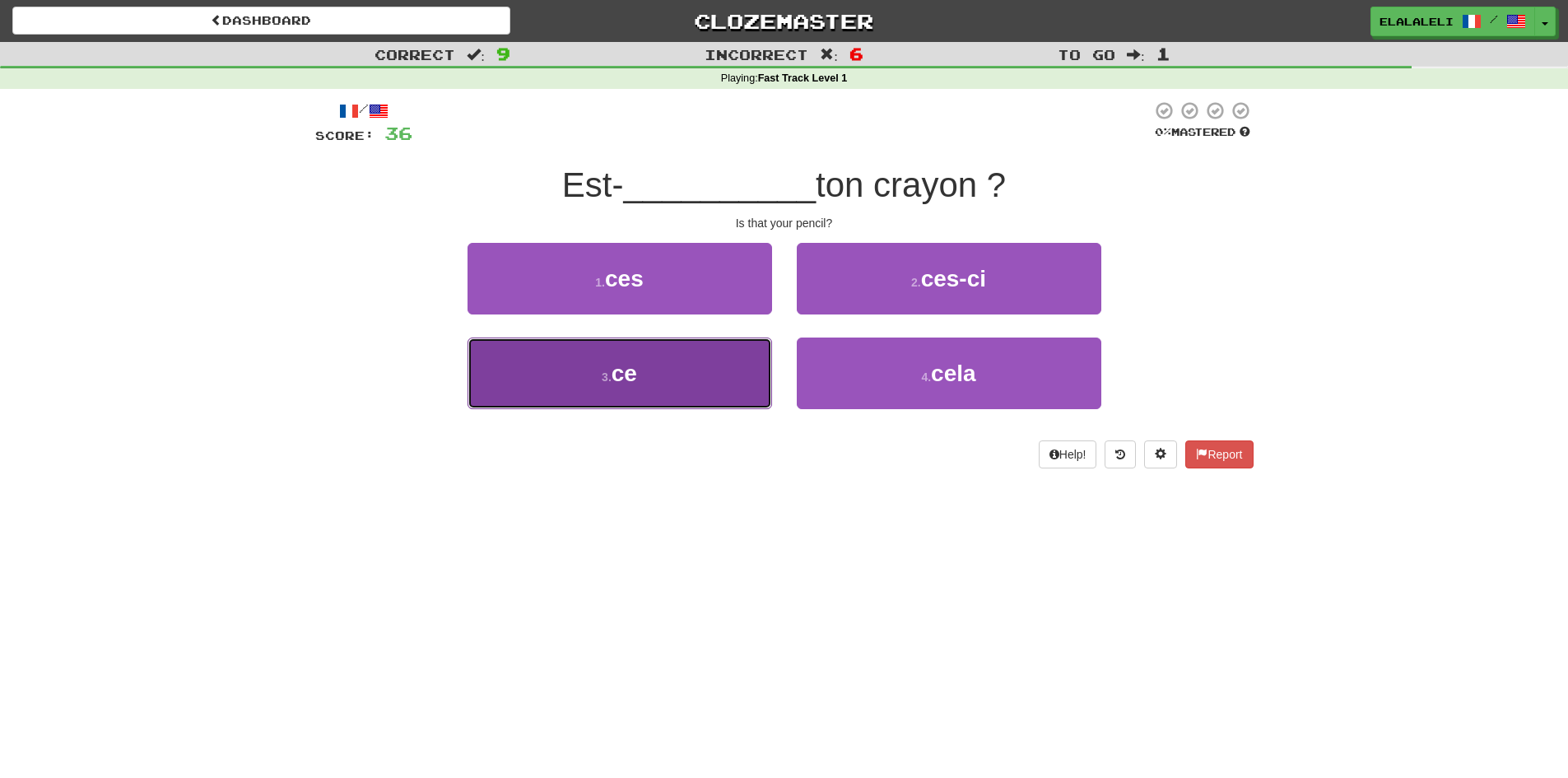
click at [762, 351] on button "3 . ce" at bounding box center [620, 372] width 305 height 72
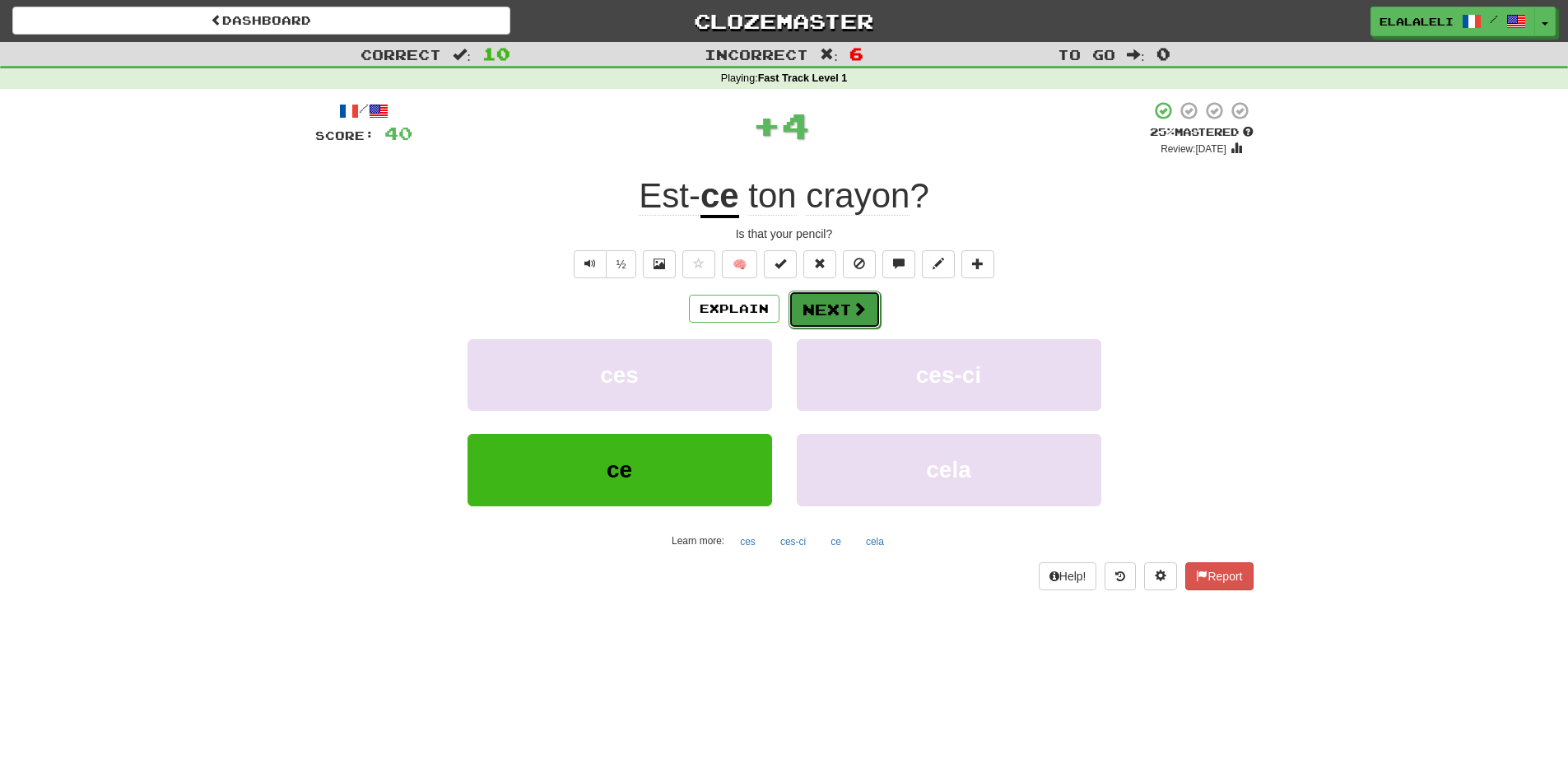
click at [852, 305] on span at bounding box center [859, 308] width 15 height 15
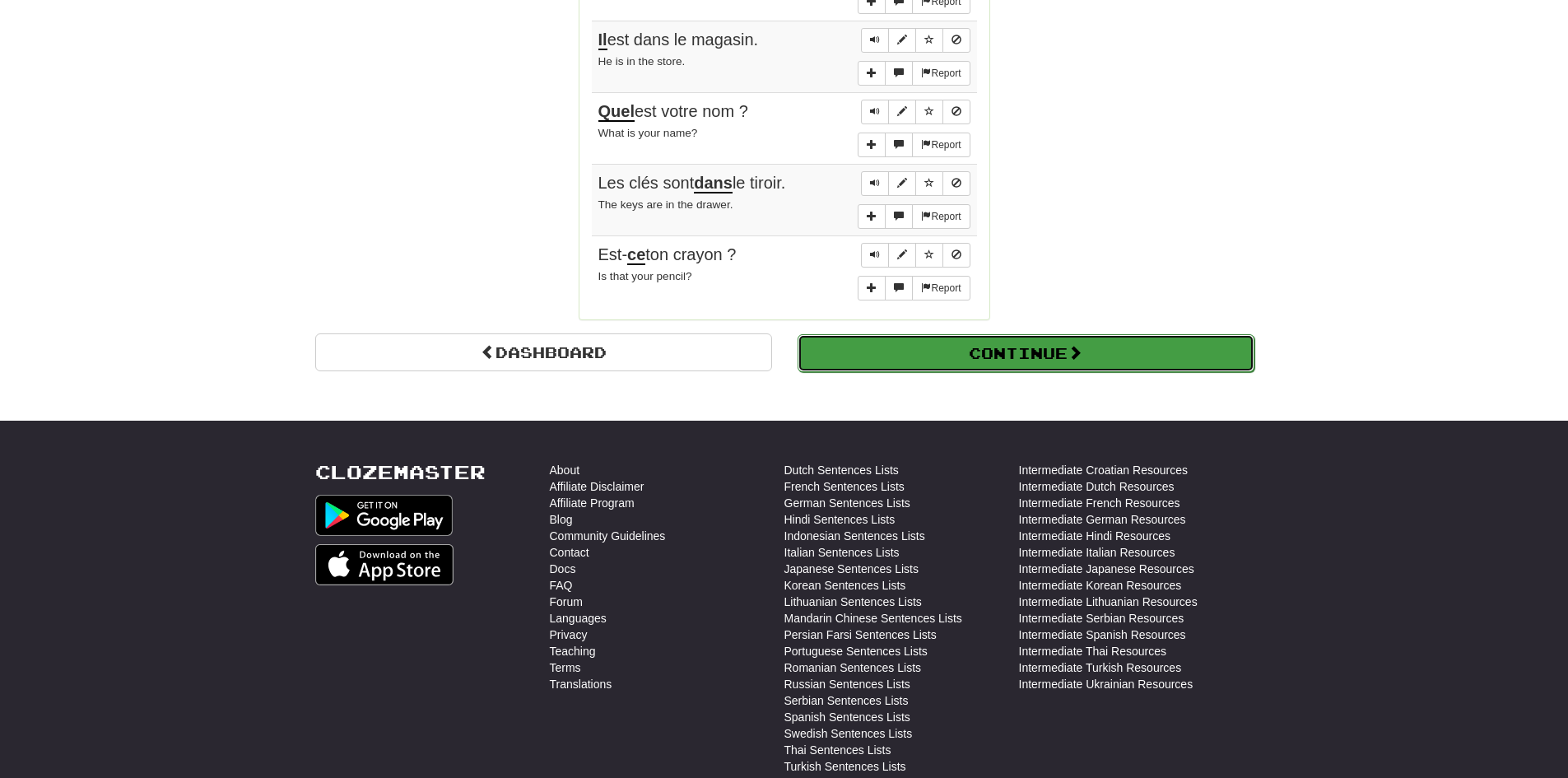
click at [982, 350] on button "Continue" at bounding box center [1026, 353] width 457 height 38
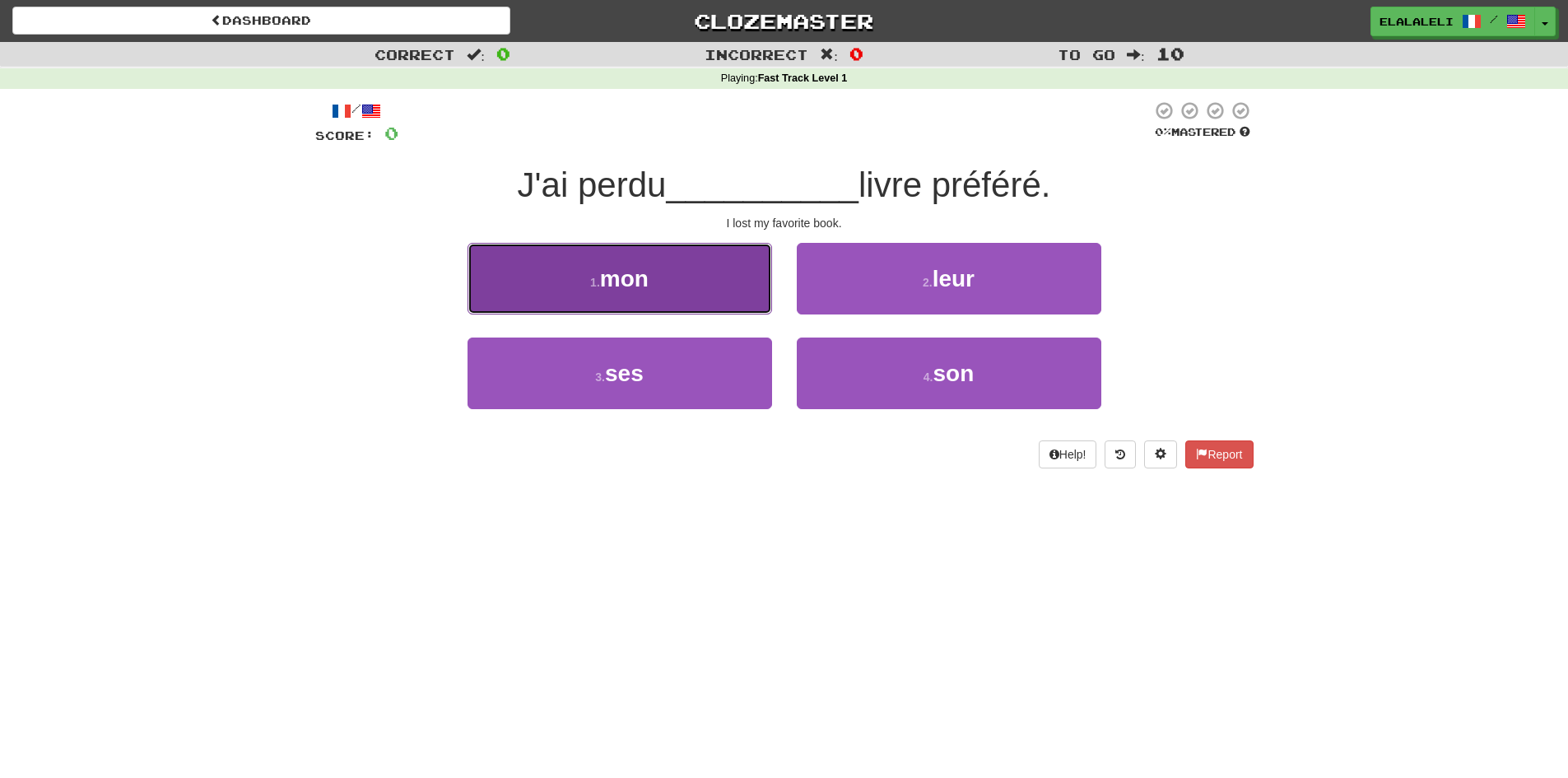
click at [677, 282] on button "1 . mon" at bounding box center [620, 278] width 305 height 72
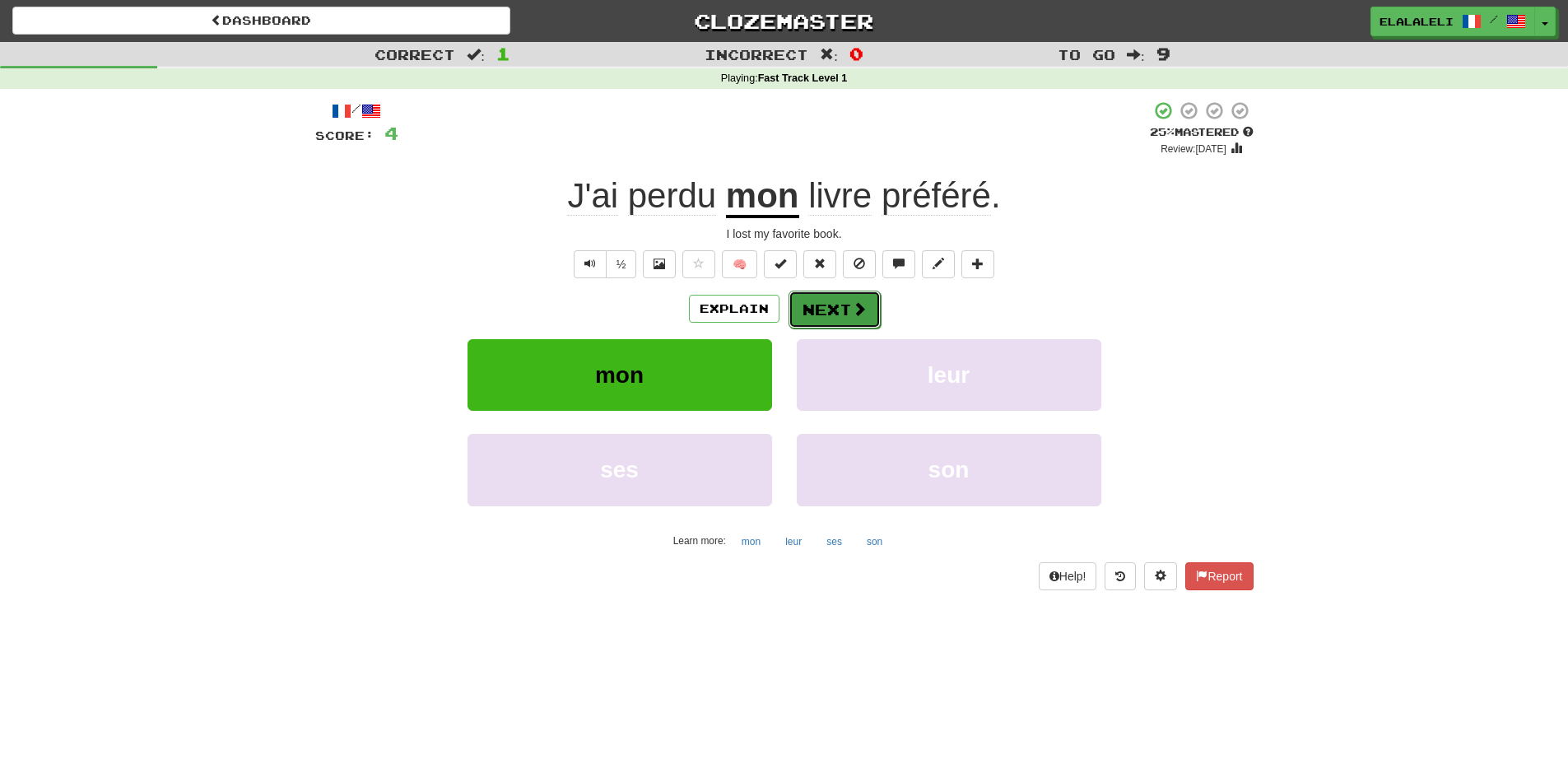
click at [833, 308] on button "Next" at bounding box center [834, 309] width 92 height 38
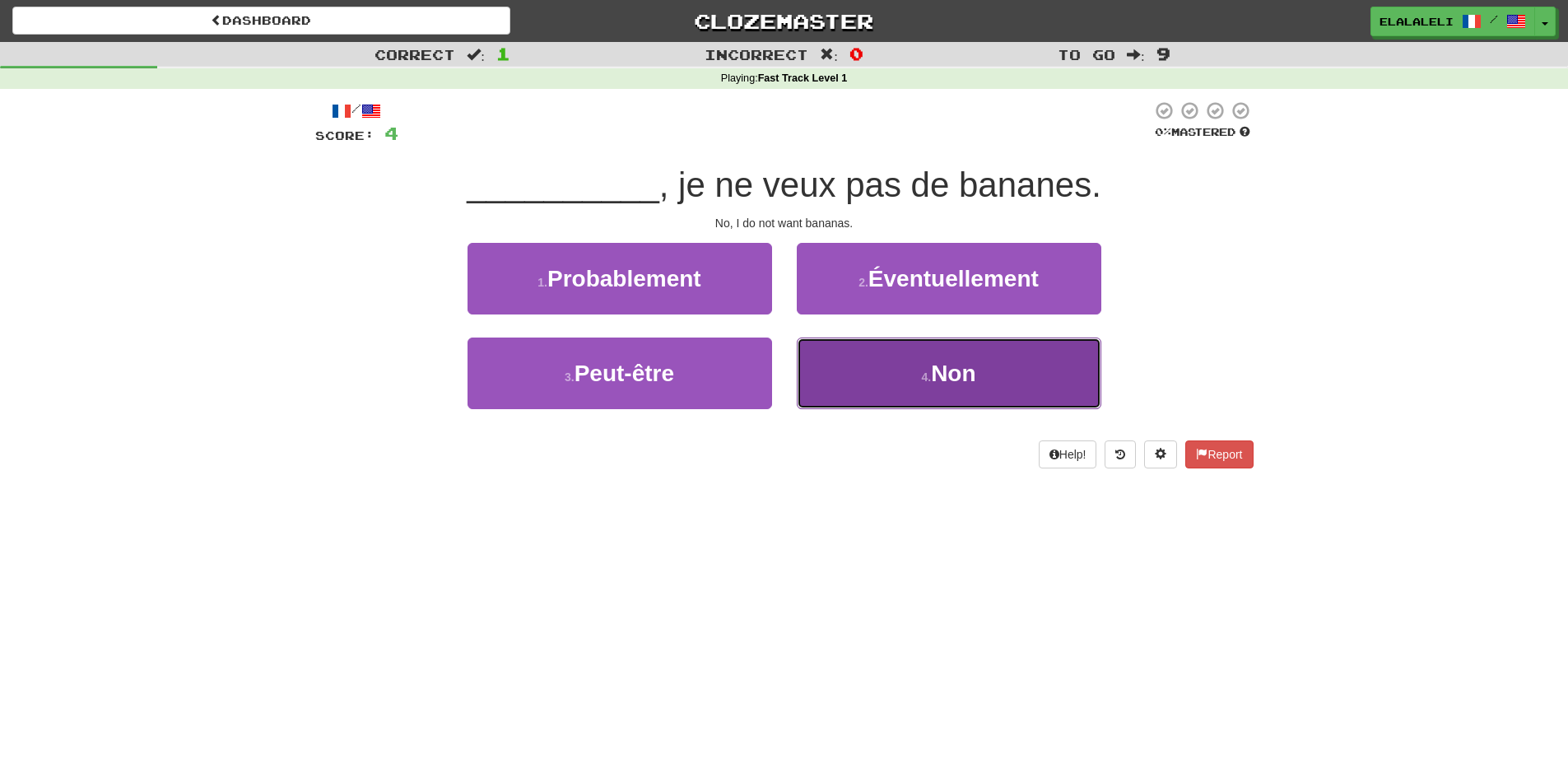
click at [892, 349] on button "4 . Non" at bounding box center [949, 372] width 305 height 72
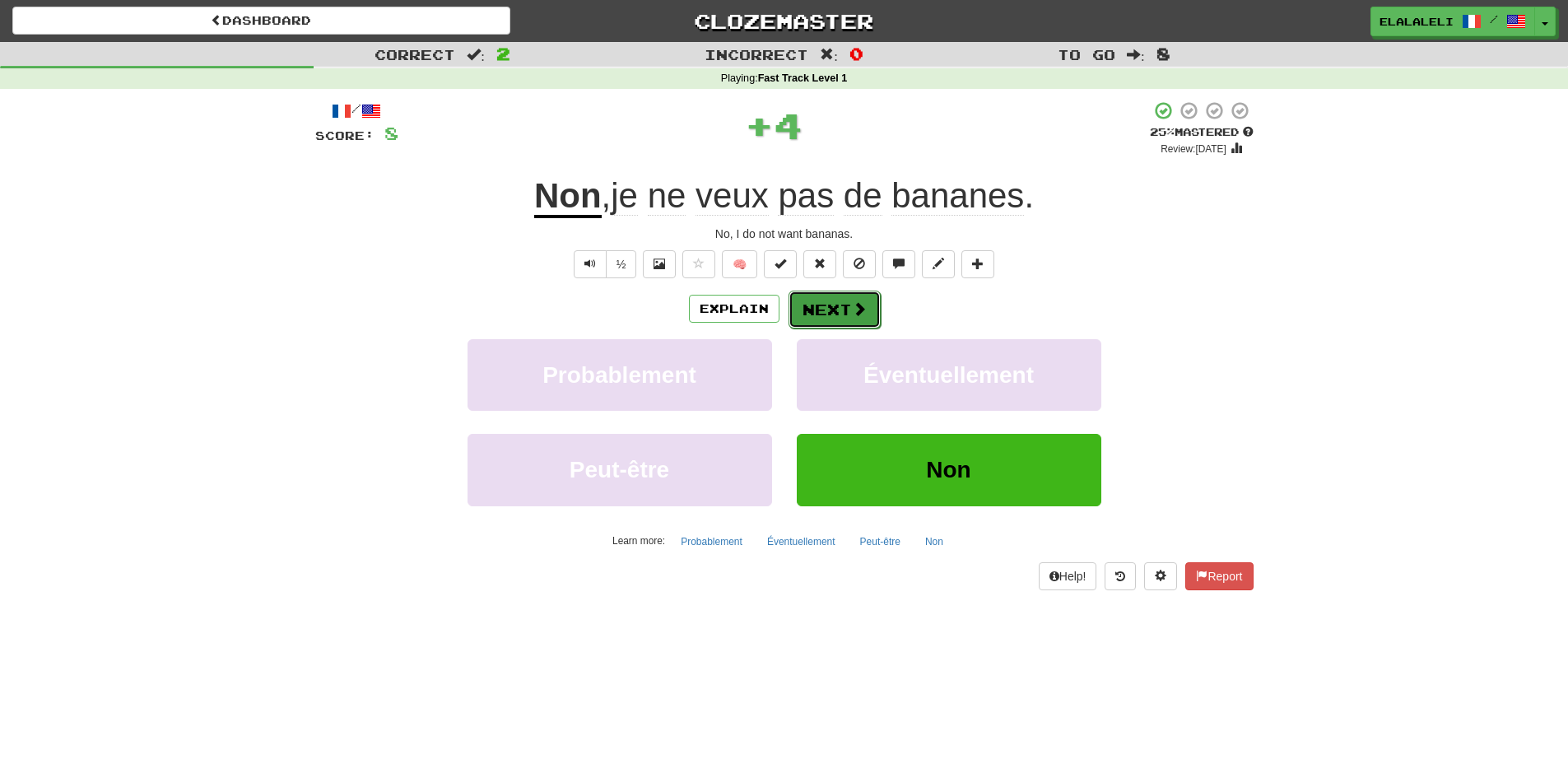
click at [826, 291] on button "Next" at bounding box center [834, 309] width 92 height 38
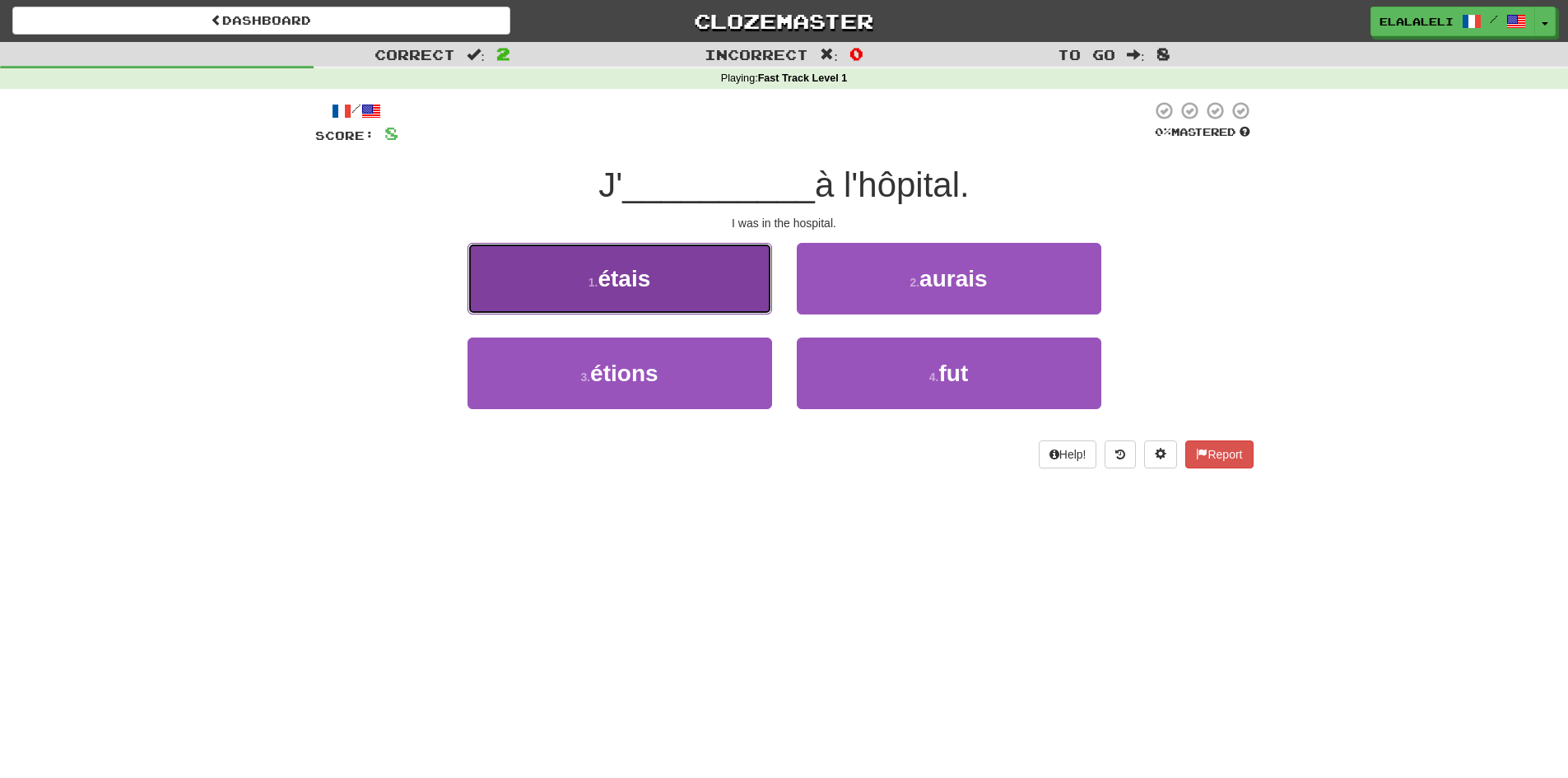
click at [699, 249] on button "1 . étais" at bounding box center [620, 278] width 305 height 72
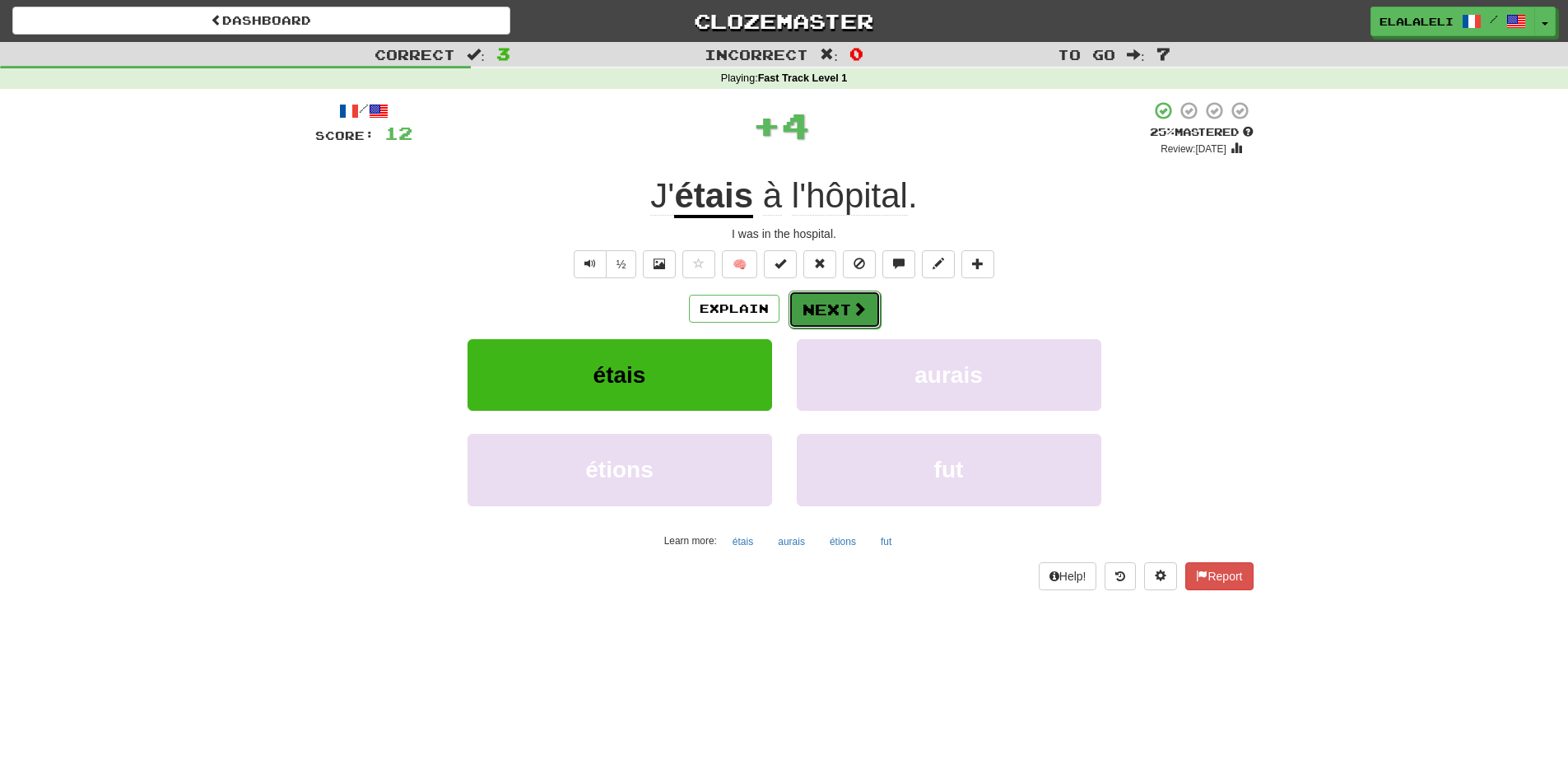
click at [864, 308] on span at bounding box center [859, 308] width 15 height 15
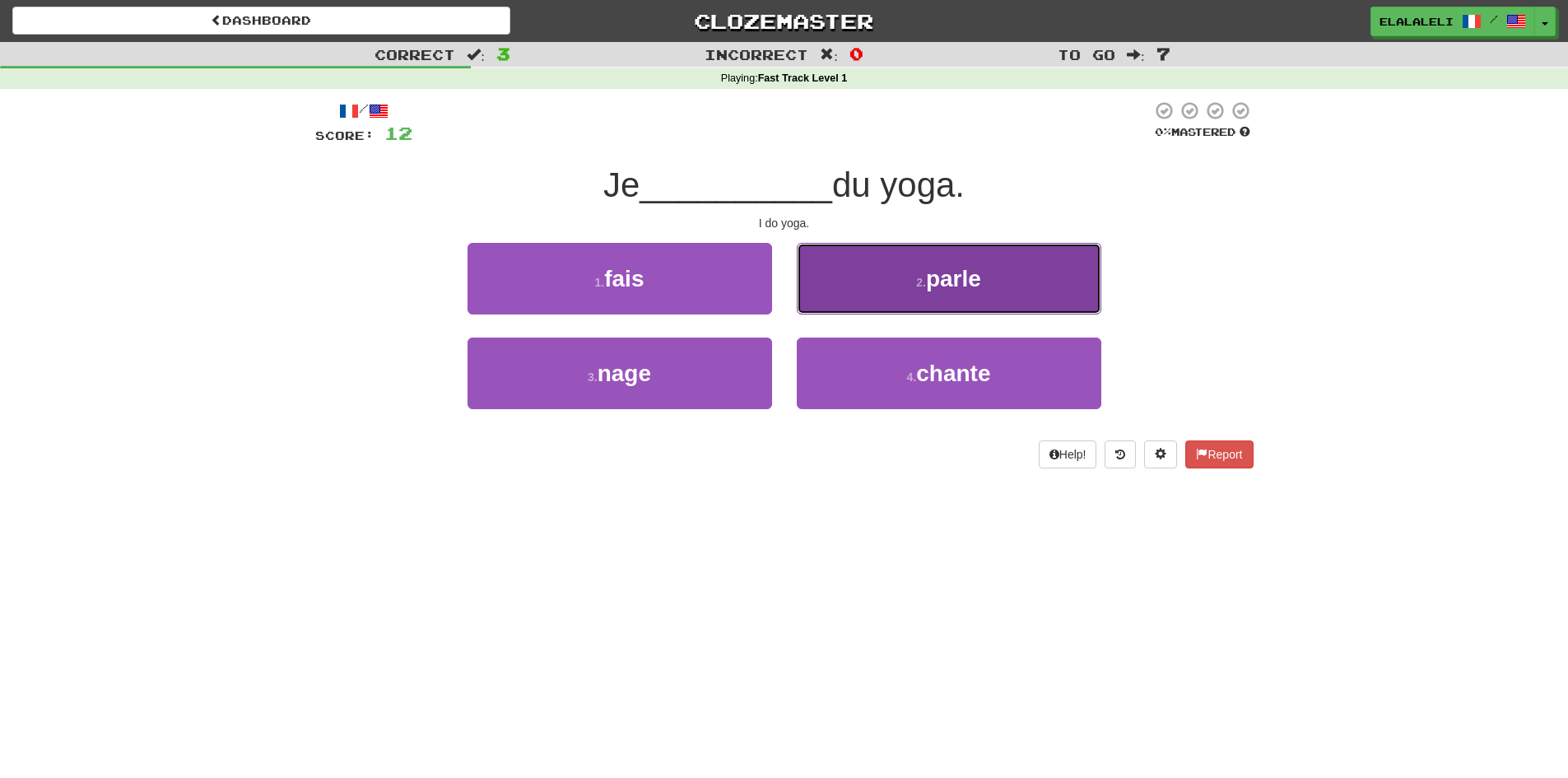
click at [951, 281] on span "parle" at bounding box center [953, 279] width 55 height 26
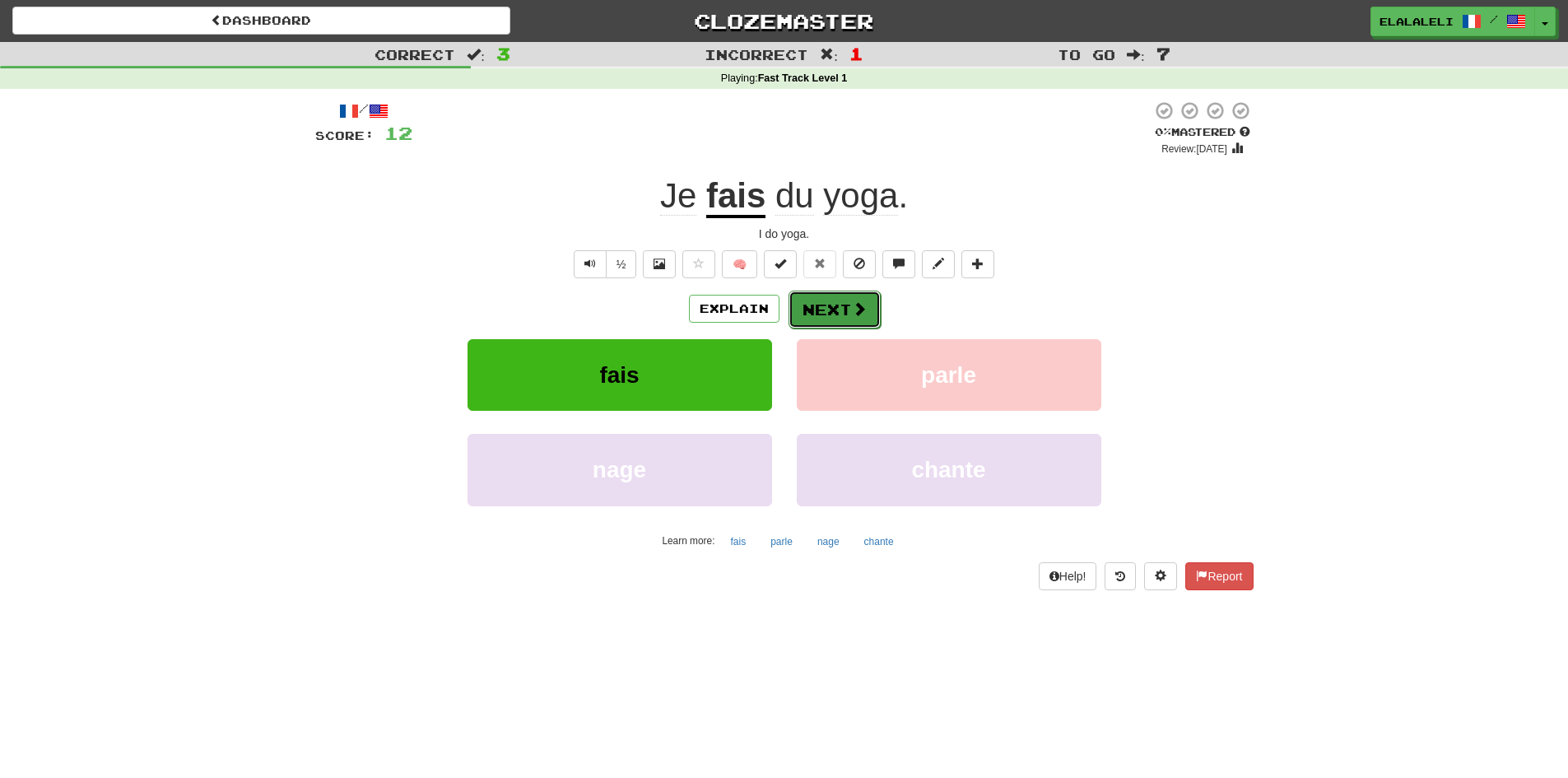
click at [815, 312] on button "Next" at bounding box center [834, 309] width 92 height 38
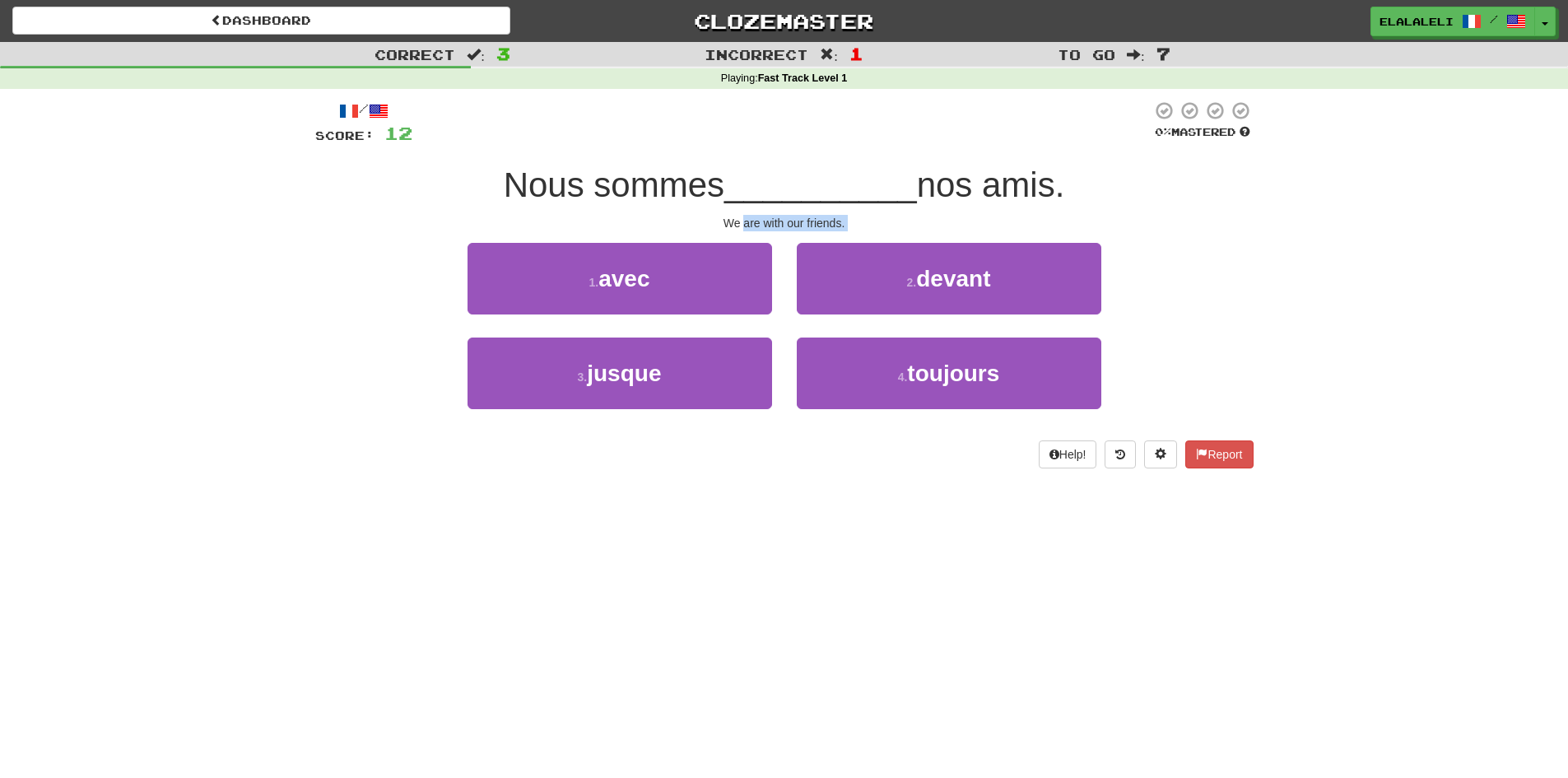
drag, startPoint x: 745, startPoint y: 229, endPoint x: 695, endPoint y: 236, distance: 50.5
click at [695, 236] on div "/ Score: 12 0 % Mastered Nous sommes __________ nos amis. We are with our frien…" at bounding box center [784, 284] width 938 height 367
click at [636, 220] on div "We are with our friends." at bounding box center [784, 223] width 938 height 17
drag, startPoint x: 766, startPoint y: 220, endPoint x: 800, endPoint y: 221, distance: 34.0
click at [800, 221] on div "We are with our friends." at bounding box center [784, 223] width 938 height 17
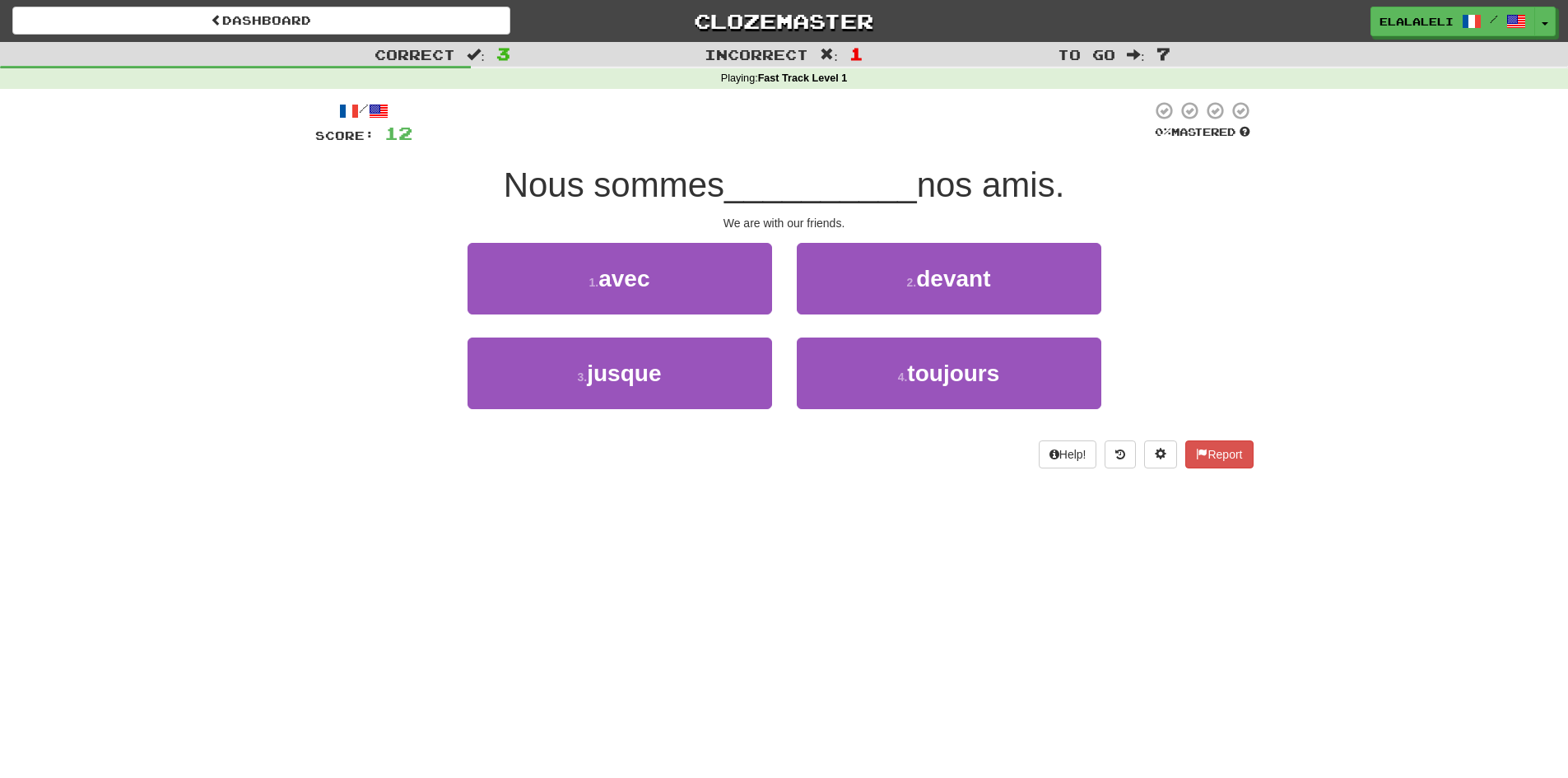
drag, startPoint x: 900, startPoint y: 212, endPoint x: 889, endPoint y: 212, distance: 11.0
click at [889, 212] on div "/ Score: 12 0 % Mastered Nous sommes __________ nos amis. We are with our frien…" at bounding box center [784, 284] width 938 height 367
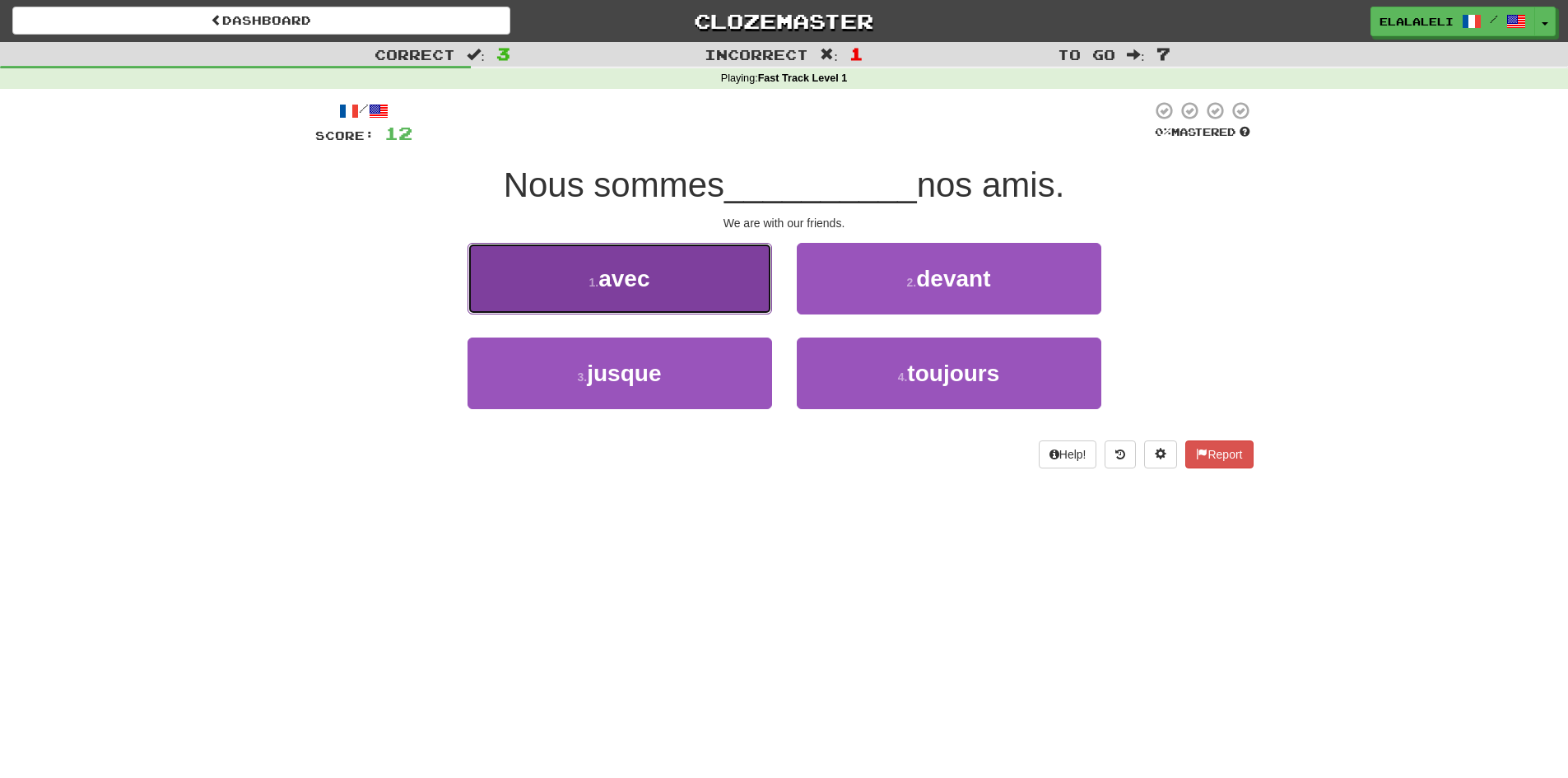
click at [713, 284] on button "1 . avec" at bounding box center [620, 278] width 305 height 72
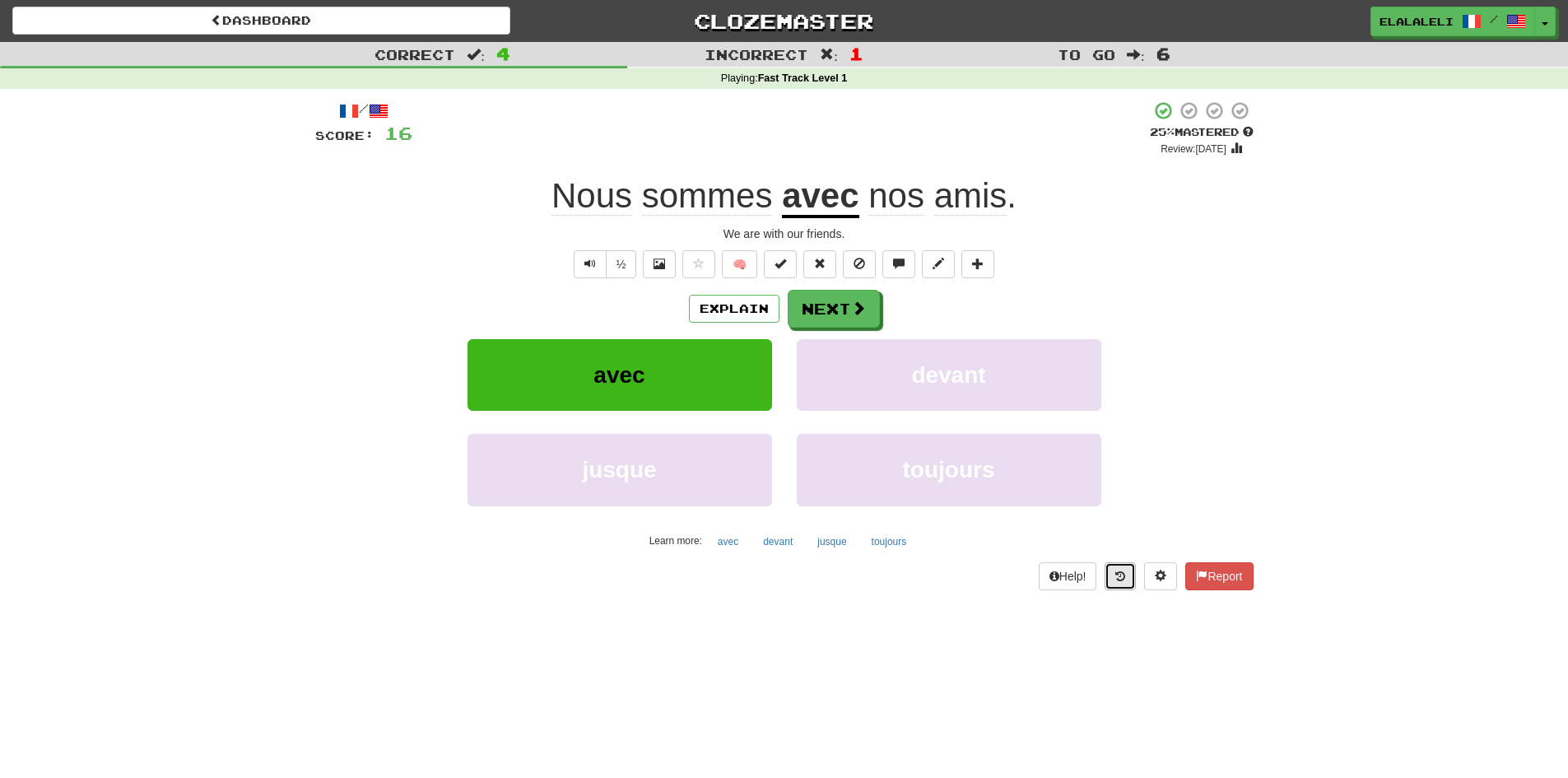
click at [1129, 582] on button at bounding box center [1120, 576] width 31 height 28
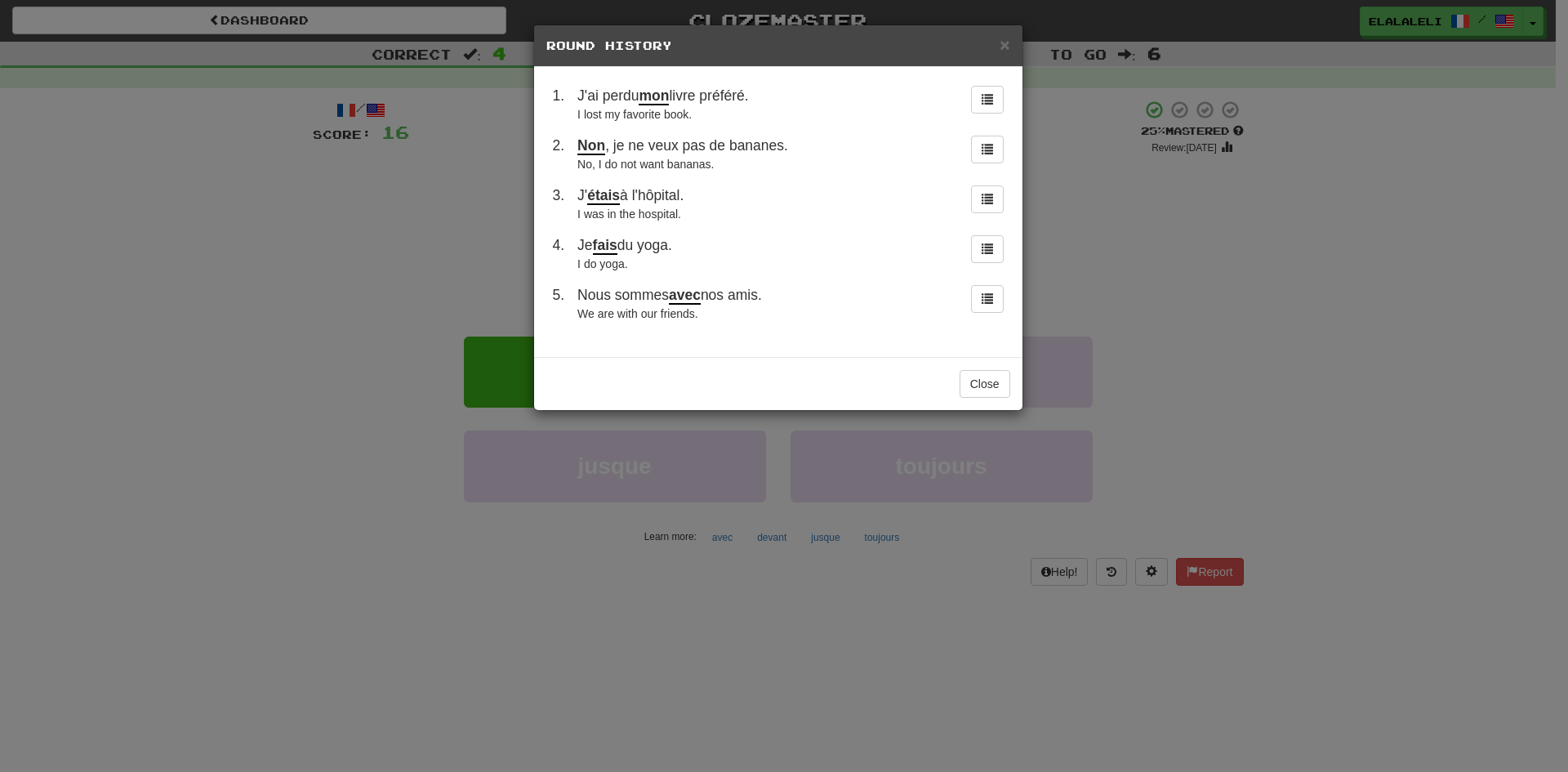
click at [687, 302] on u "avec" at bounding box center [685, 295] width 32 height 18
click at [967, 379] on button "Close" at bounding box center [985, 383] width 51 height 27
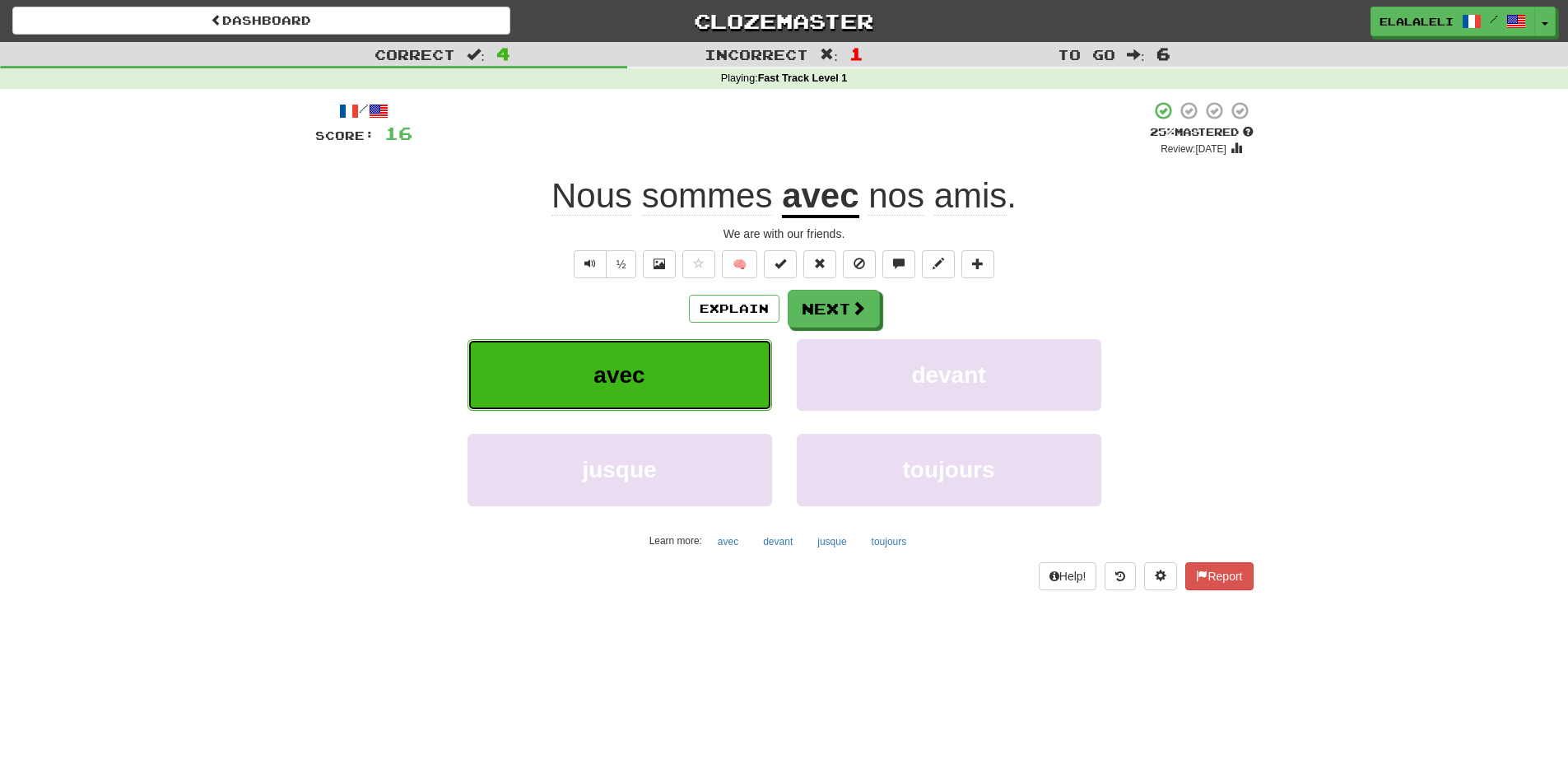
click at [700, 362] on button "avec" at bounding box center [620, 374] width 305 height 72
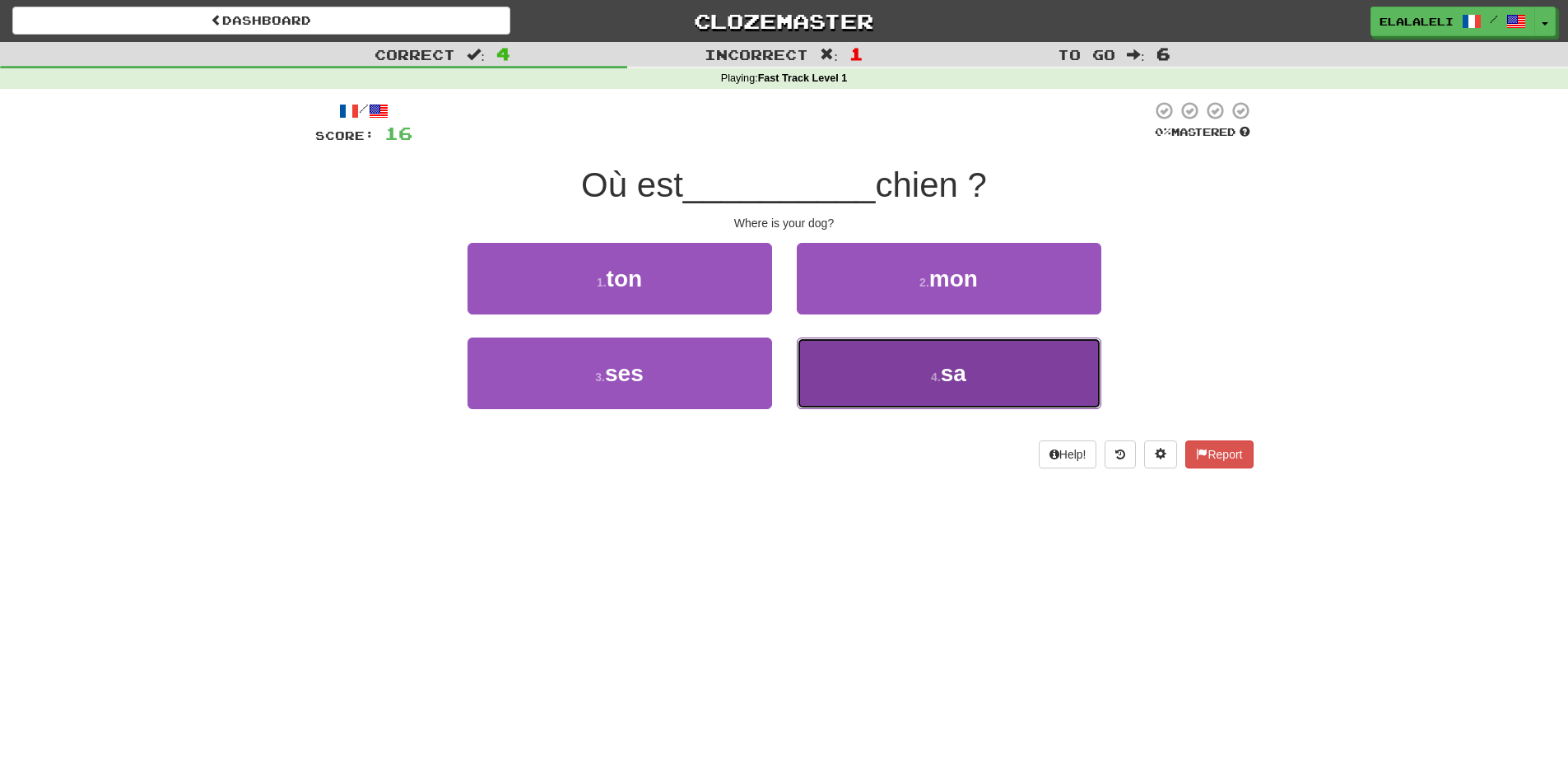
click at [1037, 361] on button "4 . sa" at bounding box center [949, 372] width 305 height 72
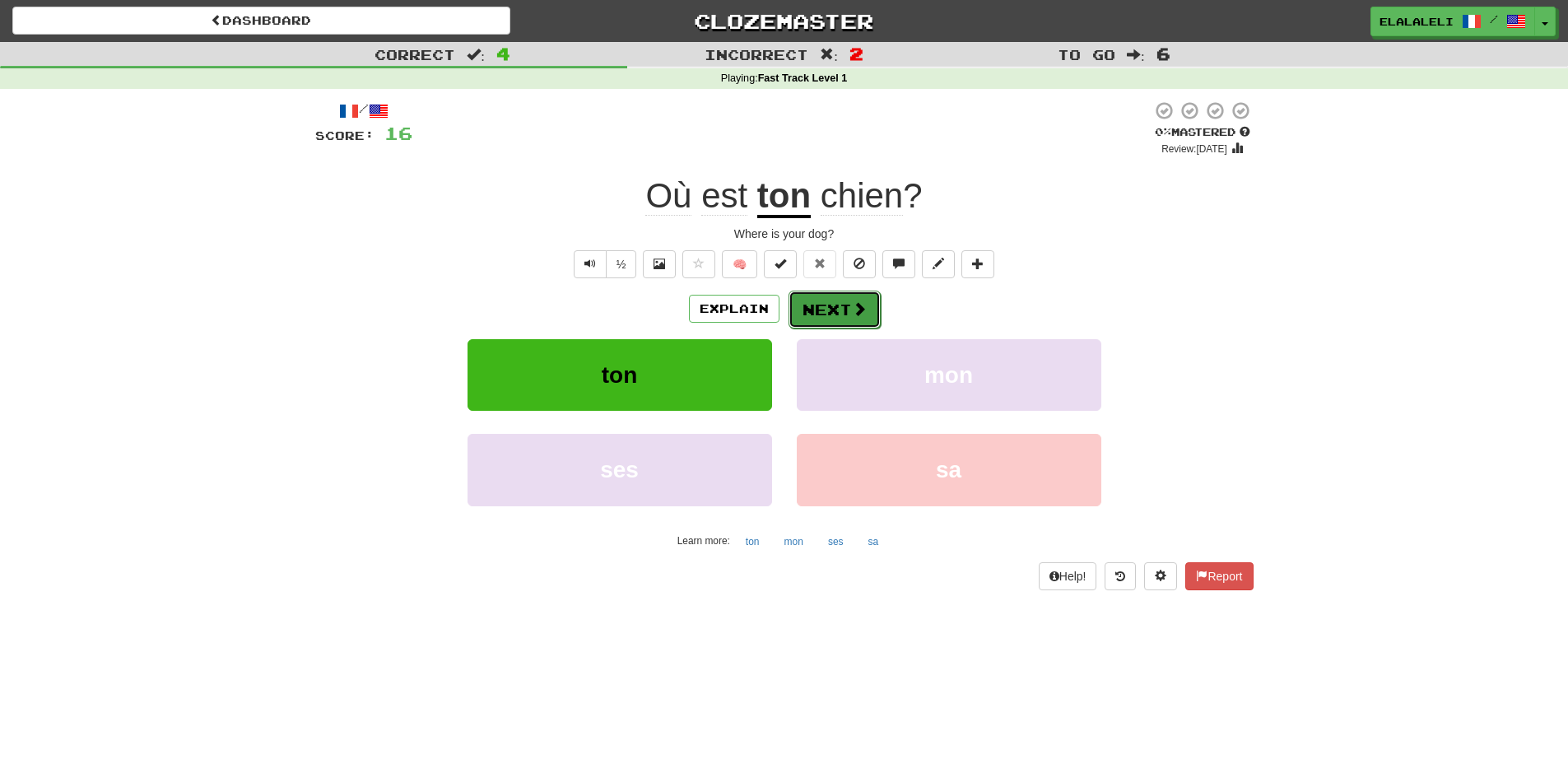
click at [829, 303] on button "Next" at bounding box center [834, 309] width 92 height 38
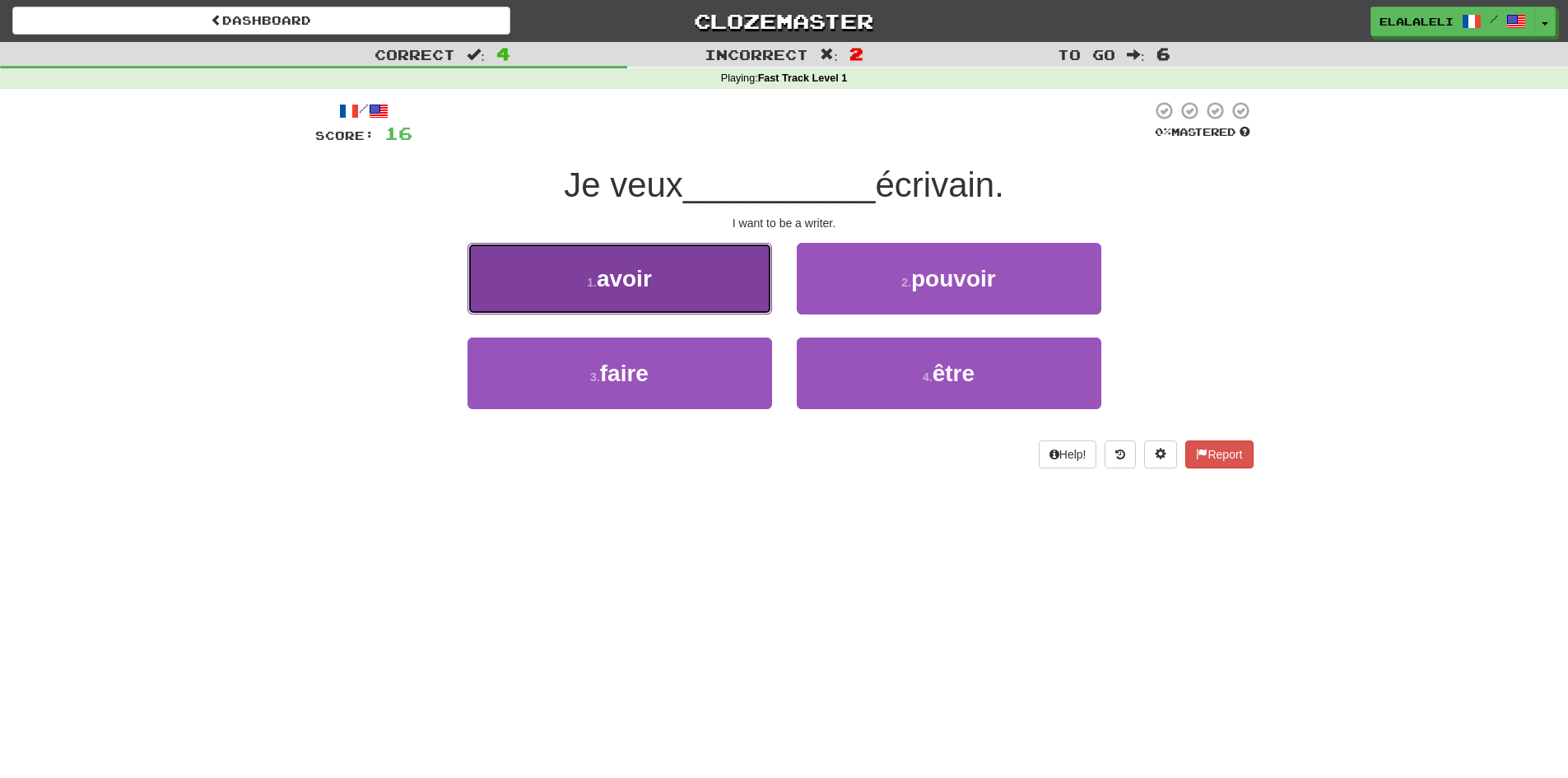
click at [732, 271] on button "1 . avoir" at bounding box center [620, 278] width 305 height 72
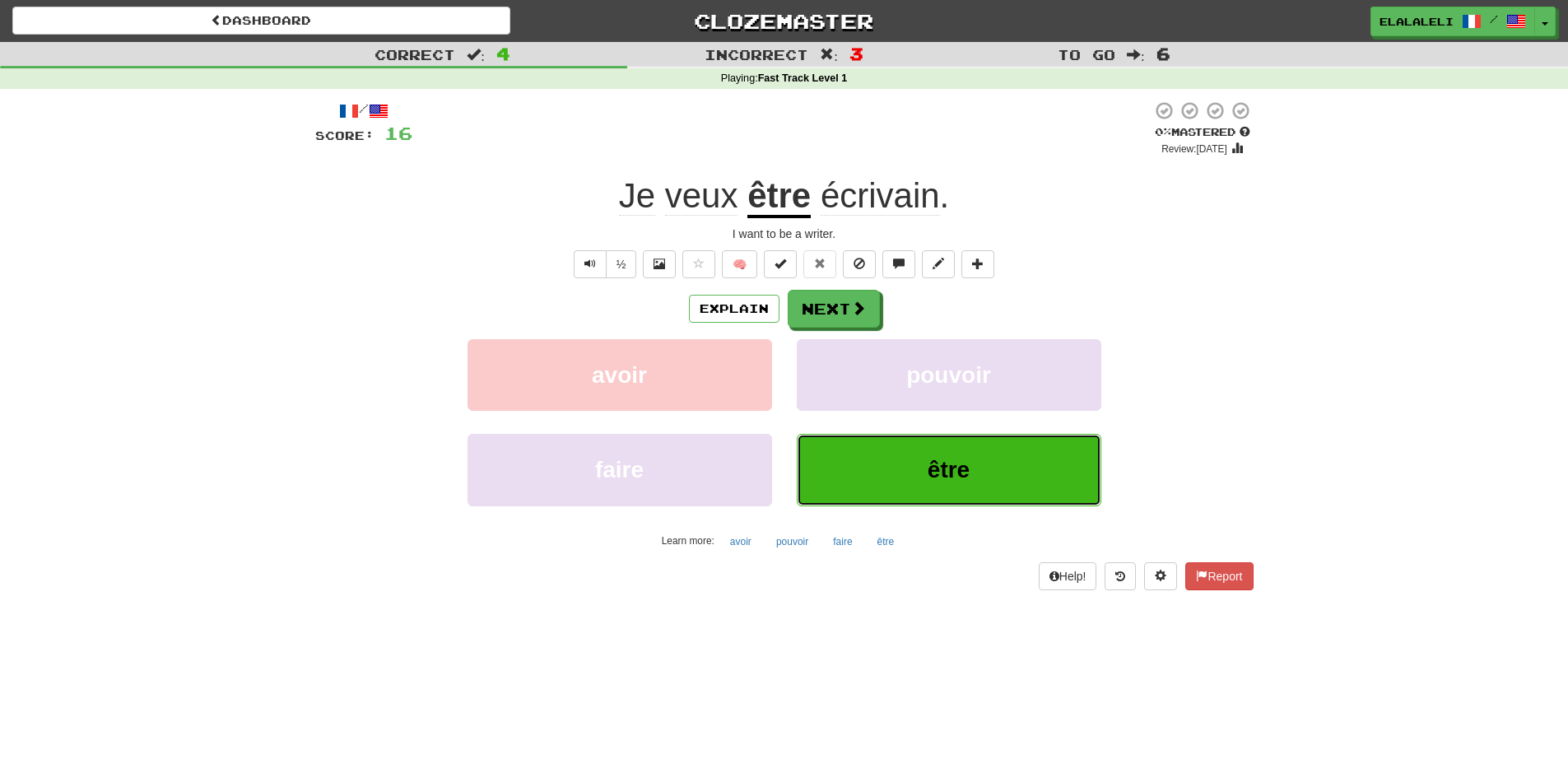
drag, startPoint x: 936, startPoint y: 461, endPoint x: 990, endPoint y: 460, distance: 54.0
click at [990, 460] on button "être" at bounding box center [949, 469] width 305 height 72
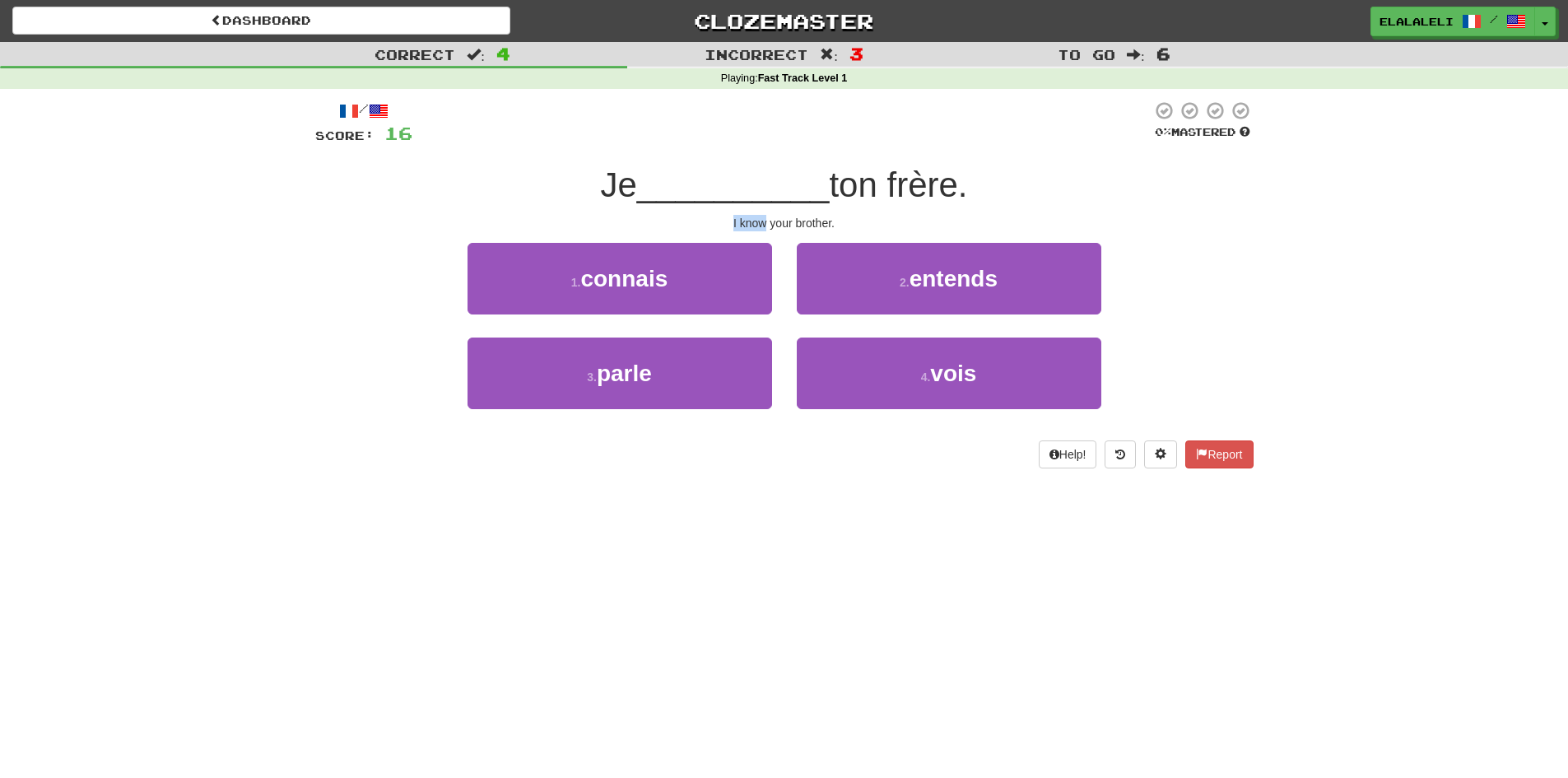
drag, startPoint x: 764, startPoint y: 222, endPoint x: 728, endPoint y: 224, distance: 36.1
click at [728, 224] on div "I know your brother." at bounding box center [784, 223] width 938 height 17
click at [822, 428] on div "4 . vois" at bounding box center [948, 384] width 329 height 94
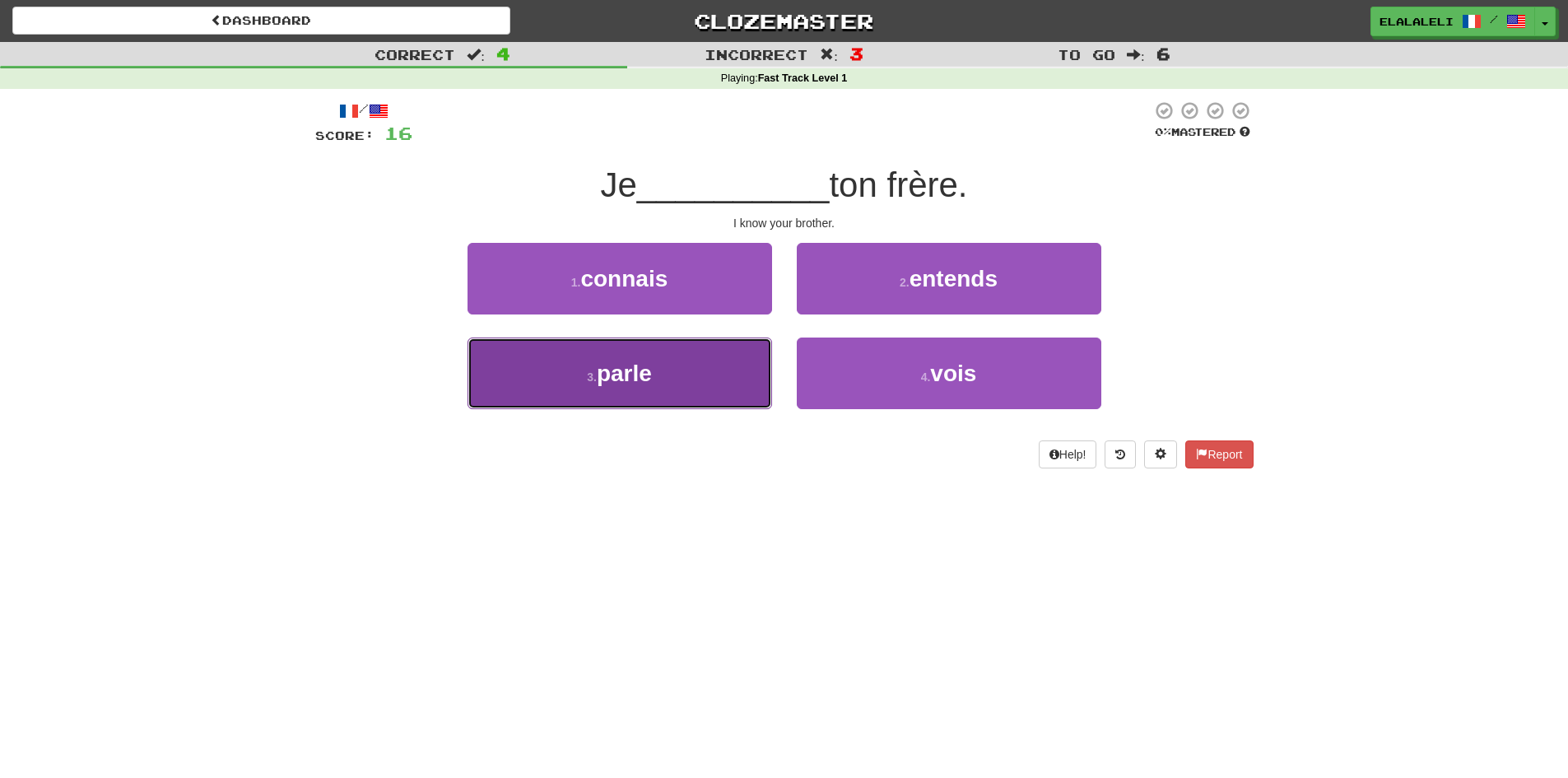
click at [666, 363] on button "3 . parle" at bounding box center [620, 372] width 305 height 72
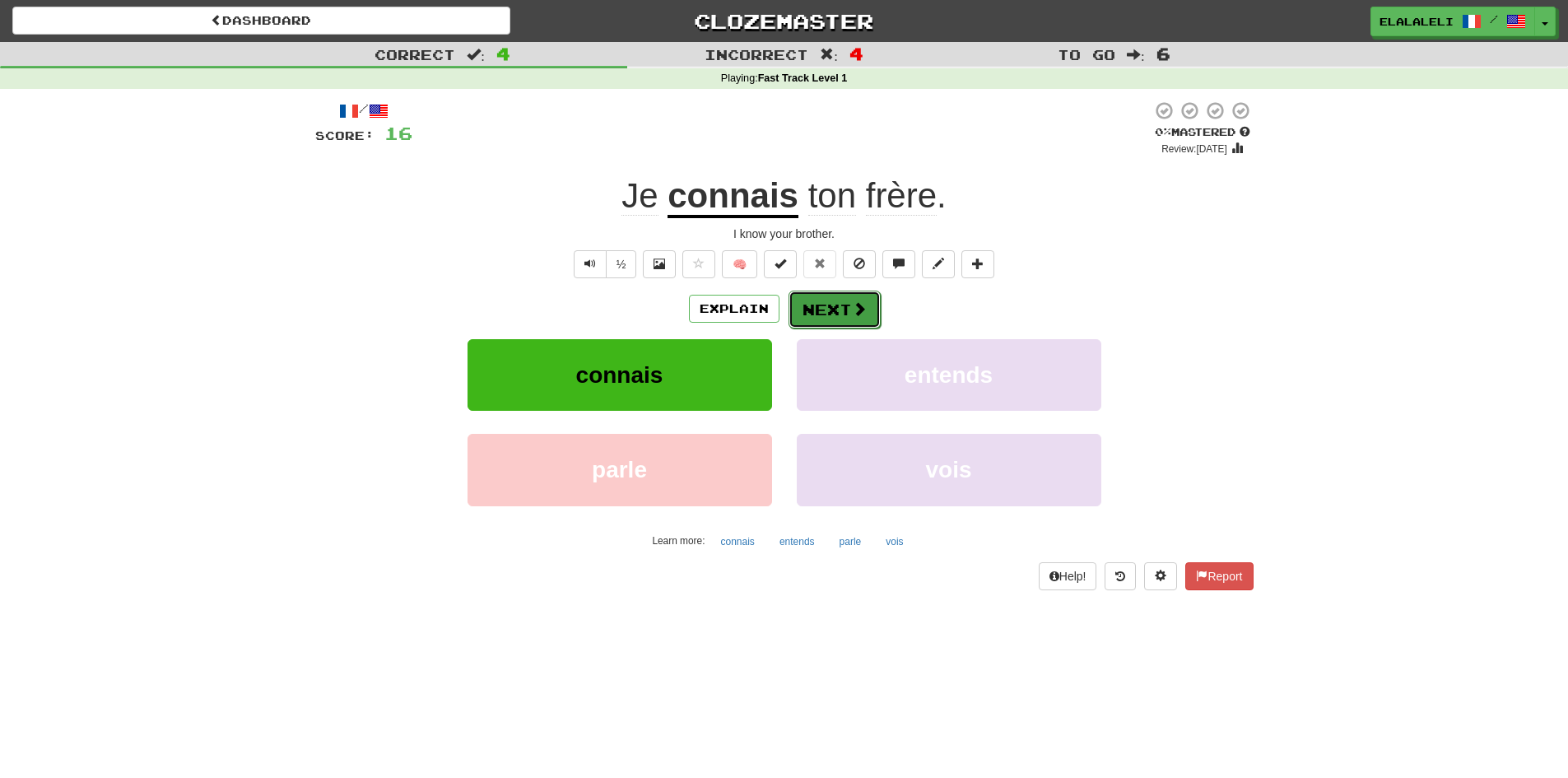
click at [864, 319] on button "Next" at bounding box center [834, 309] width 92 height 38
